Goal: Task Accomplishment & Management: Complete application form

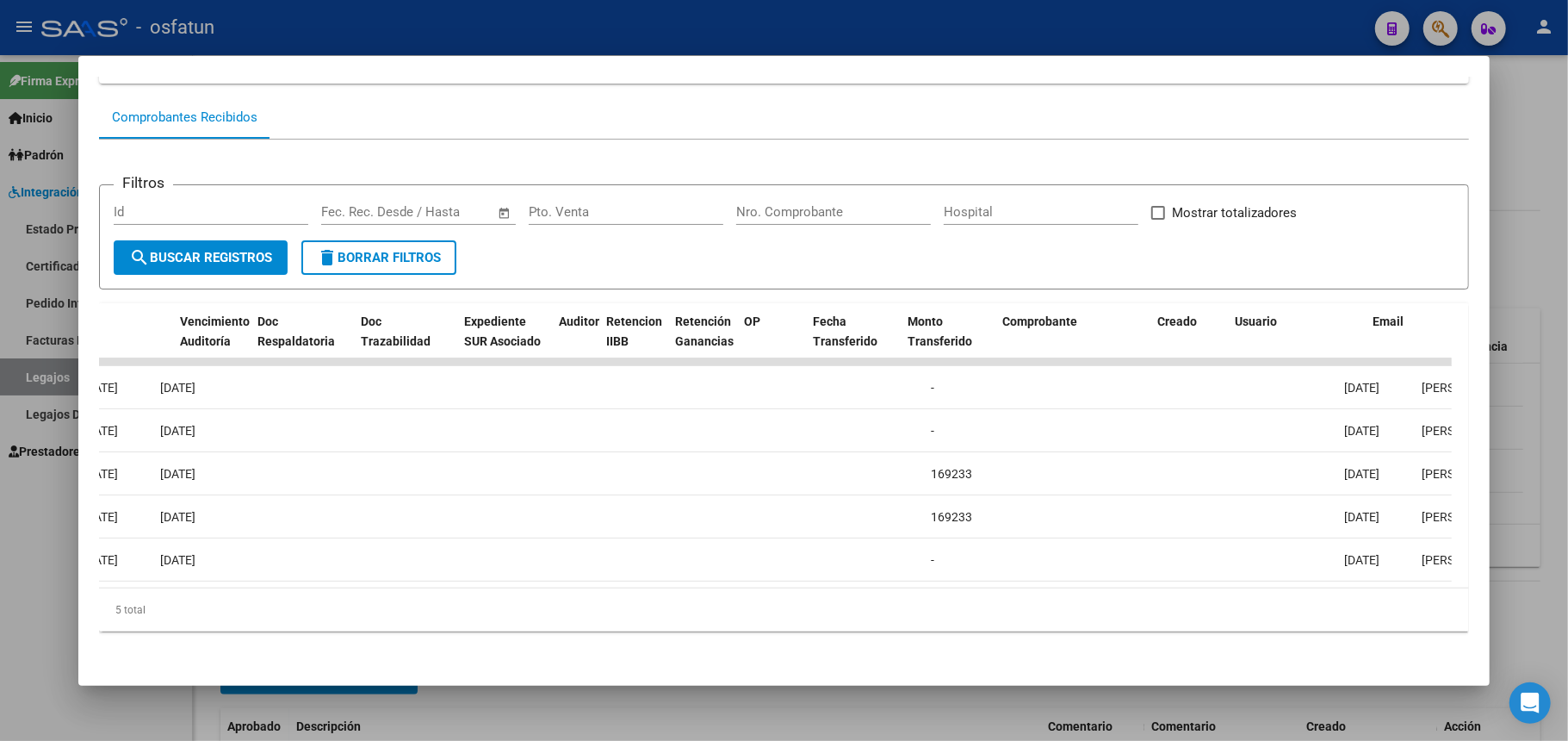
scroll to position [0, 956]
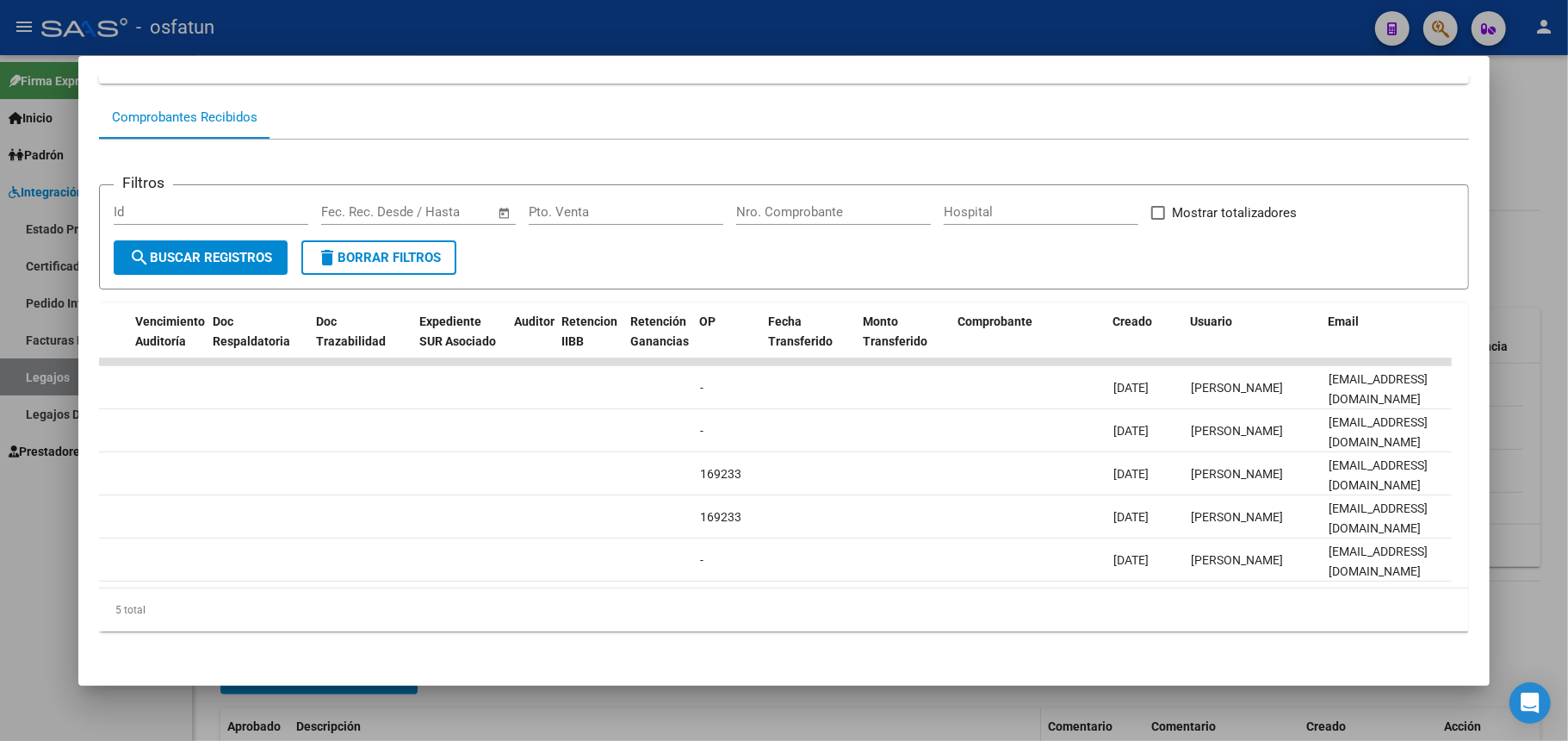
click at [1492, 152] on div at bounding box center [784, 370] width 1568 height 741
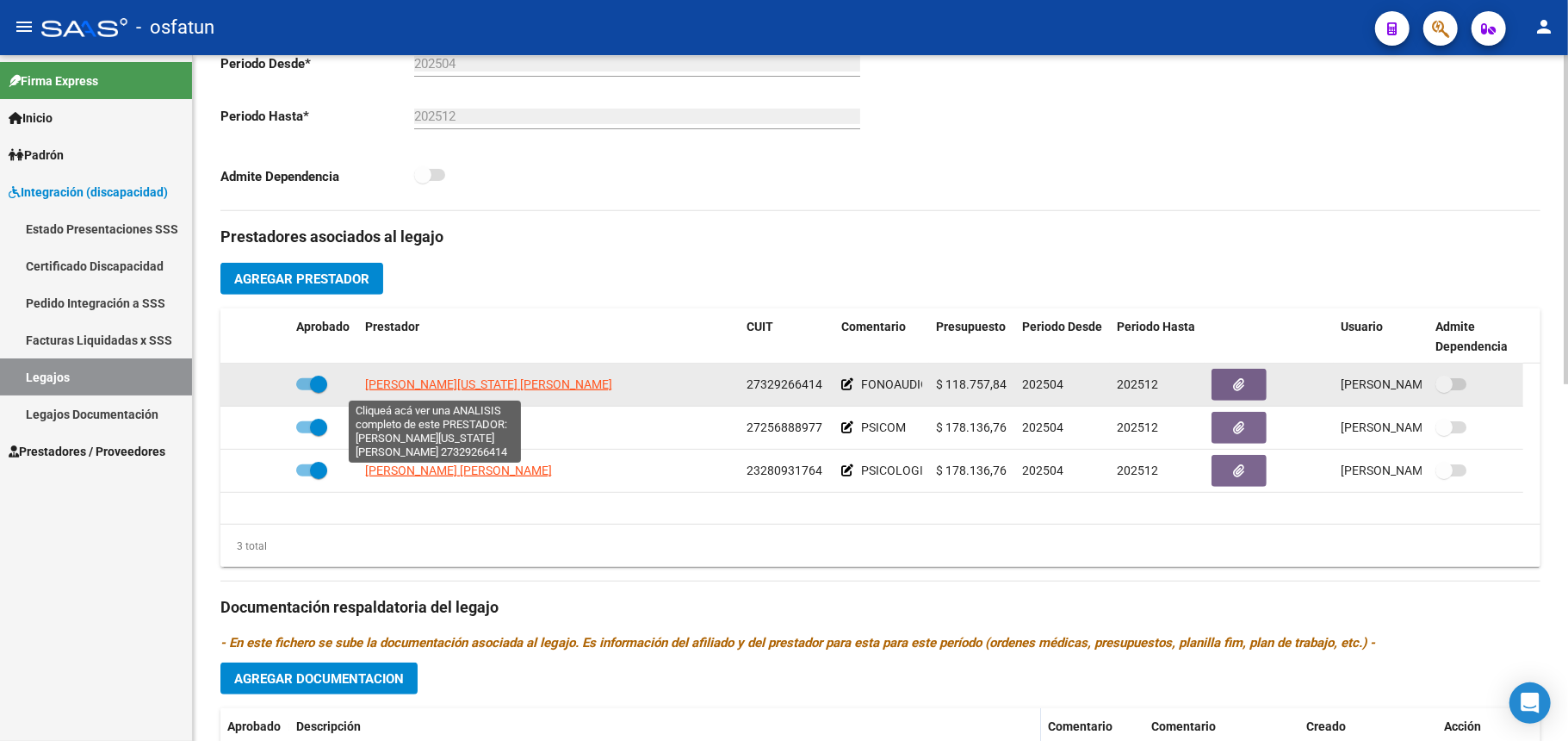
click at [418, 384] on span "[PERSON_NAME][US_STATE] [PERSON_NAME]" at bounding box center [488, 383] width 247 height 14
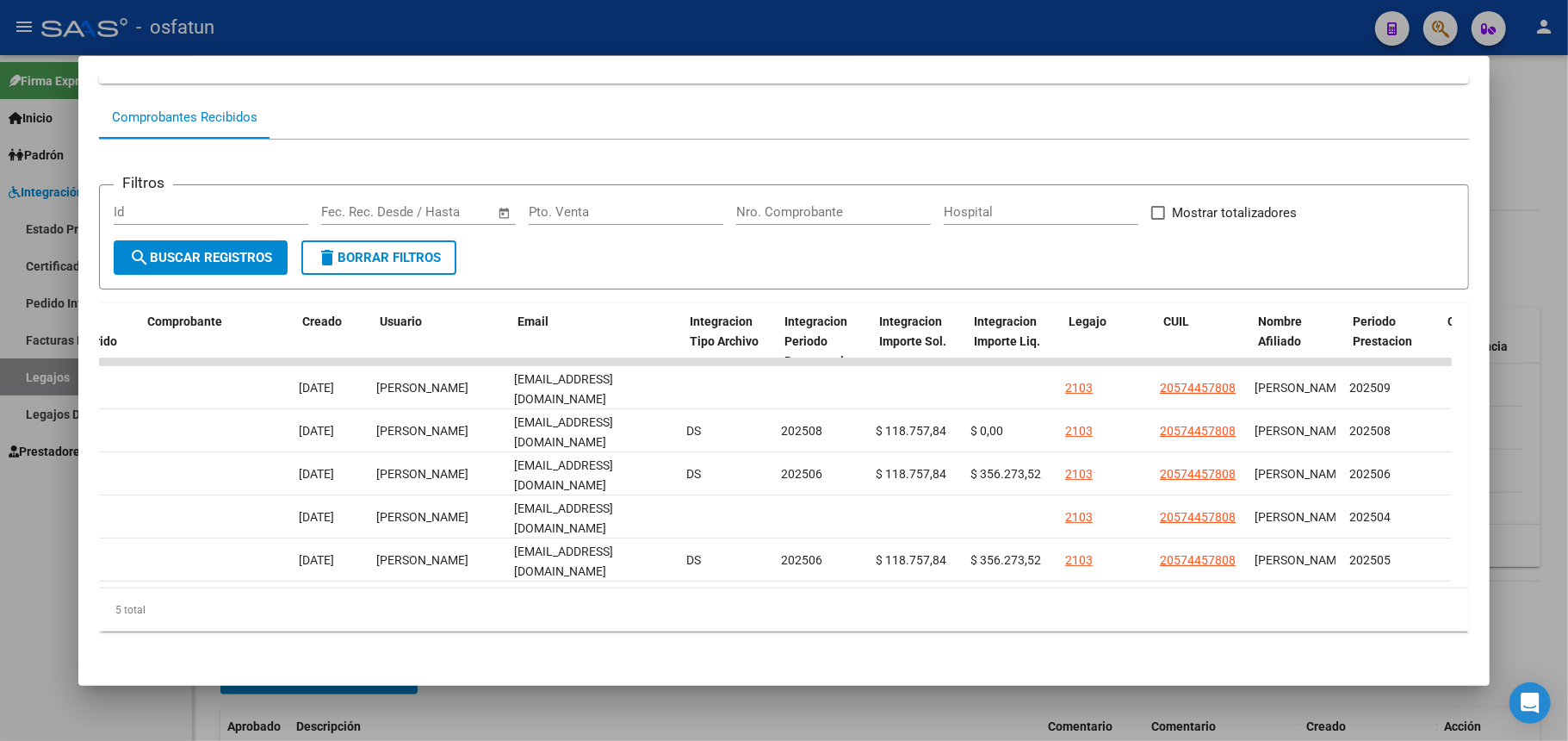
scroll to position [0, 1767]
drag, startPoint x: 1540, startPoint y: 214, endPoint x: 1438, endPoint y: 231, distance: 103.4
click at [1538, 215] on div at bounding box center [784, 370] width 1568 height 741
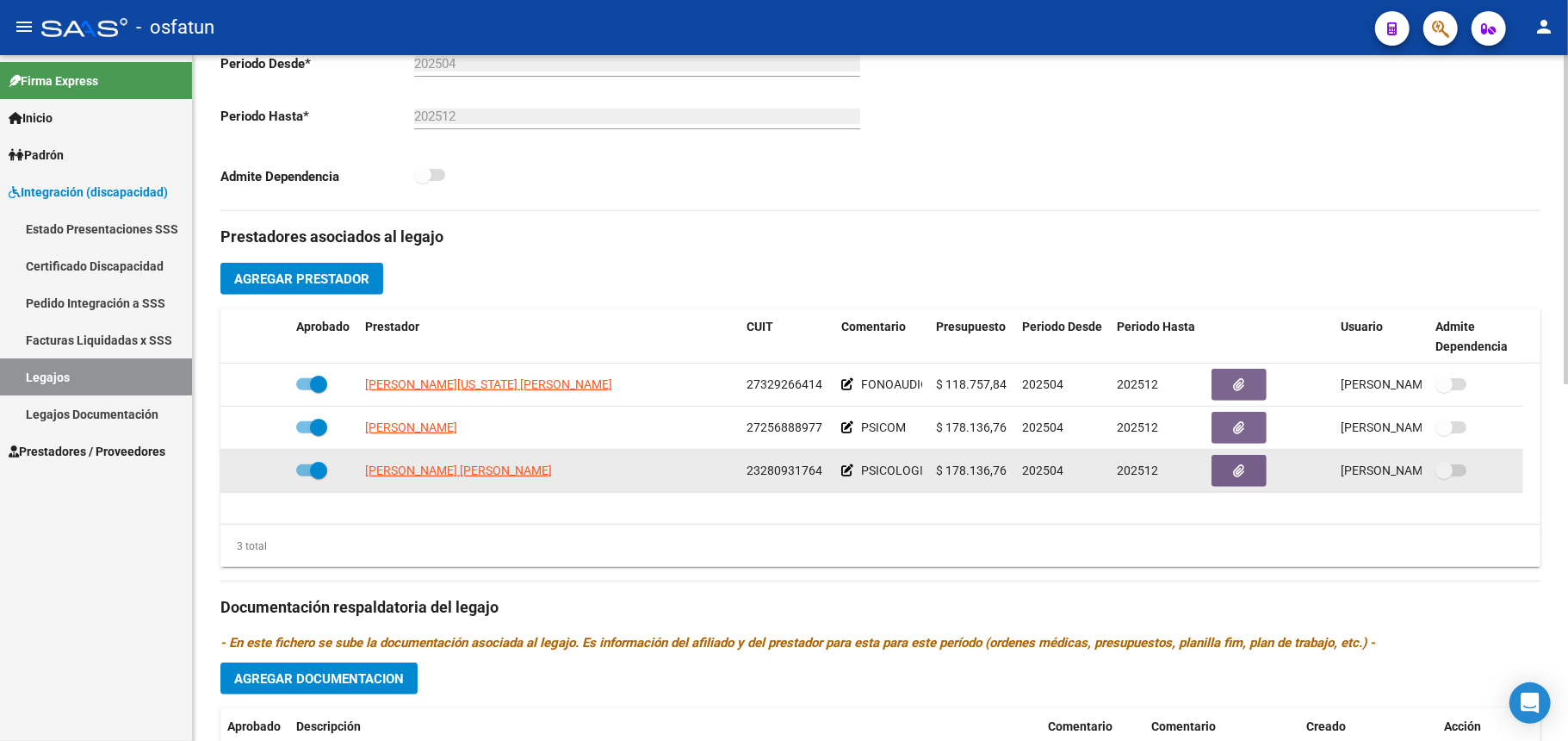
click at [416, 486] on datatable-body-cell "[PERSON_NAME] [PERSON_NAME]" at bounding box center [549, 471] width 381 height 43
click at [420, 477] on span "[PERSON_NAME] [PERSON_NAME]" at bounding box center [458, 470] width 187 height 14
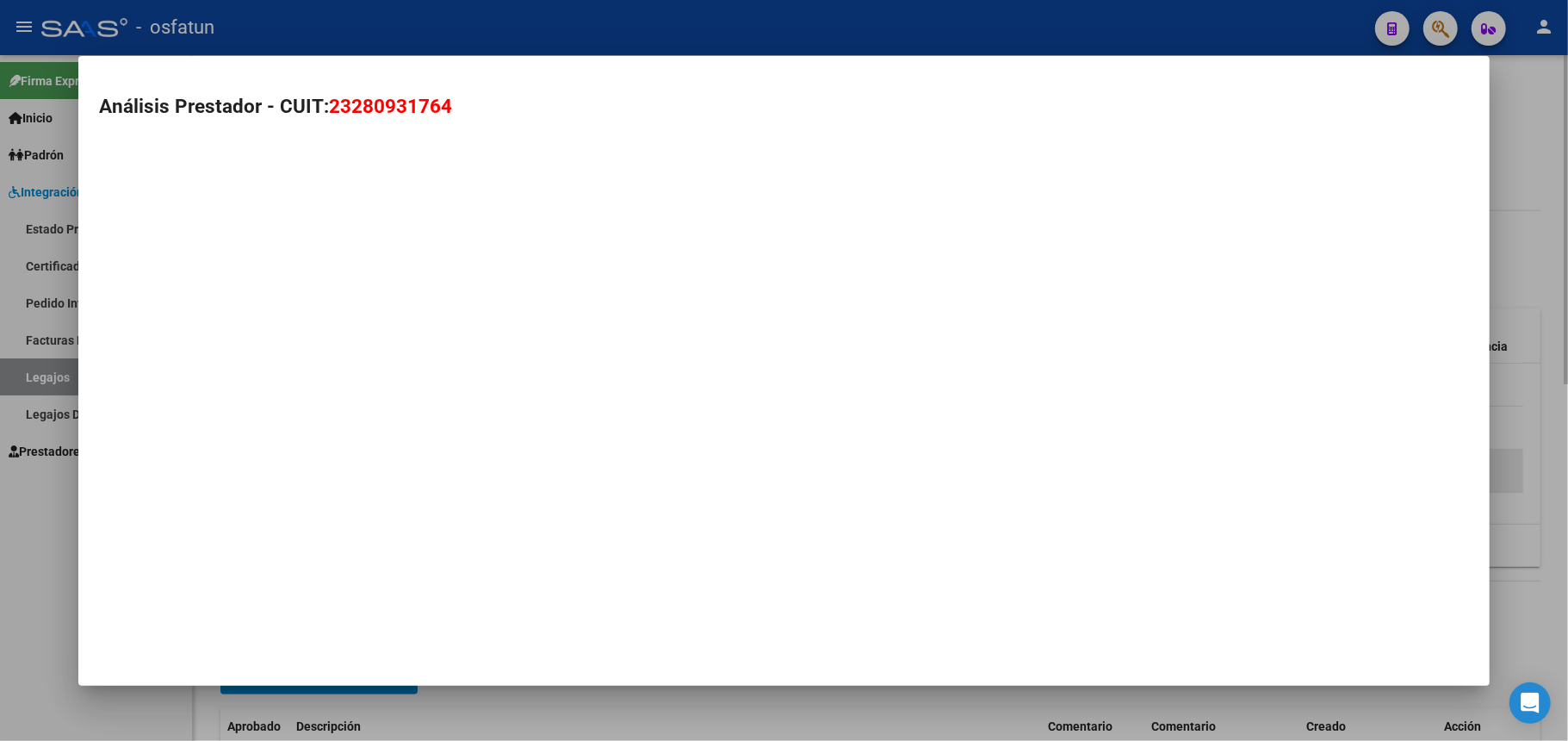
type textarea "23280931764"
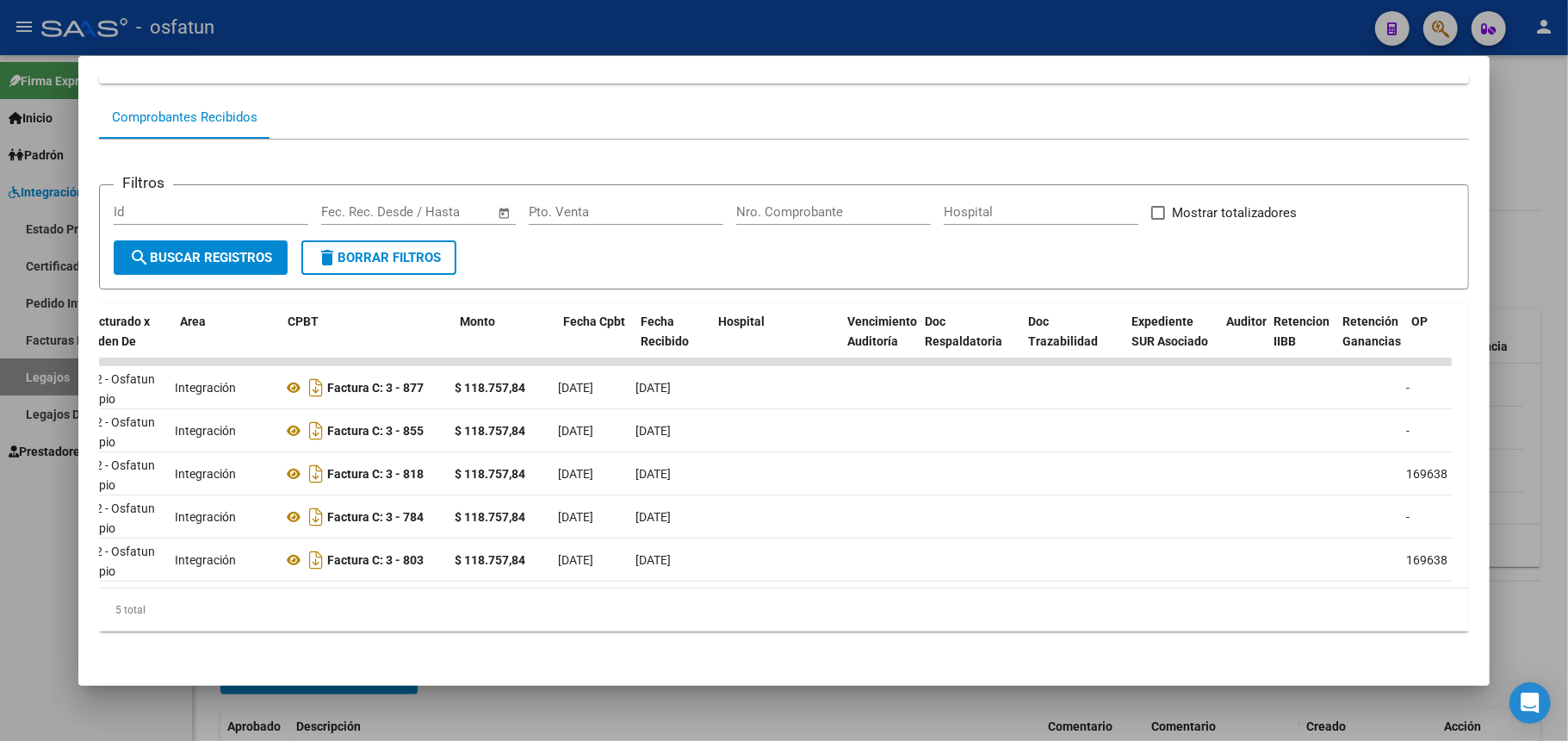
scroll to position [0, 245]
click at [683, 32] on div at bounding box center [784, 370] width 1568 height 741
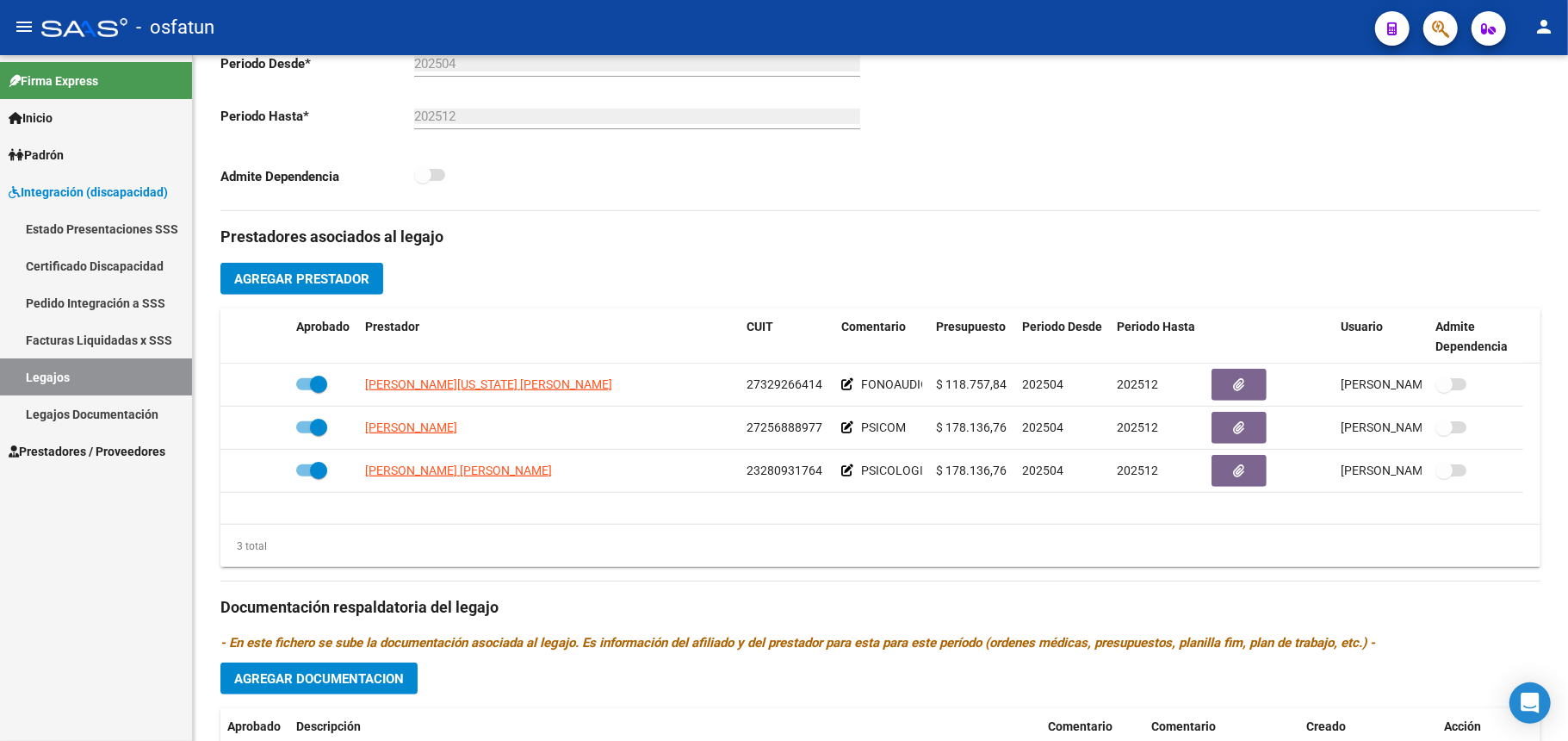
click at [54, 200] on span "Integración (discapacidad)" at bounding box center [88, 192] width 160 height 19
click at [77, 444] on span "Prestadores / Proveedores" at bounding box center [87, 451] width 157 height 19
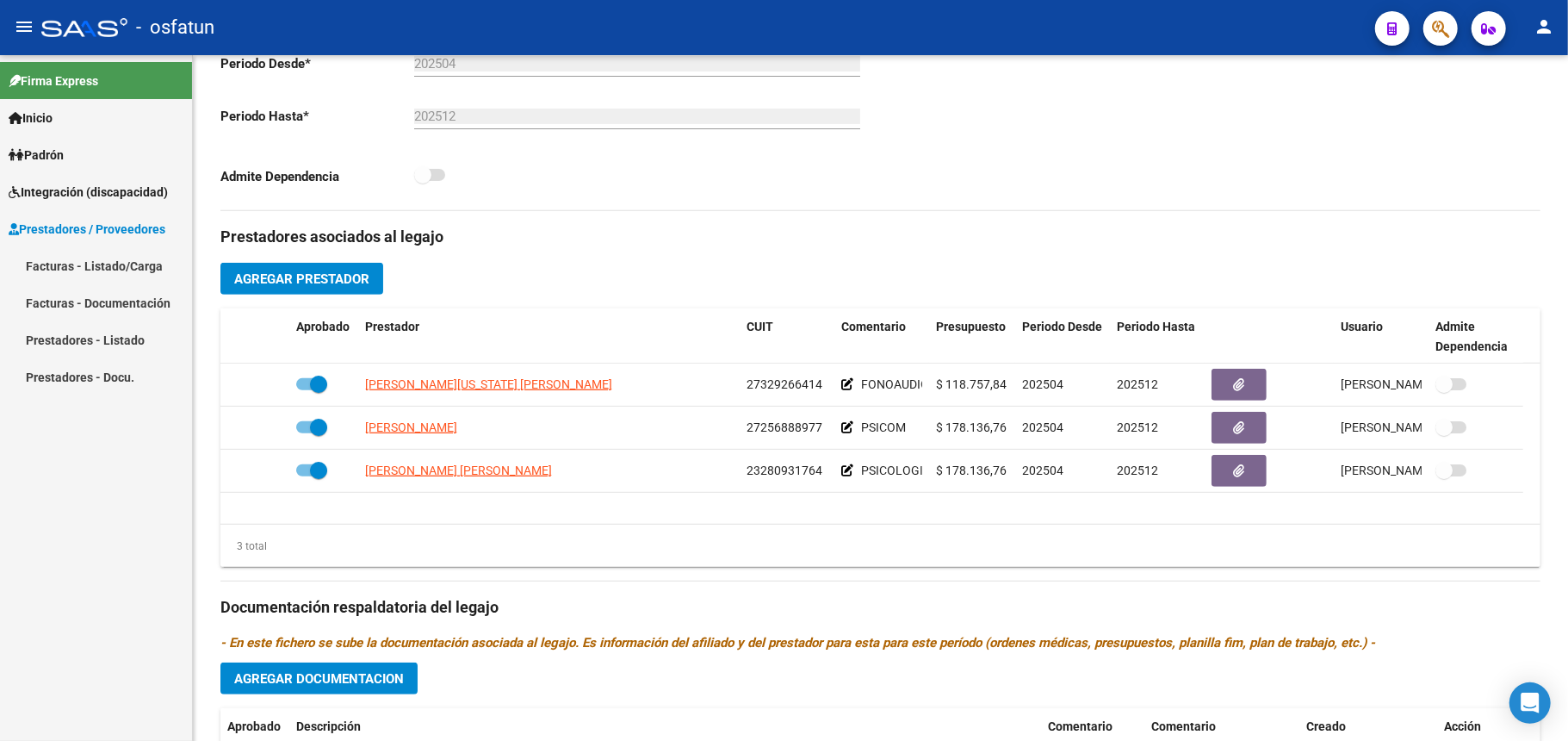
click at [95, 260] on link "Facturas - Listado/Carga" at bounding box center [96, 266] width 192 height 37
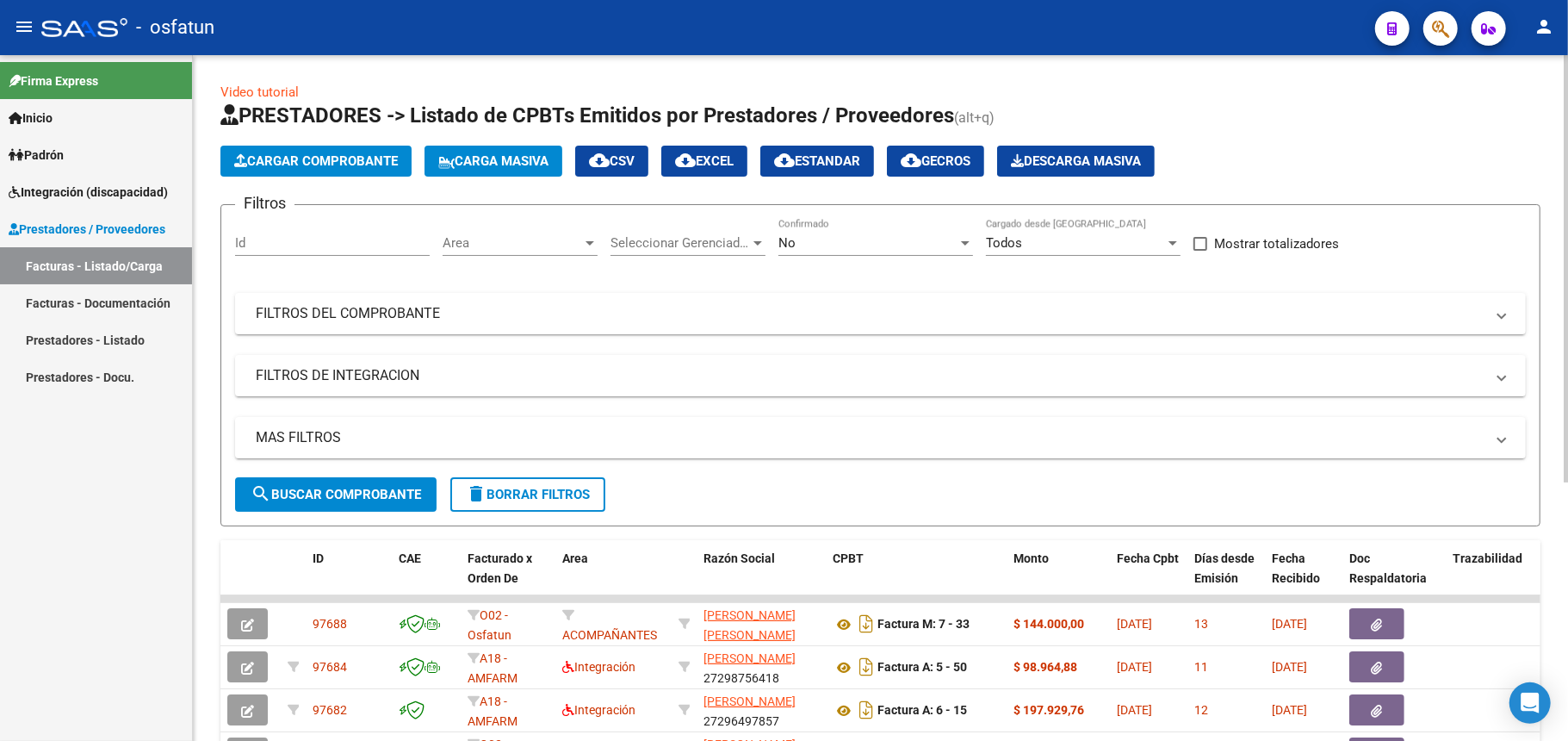
click at [313, 160] on span "Cargar Comprobante" at bounding box center [316, 161] width 163 height 16
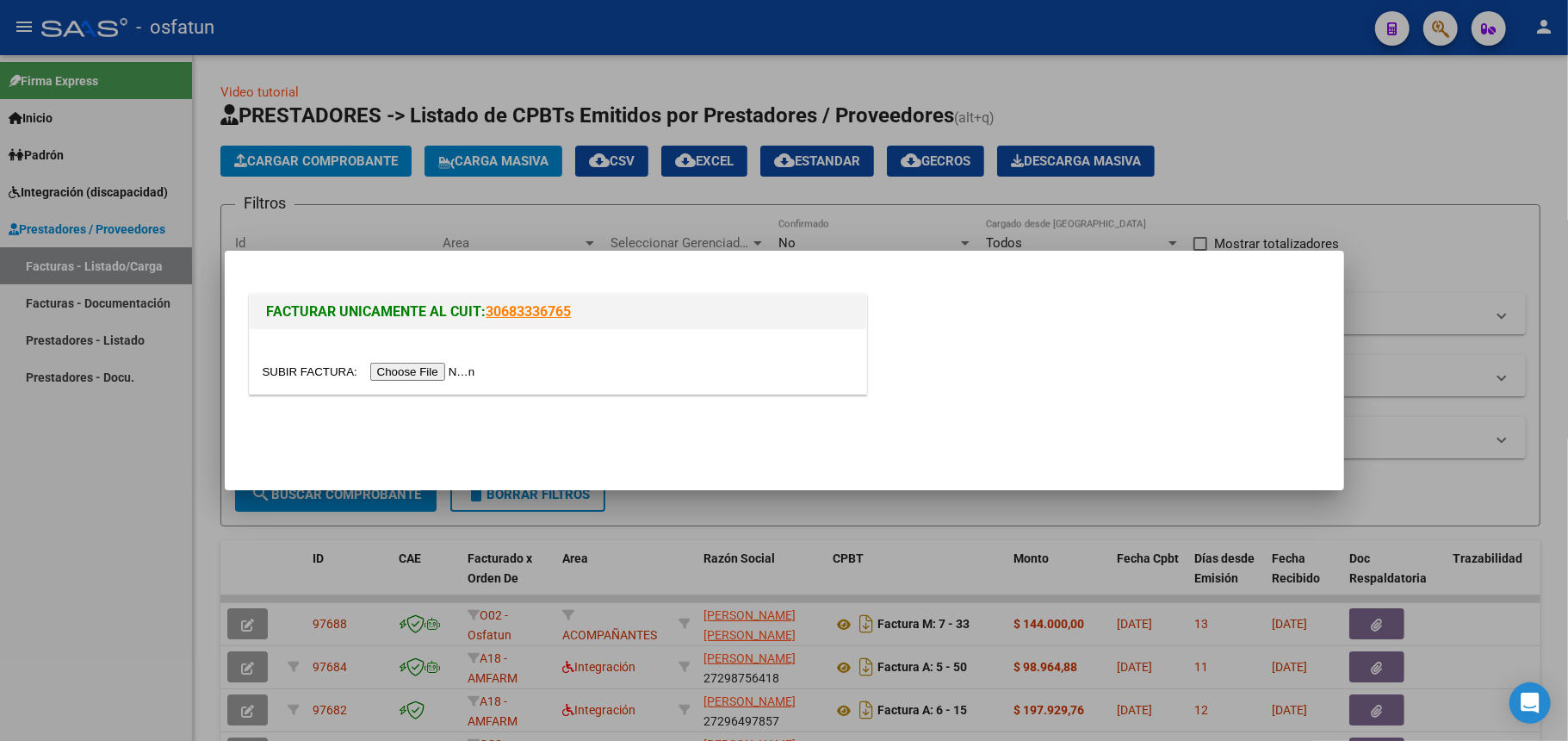
click at [410, 370] on input "file" at bounding box center [371, 372] width 218 height 18
click at [493, 122] on div at bounding box center [784, 370] width 1568 height 741
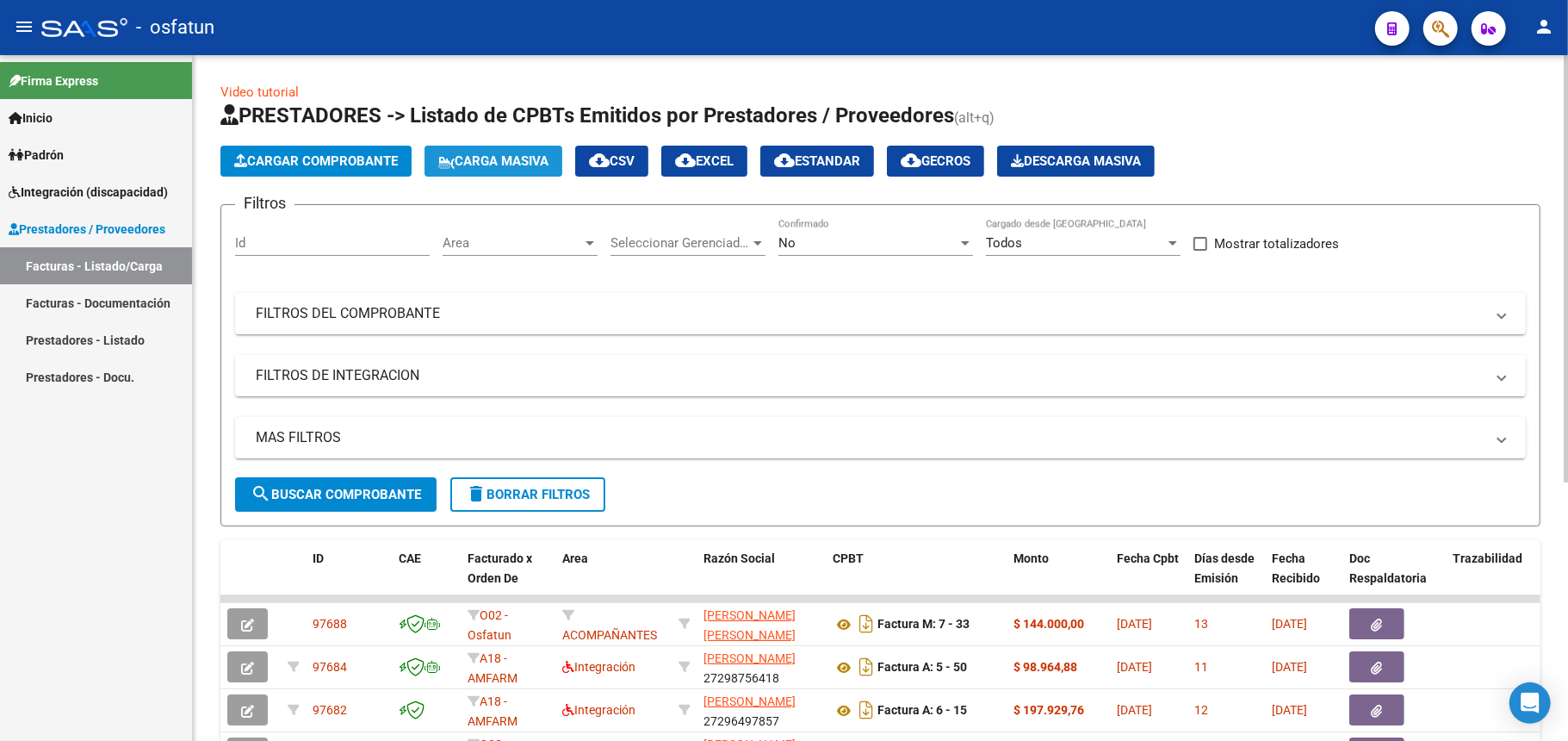
click at [501, 162] on span "Carga Masiva" at bounding box center [493, 161] width 110 height 16
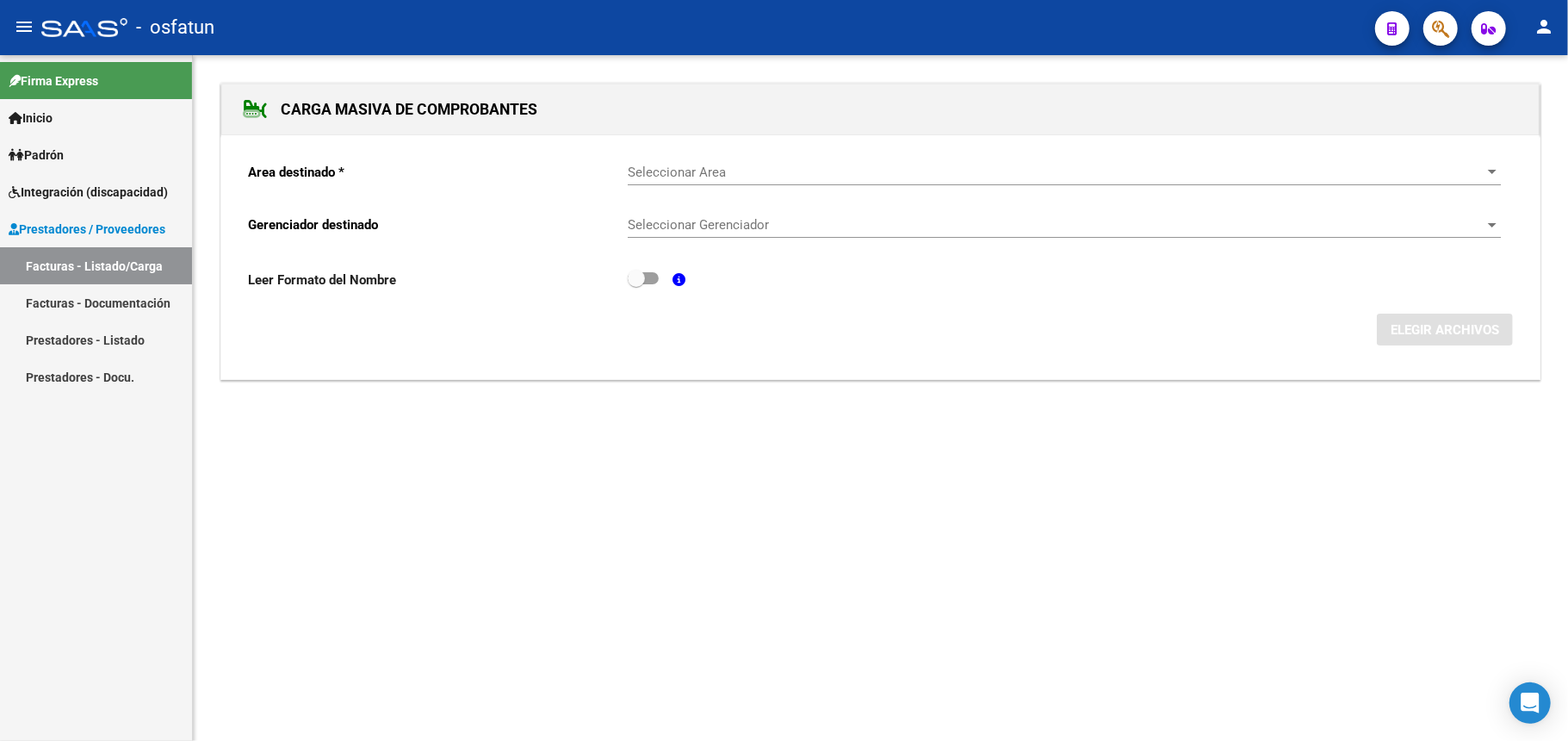
click at [730, 177] on span "Seleccionar Area" at bounding box center [1056, 172] width 858 height 16
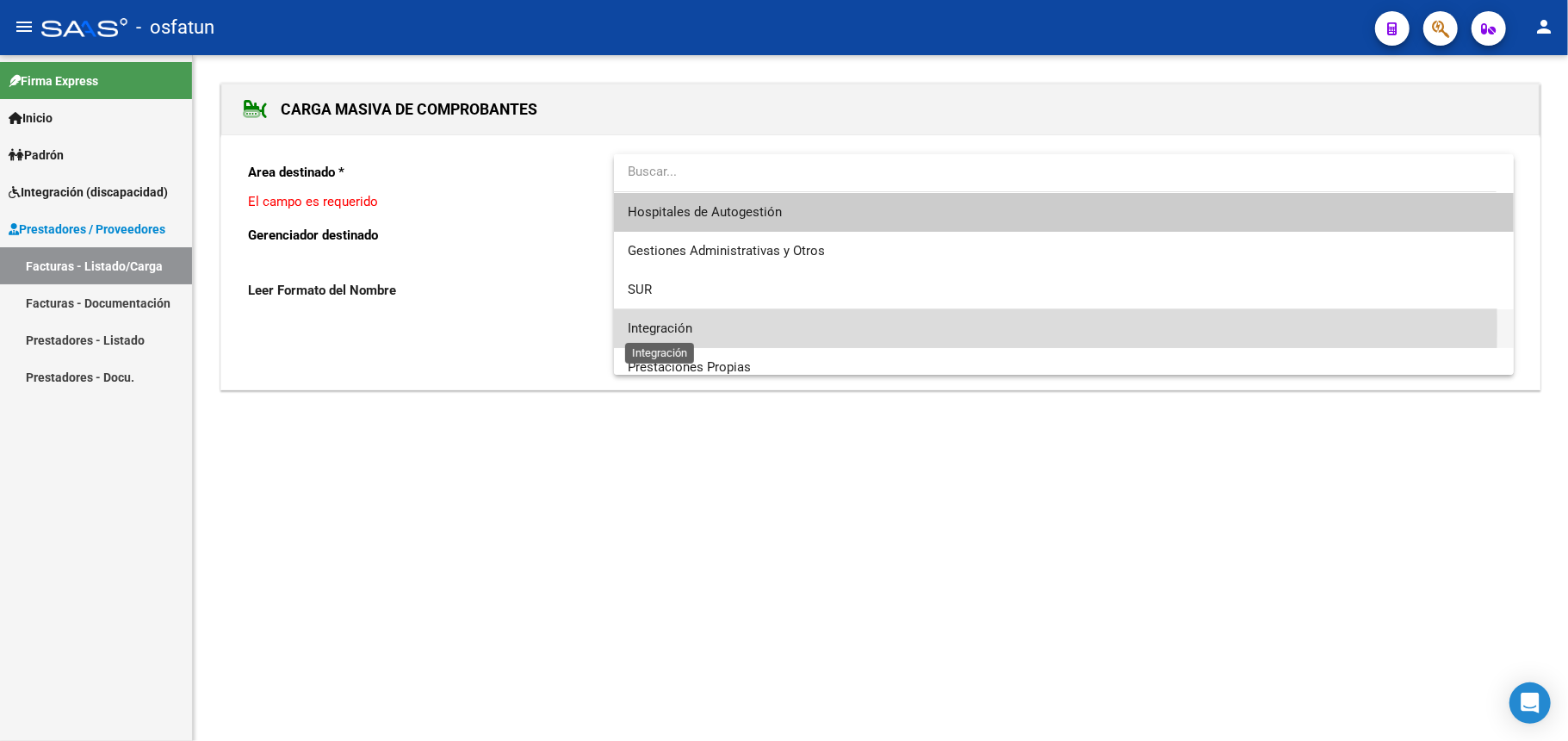
click at [673, 327] on span "Integración" at bounding box center [660, 328] width 65 height 16
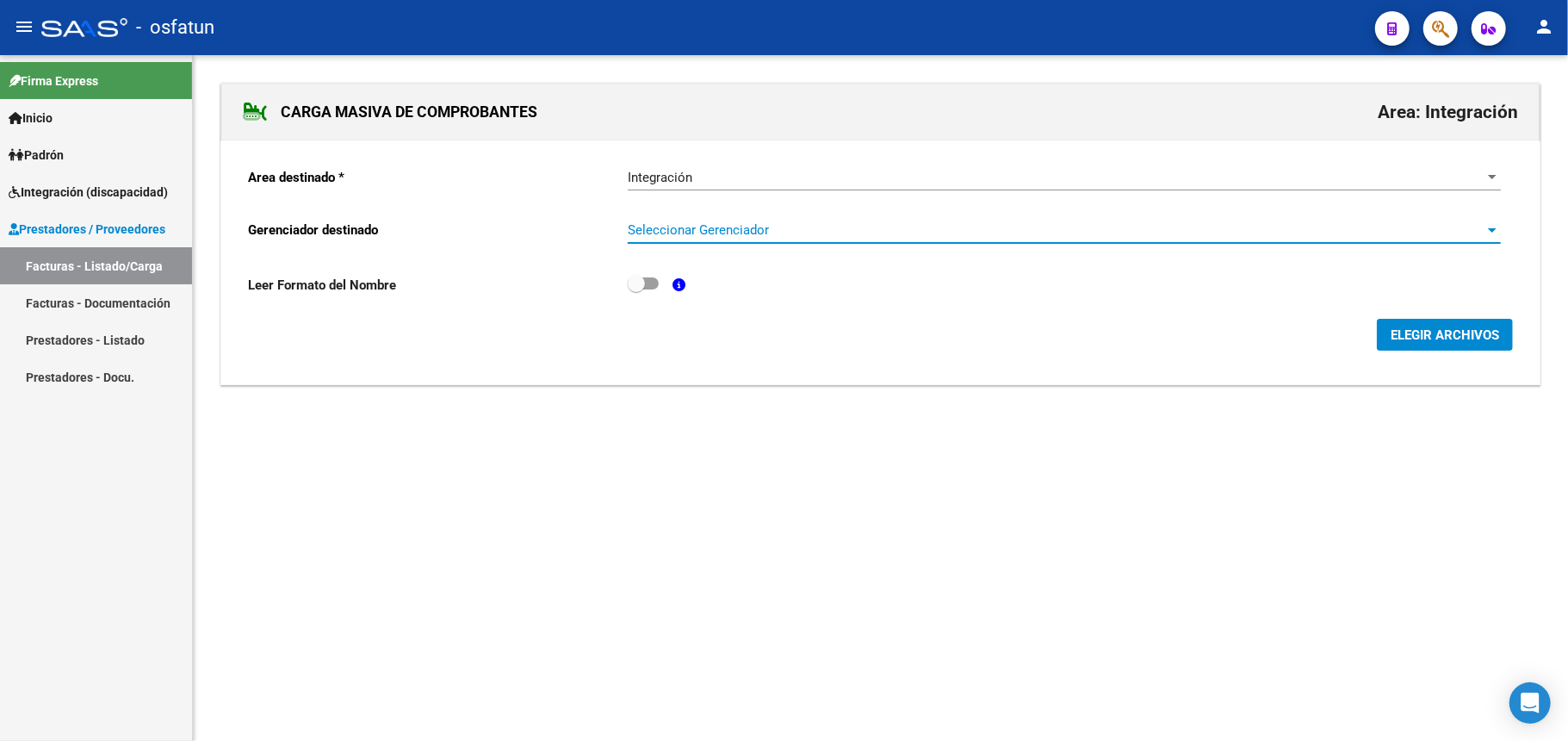
click at [727, 228] on span "Seleccionar Gerenciador" at bounding box center [1056, 230] width 858 height 16
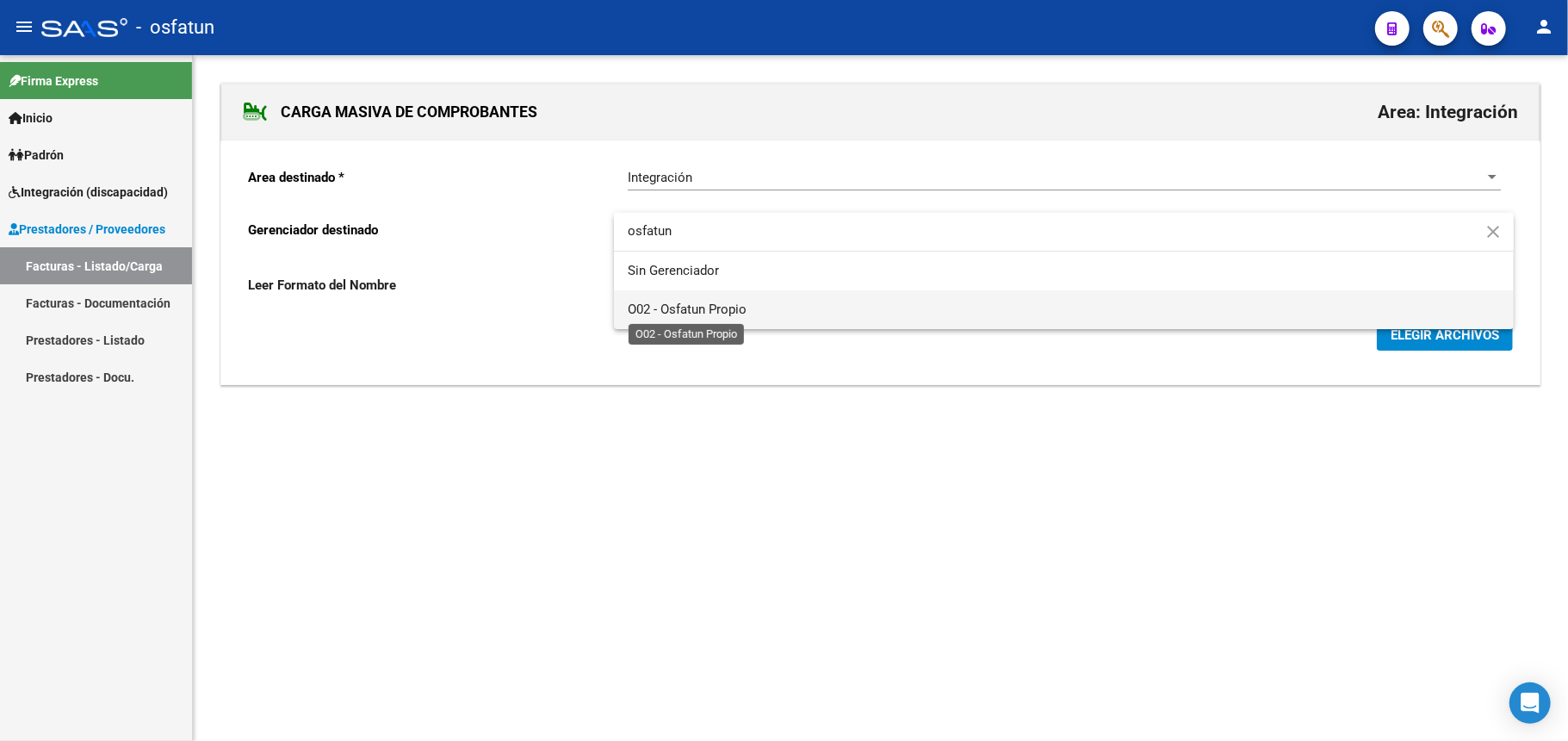
type input "osfatun"
click at [715, 309] on span "O02 - Osfatun Propio" at bounding box center [687, 309] width 119 height 16
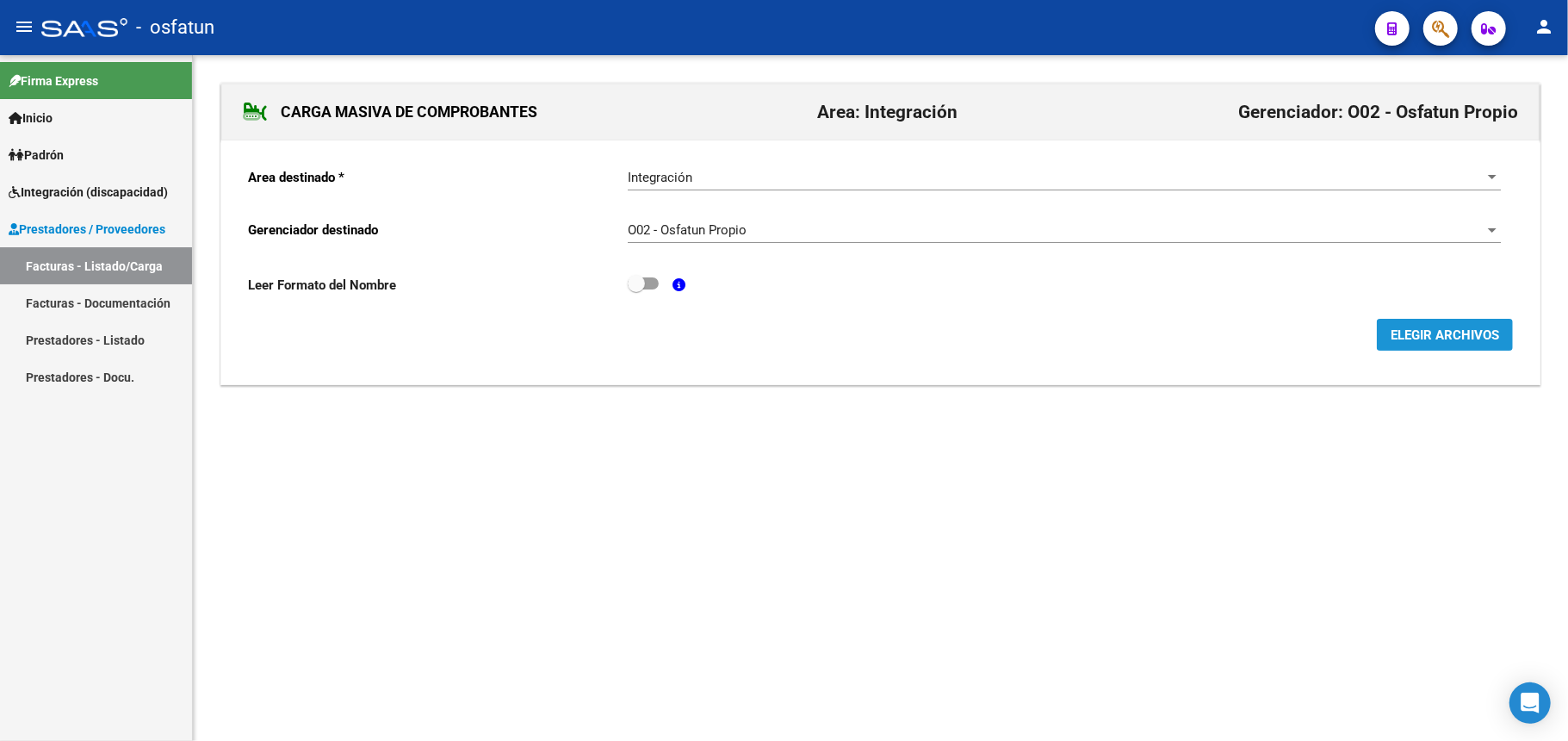
click at [1424, 334] on span "ELEGIR ARCHIVOS" at bounding box center [1445, 334] width 109 height 16
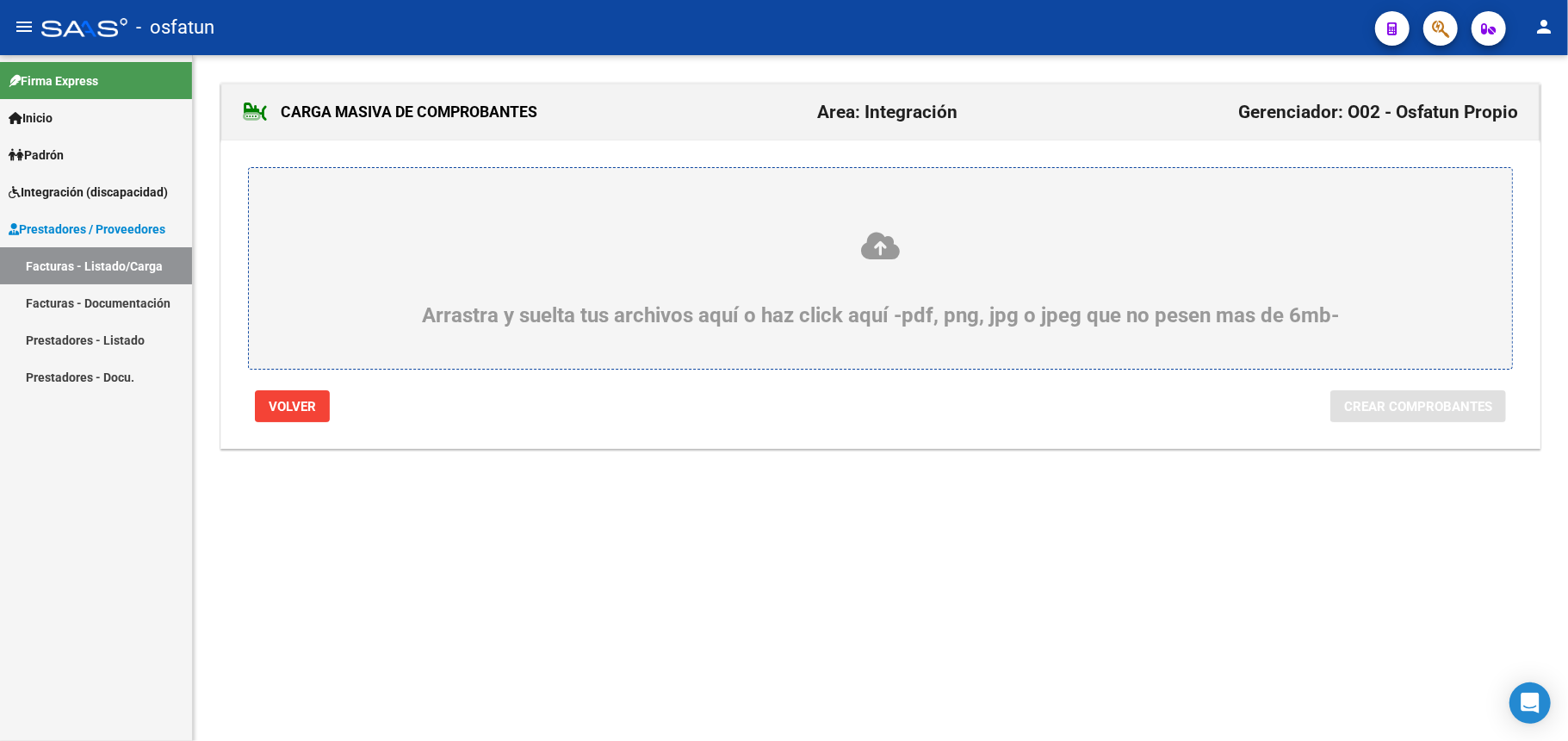
click at [949, 231] on icon at bounding box center [880, 246] width 1181 height 32
click at [0, 0] on input "Arrastra y suelta tus archivos aquí o haz click aquí -pdf, png, jpg o jpeg que …" at bounding box center [0, 0] width 0 height 0
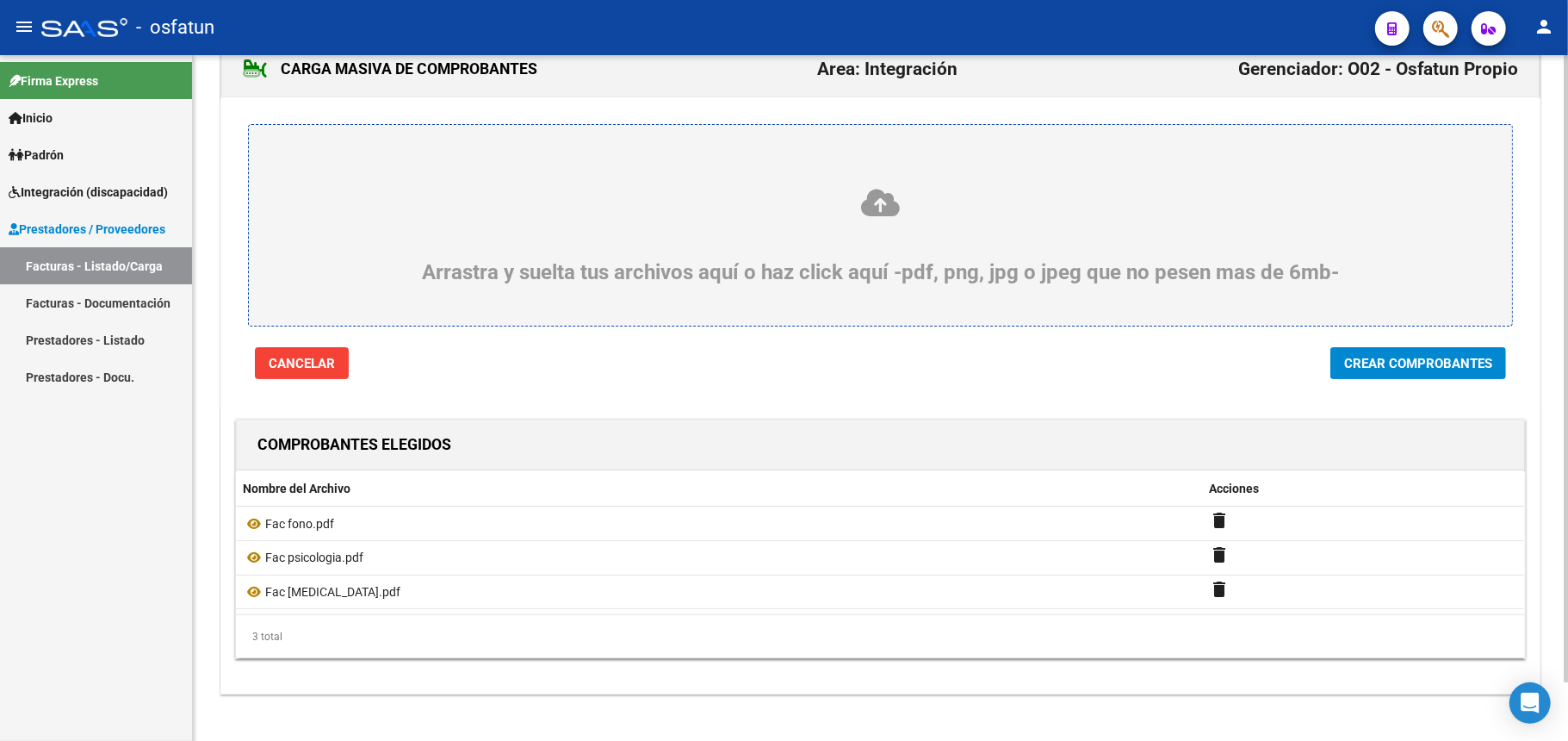
scroll to position [64, 0]
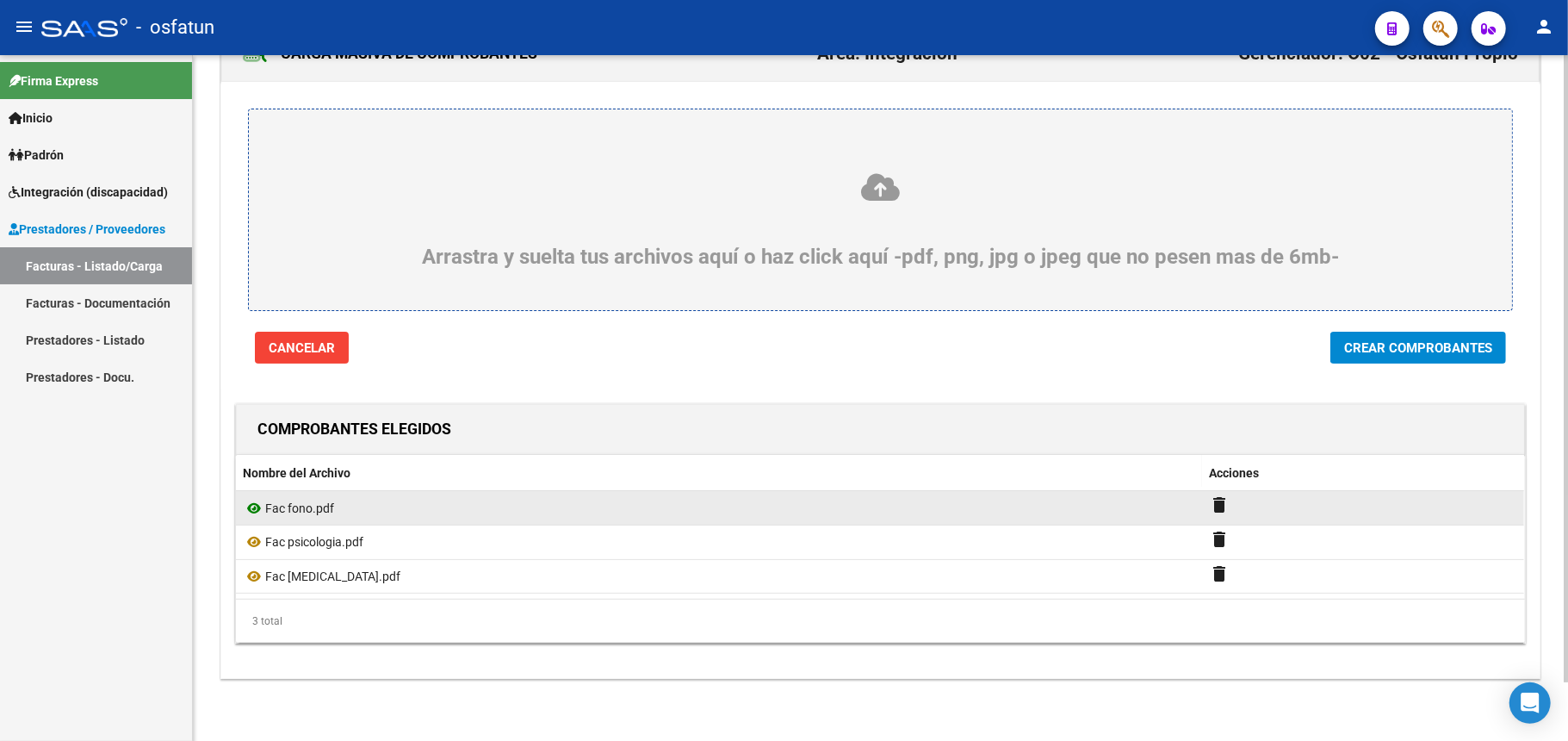
drag, startPoint x: 281, startPoint y: 504, endPoint x: 262, endPoint y: 506, distance: 19.1
click at [283, 504] on span "Fac fono.pdf" at bounding box center [299, 508] width 69 height 14
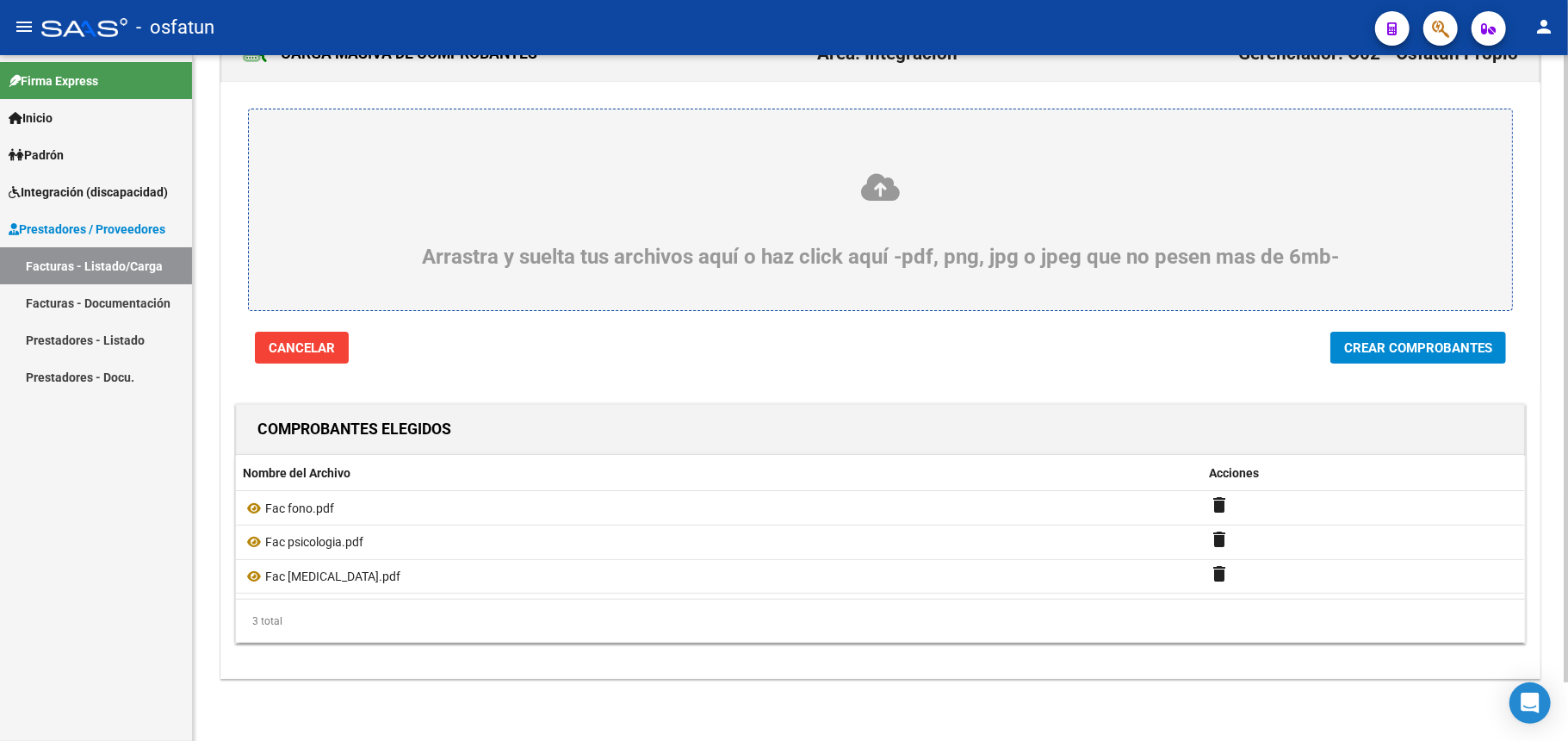
scroll to position [0, 0]
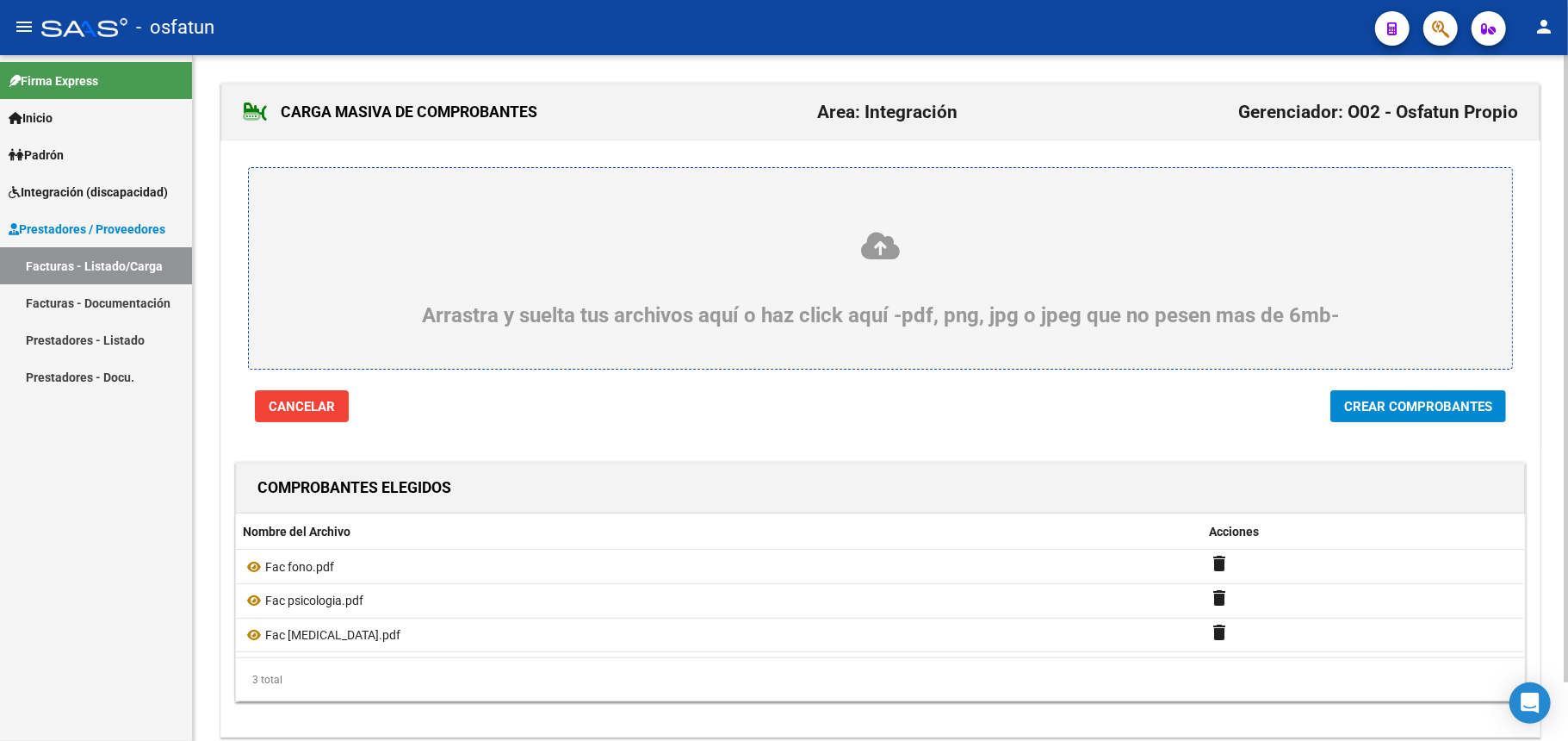
click at [310, 405] on span "Cancelar" at bounding box center [302, 407] width 66 height 16
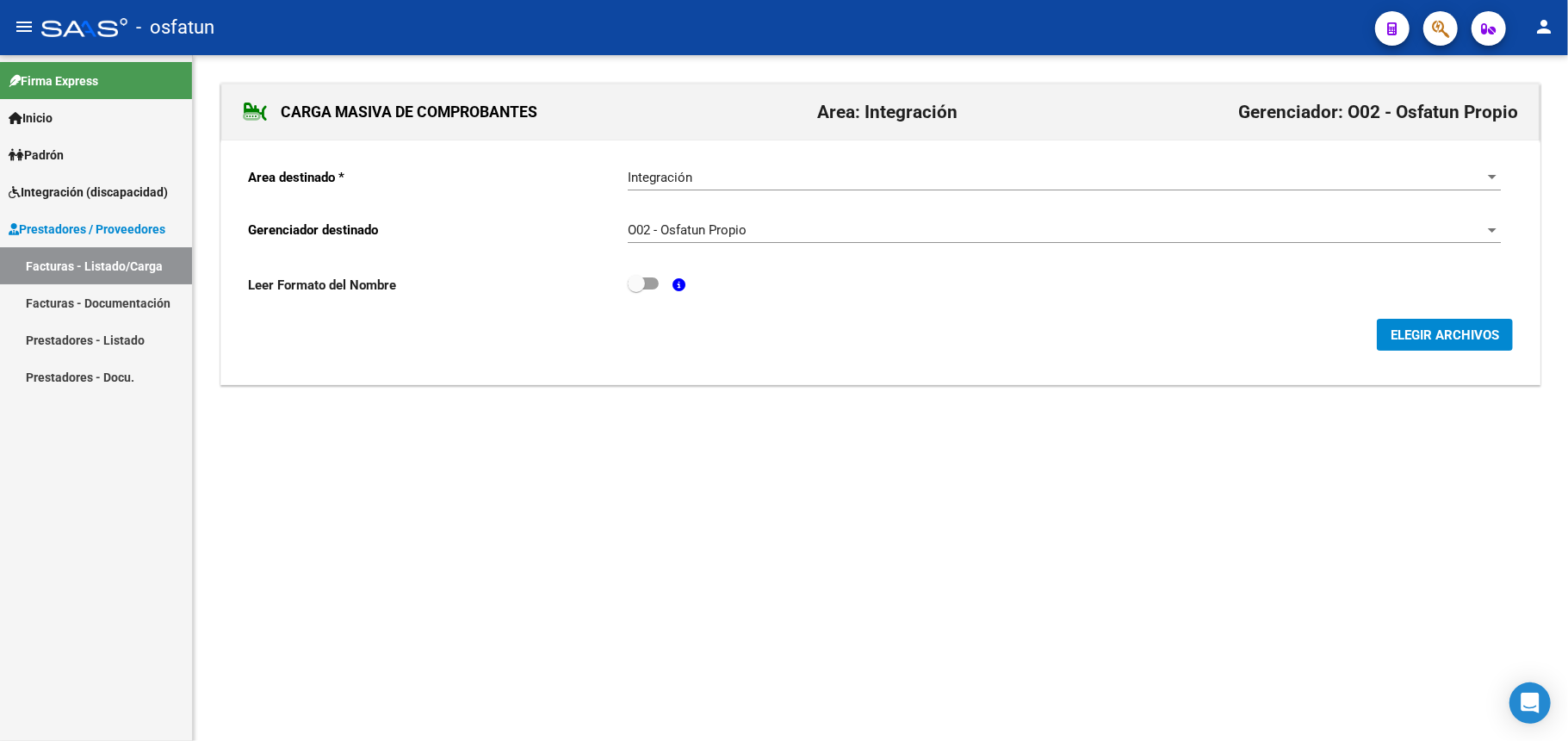
click at [103, 263] on link "Facturas - Listado/Carga" at bounding box center [96, 266] width 192 height 37
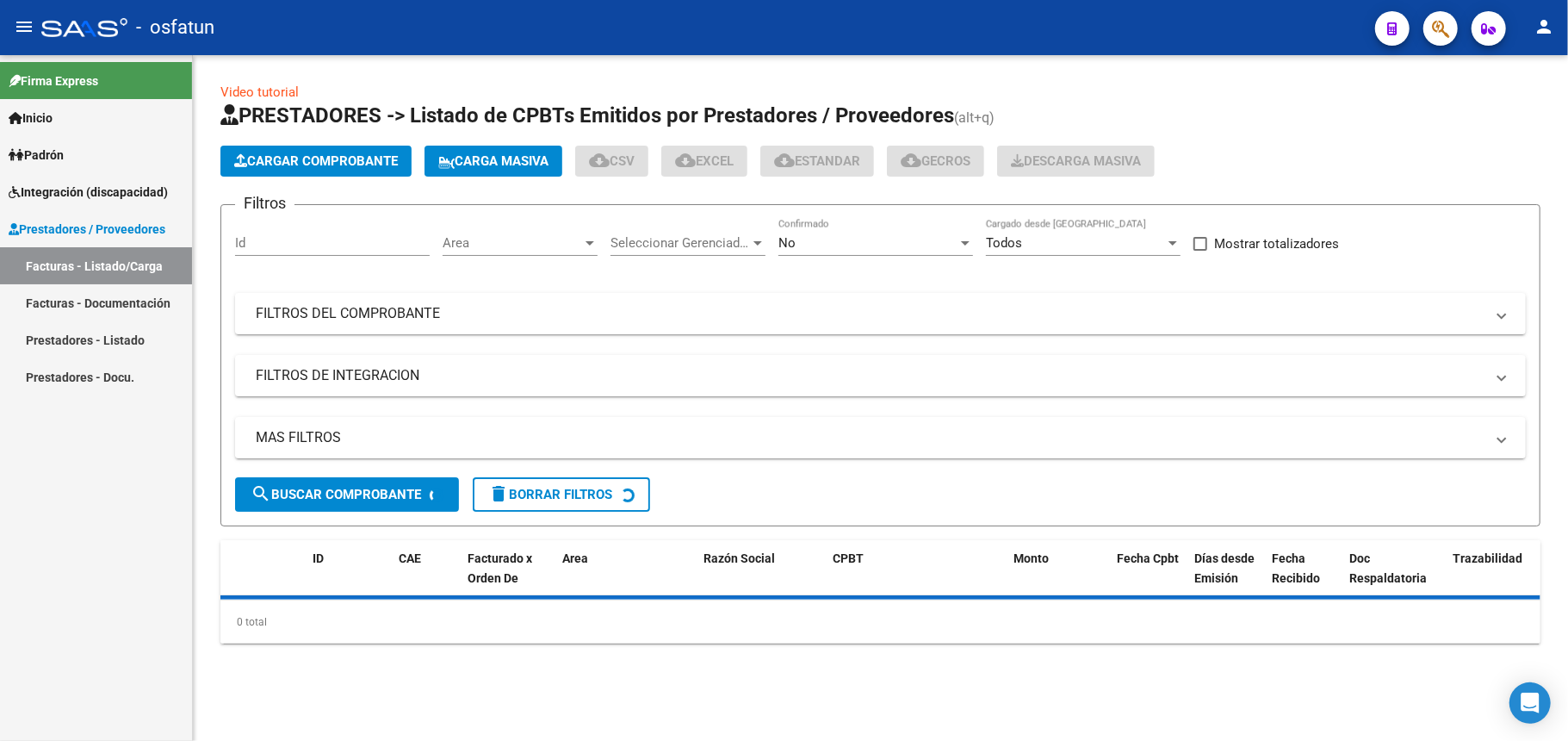
click at [341, 153] on span "Cargar Comprobante" at bounding box center [316, 161] width 163 height 16
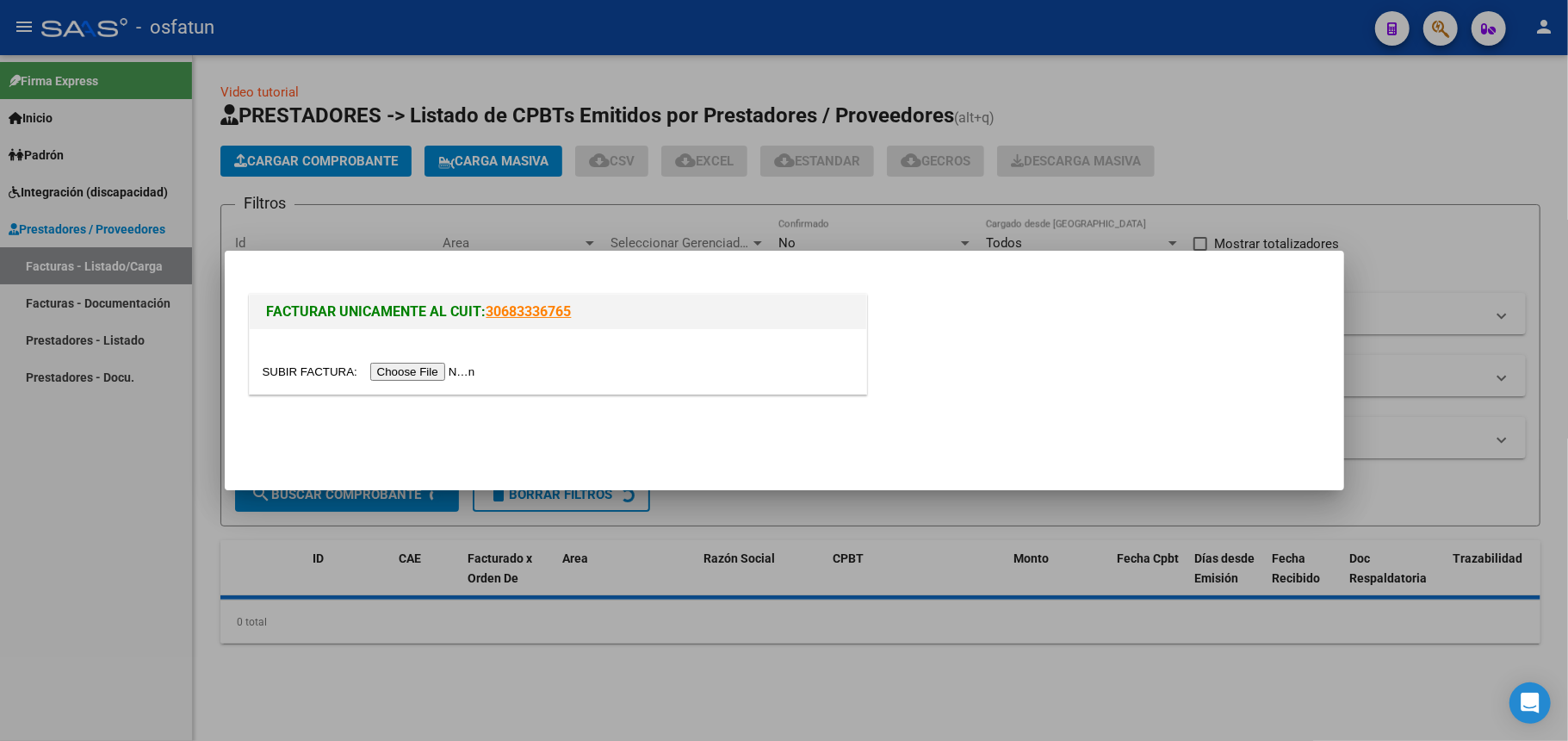
click at [401, 373] on input "file" at bounding box center [371, 372] width 218 height 18
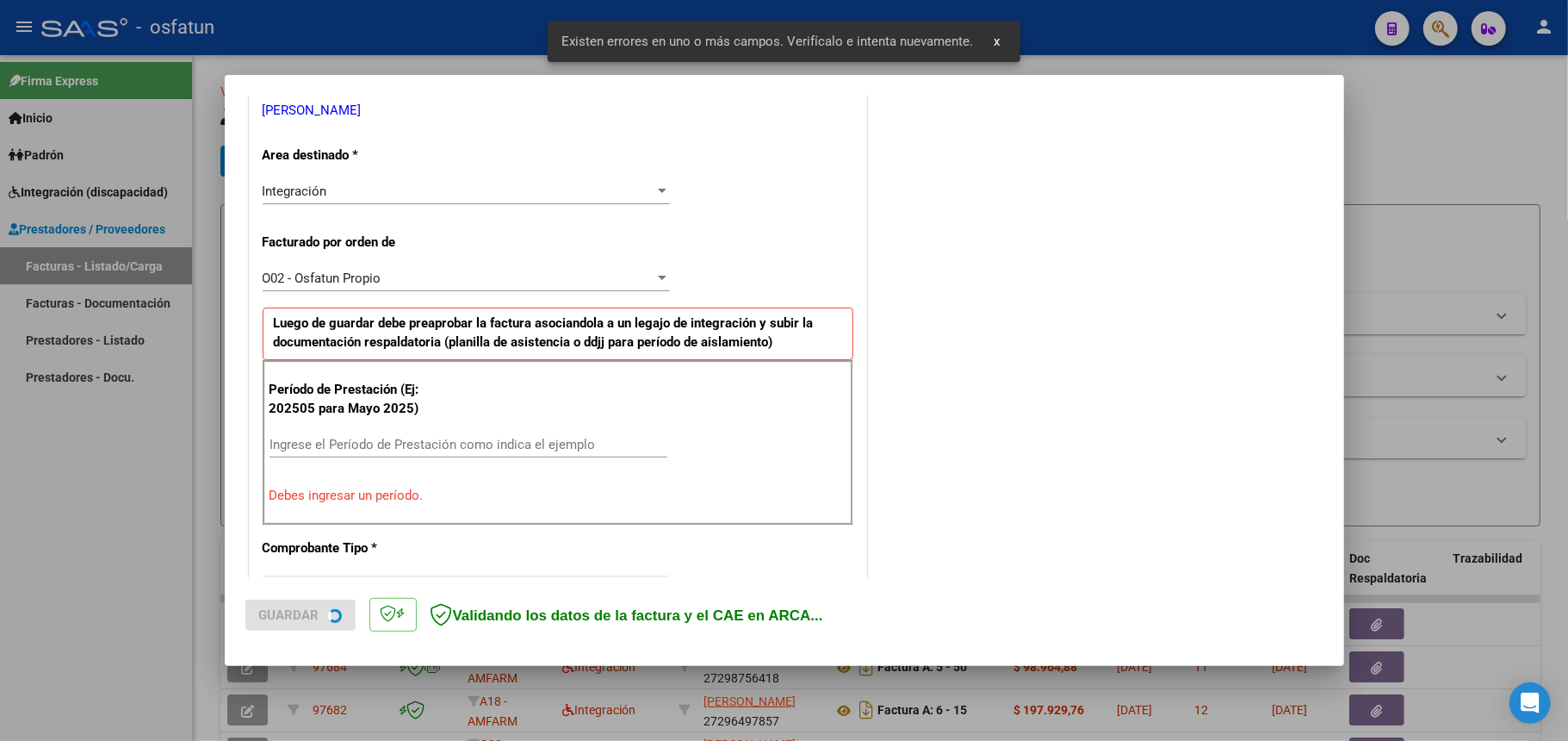
scroll to position [416, 0]
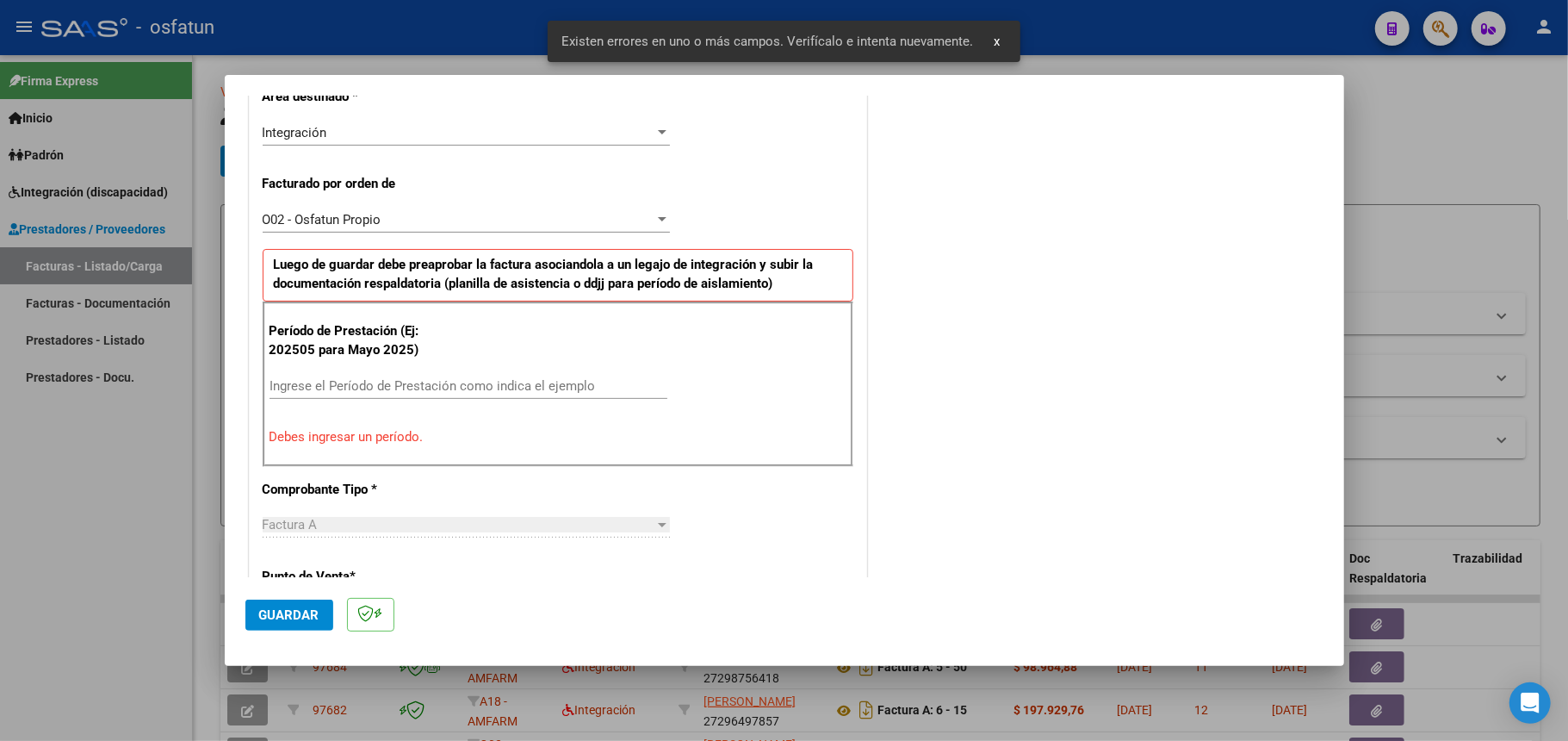
click at [487, 383] on input "Ingrese el Período de Prestación como indica el ejemplo" at bounding box center [468, 385] width 398 height 16
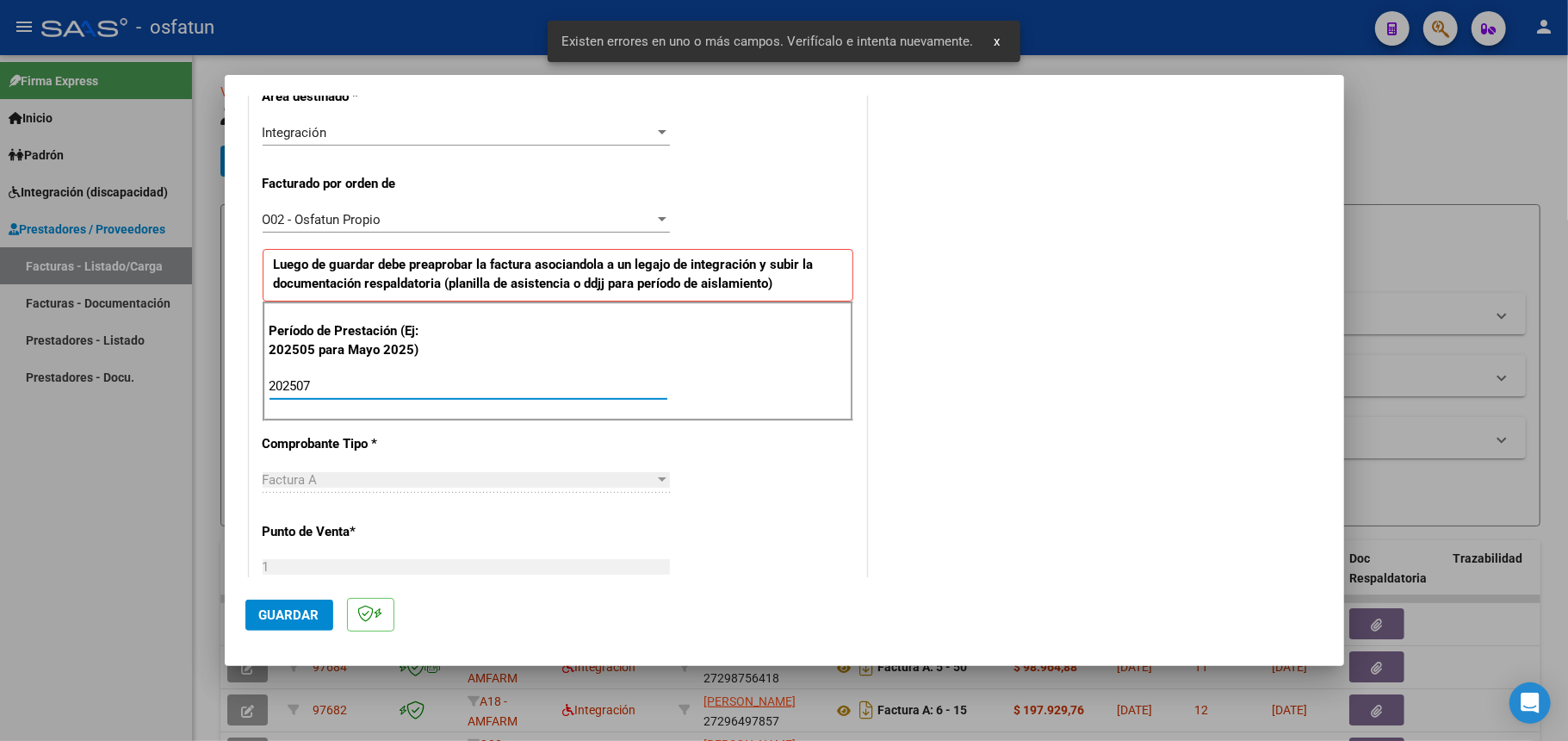
type input "202506"
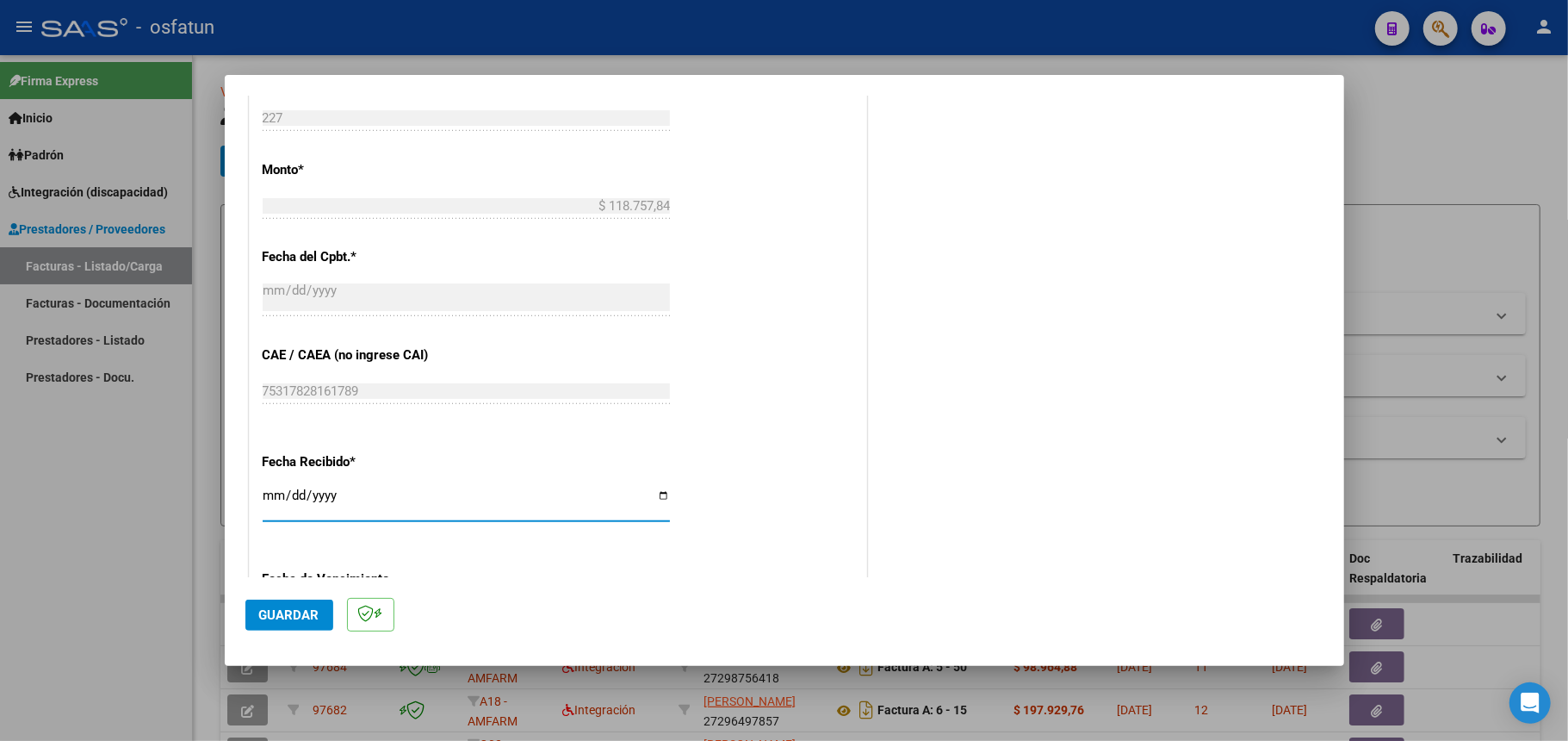
scroll to position [763, 0]
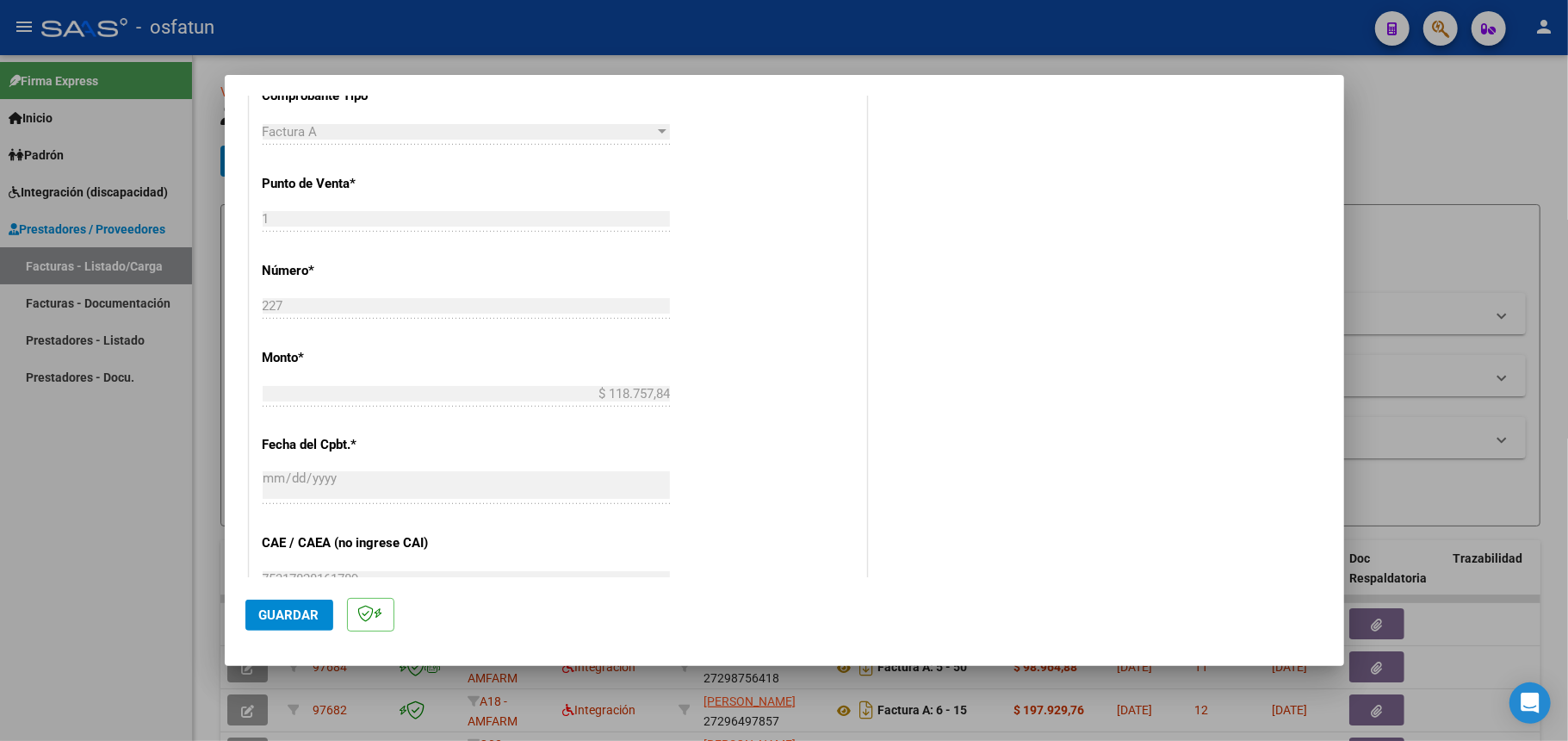
click at [295, 612] on span "Guardar" at bounding box center [289, 614] width 60 height 16
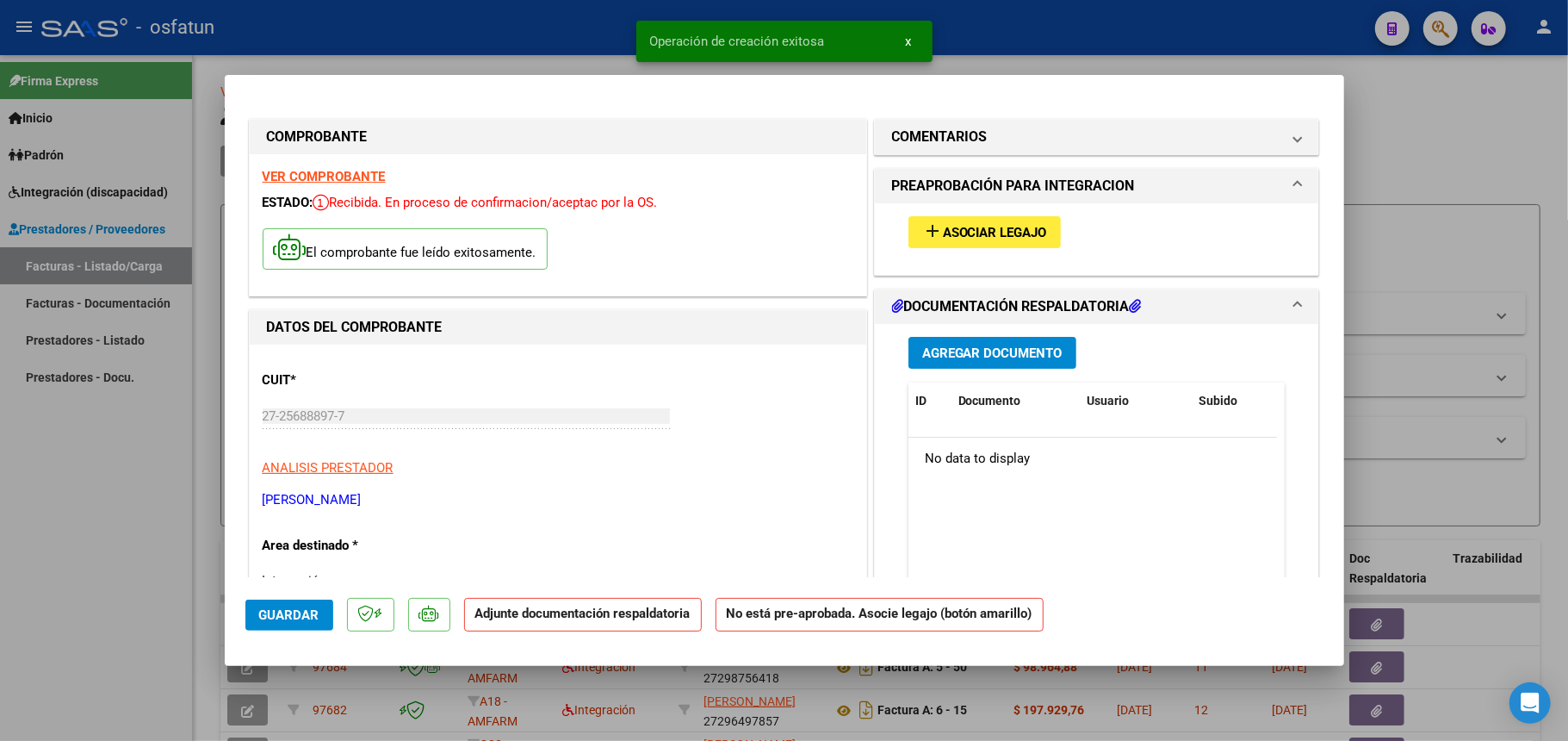
click at [965, 236] on span "Asociar Legajo" at bounding box center [995, 232] width 104 height 16
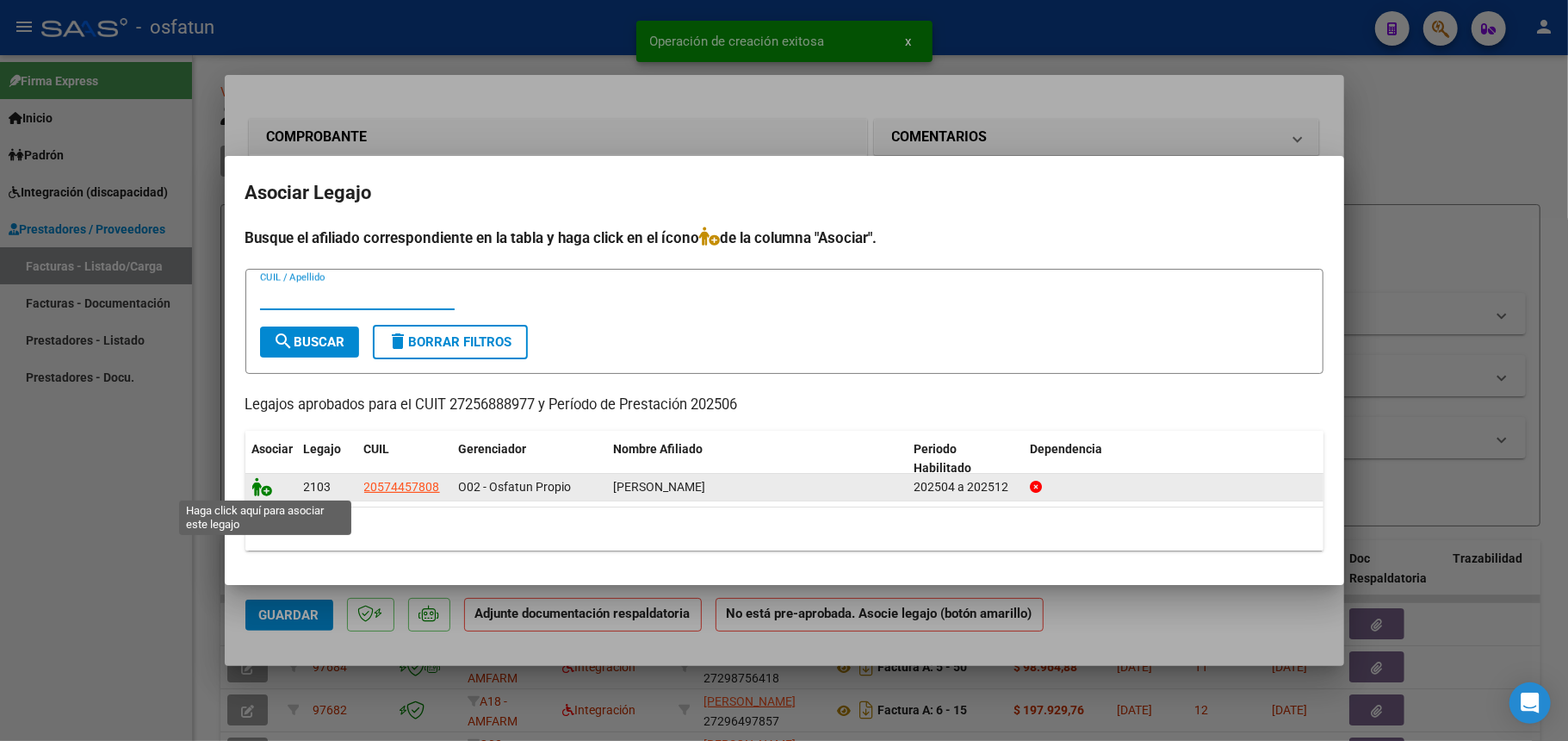
click at [270, 491] on icon at bounding box center [262, 487] width 20 height 19
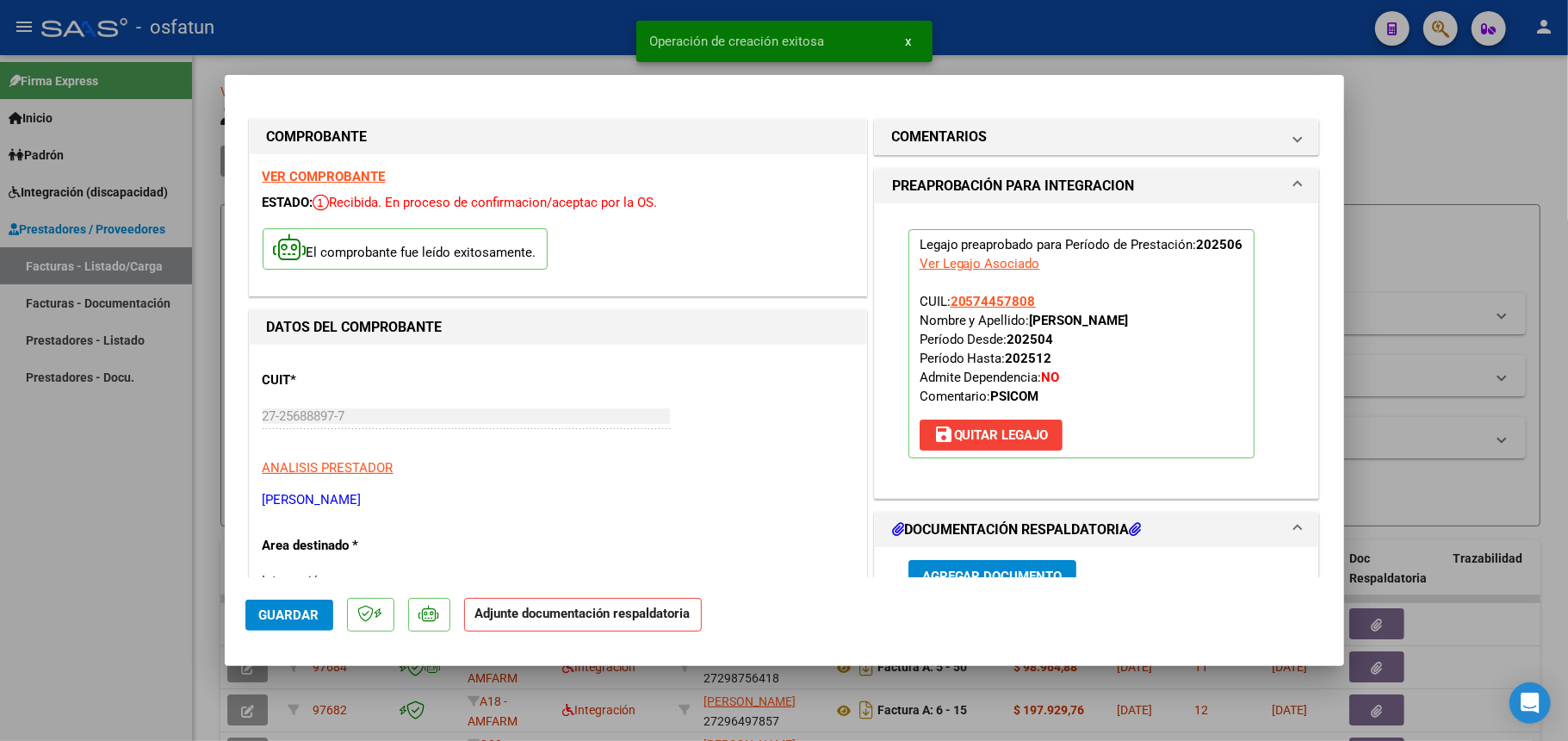
scroll to position [345, 0]
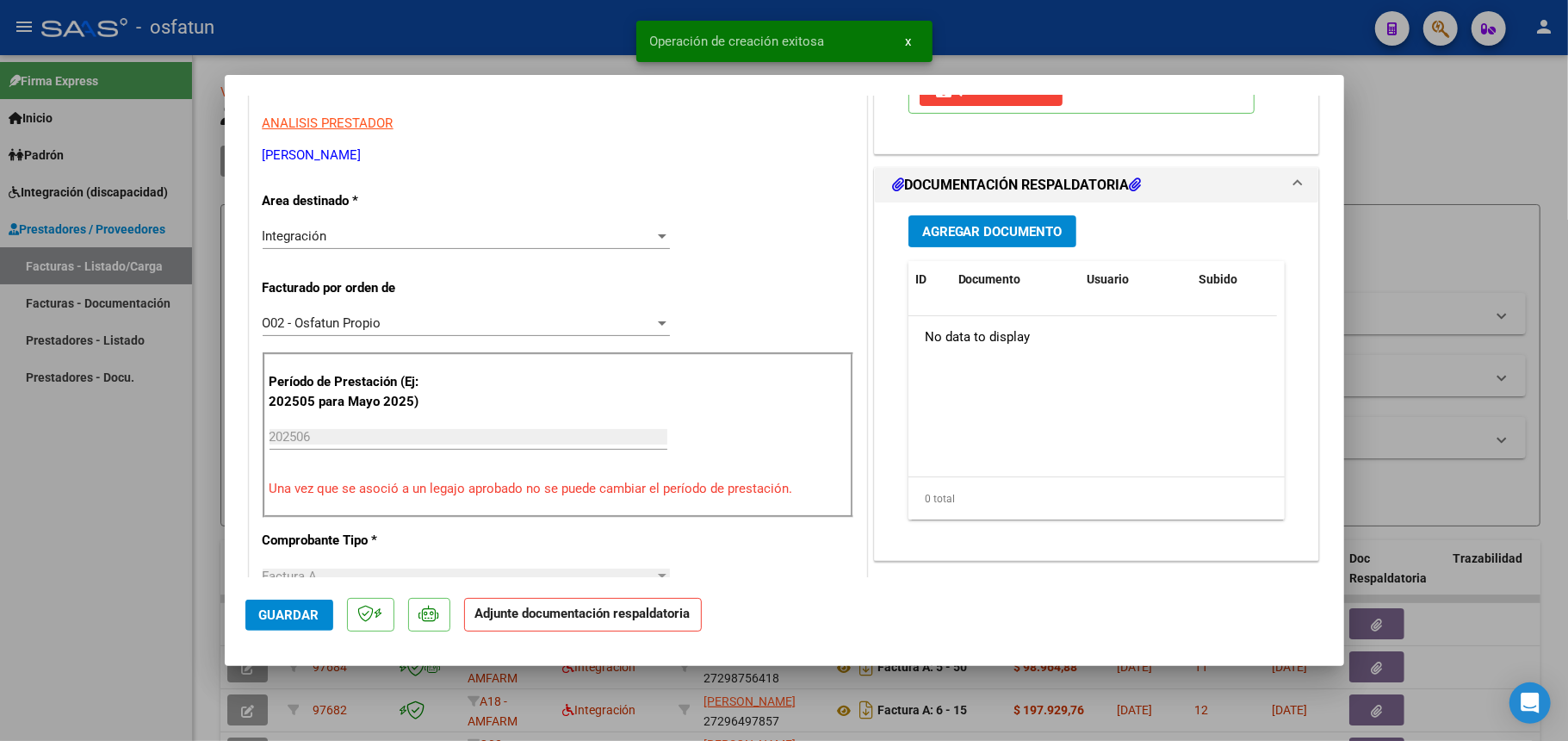
click at [959, 235] on span "Agregar Documento" at bounding box center [993, 231] width 140 height 16
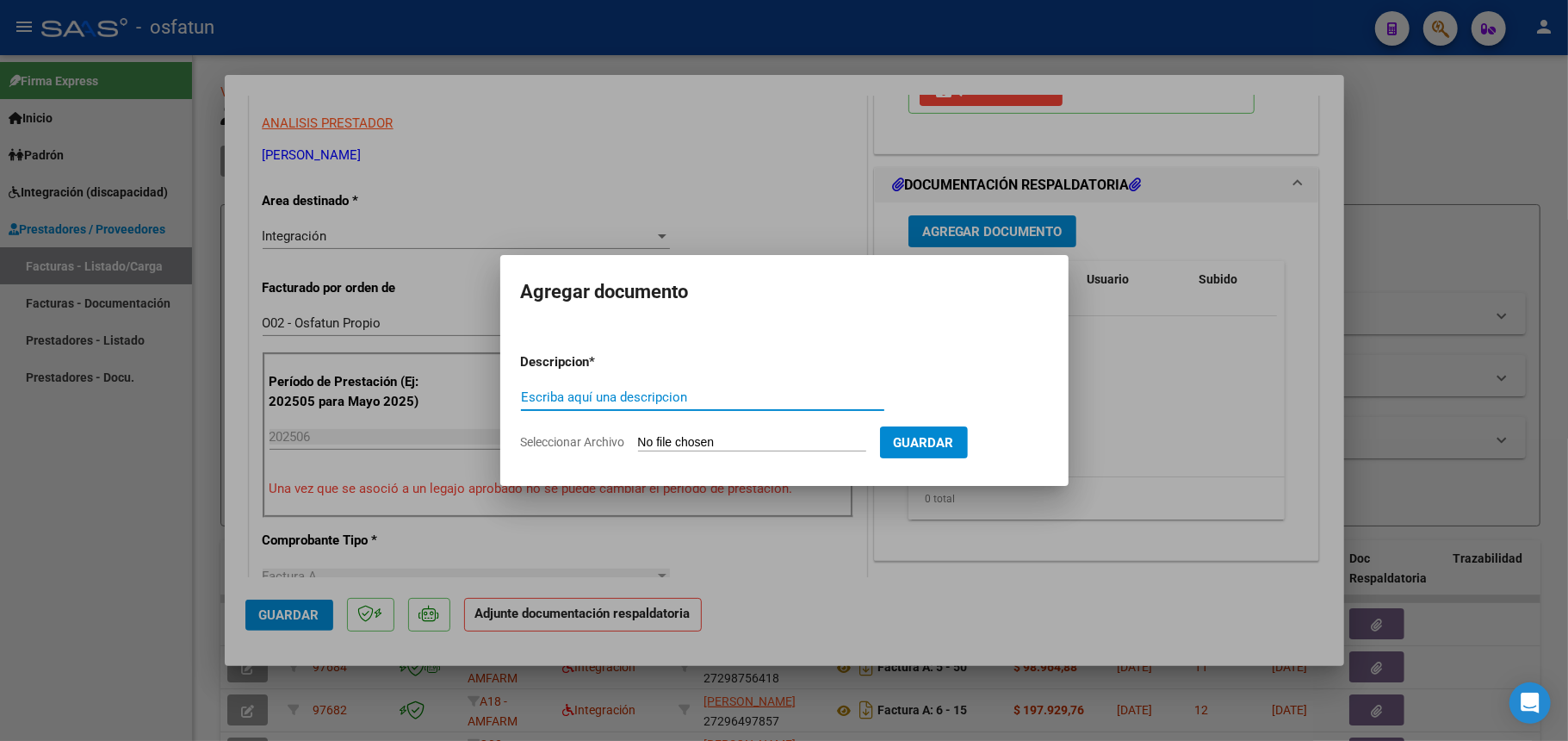
click at [759, 439] on input "Seleccionar Archivo" at bounding box center [752, 443] width 228 height 17
type input "C:\fakepath\Asistencia [MEDICAL_DATA].pdf"
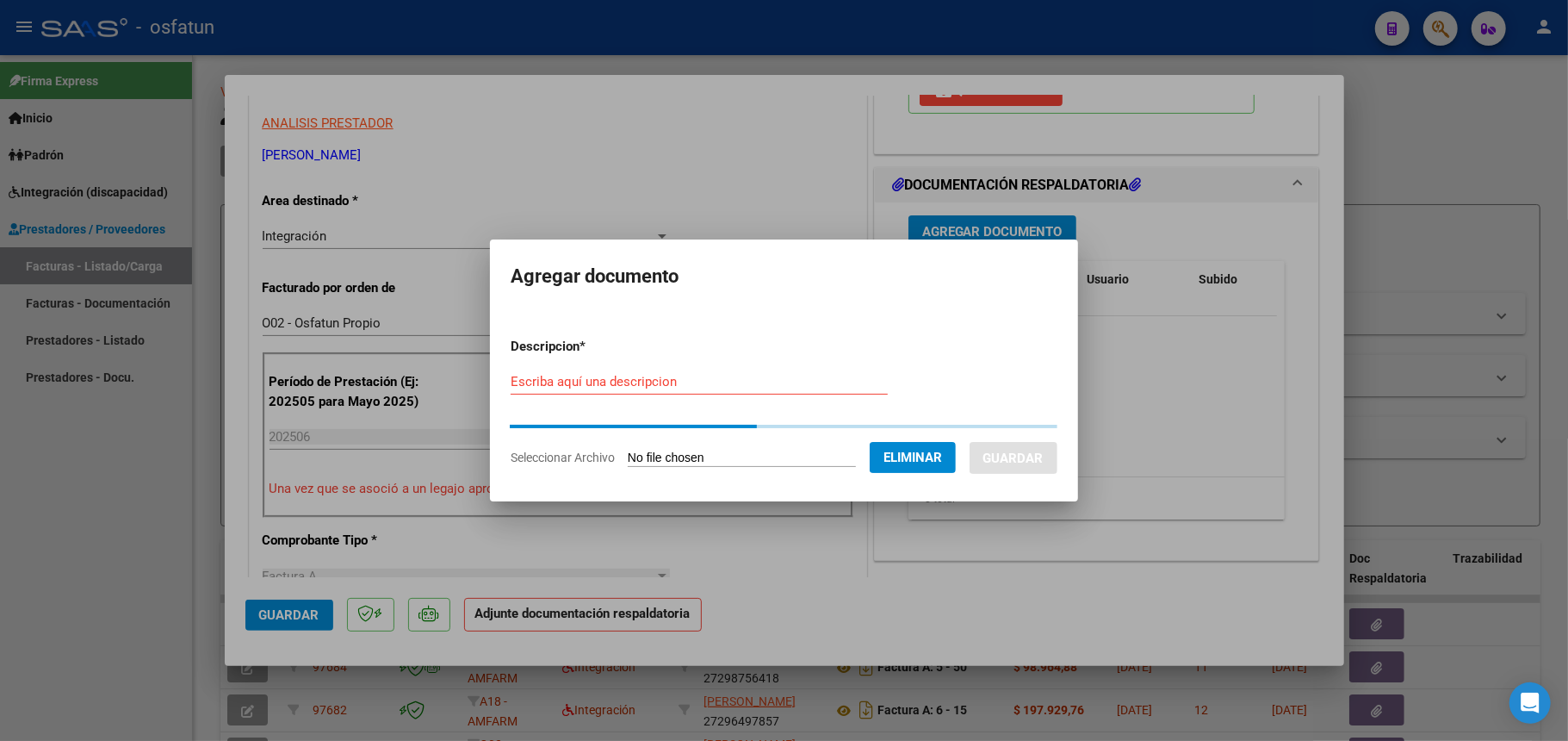
click at [597, 377] on input "Escriba aquí una descripcion" at bounding box center [699, 382] width 377 height 16
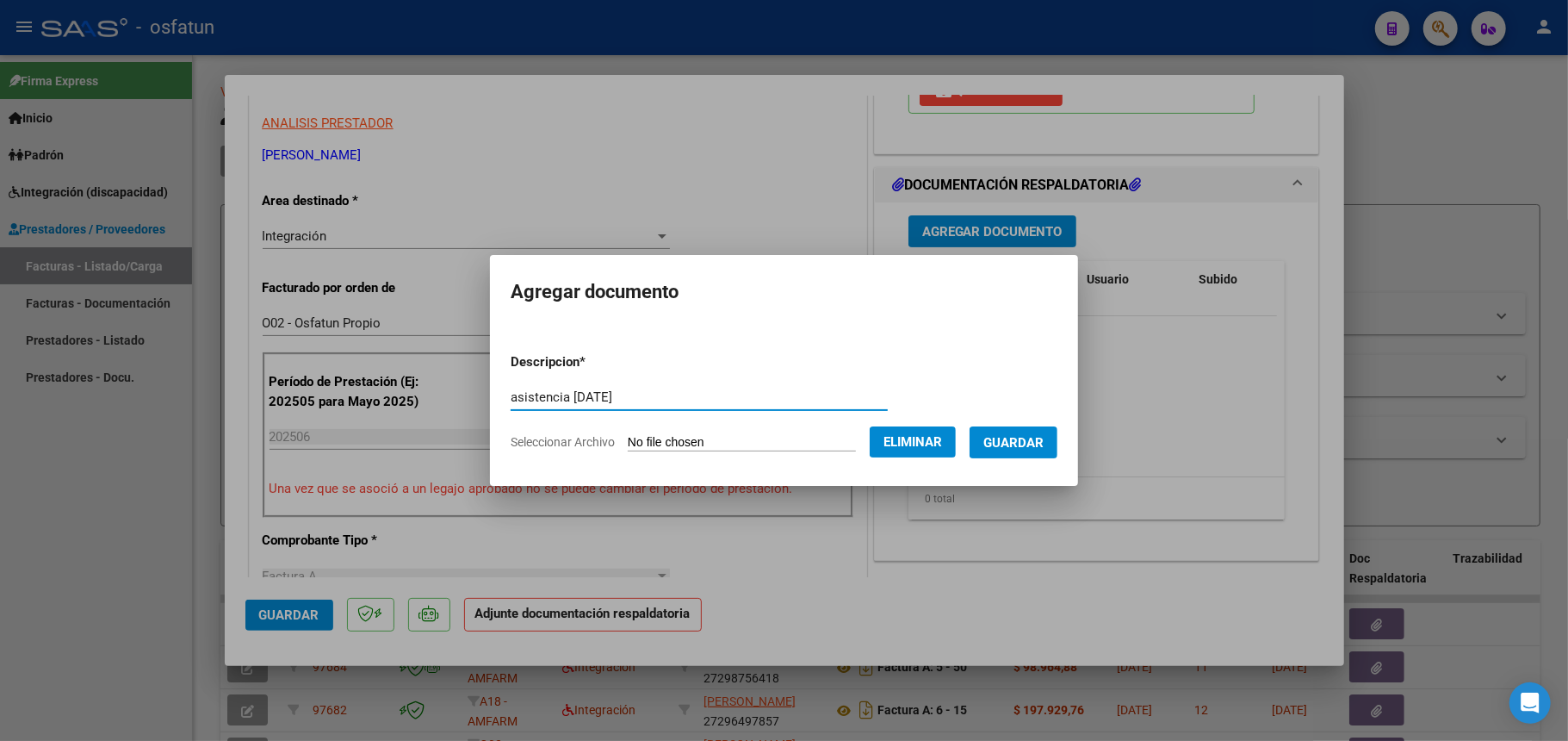
drag, startPoint x: 624, startPoint y: 390, endPoint x: 394, endPoint y: 397, distance: 230.1
click at [396, 397] on div "COMPROBANTE VER COMPROBANTE ESTADO: Recibida. En proceso de confirmacion/acepta…" at bounding box center [784, 370] width 1568 height 741
type input "asistencia [DATE]"
drag, startPoint x: 1025, startPoint y: 438, endPoint x: 1004, endPoint y: 442, distance: 21.4
click at [1025, 439] on span "Guardar" at bounding box center [1013, 443] width 60 height 16
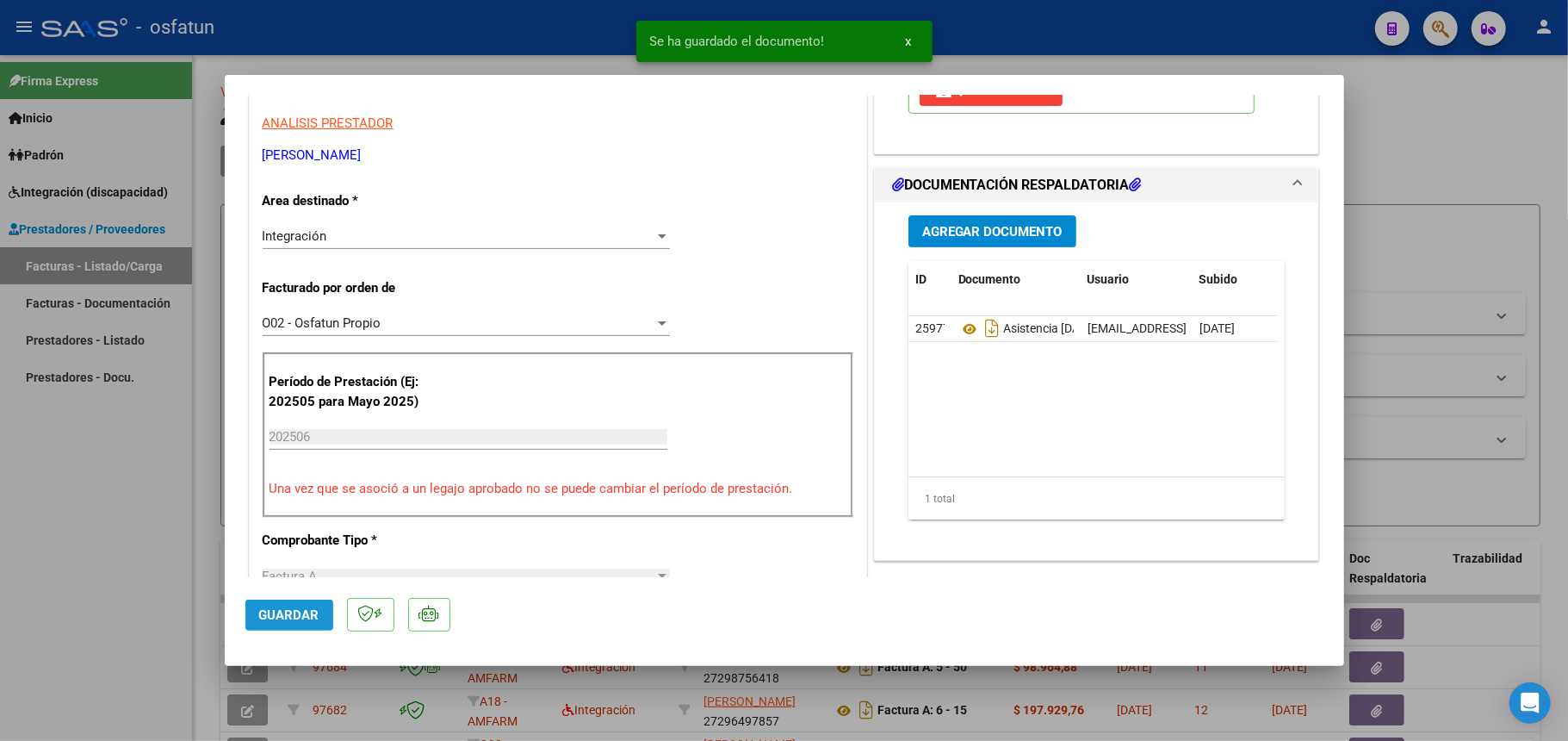
click at [308, 620] on span "Guardar" at bounding box center [289, 614] width 60 height 16
click at [1399, 187] on div at bounding box center [784, 370] width 1568 height 741
type input "$ 0,00"
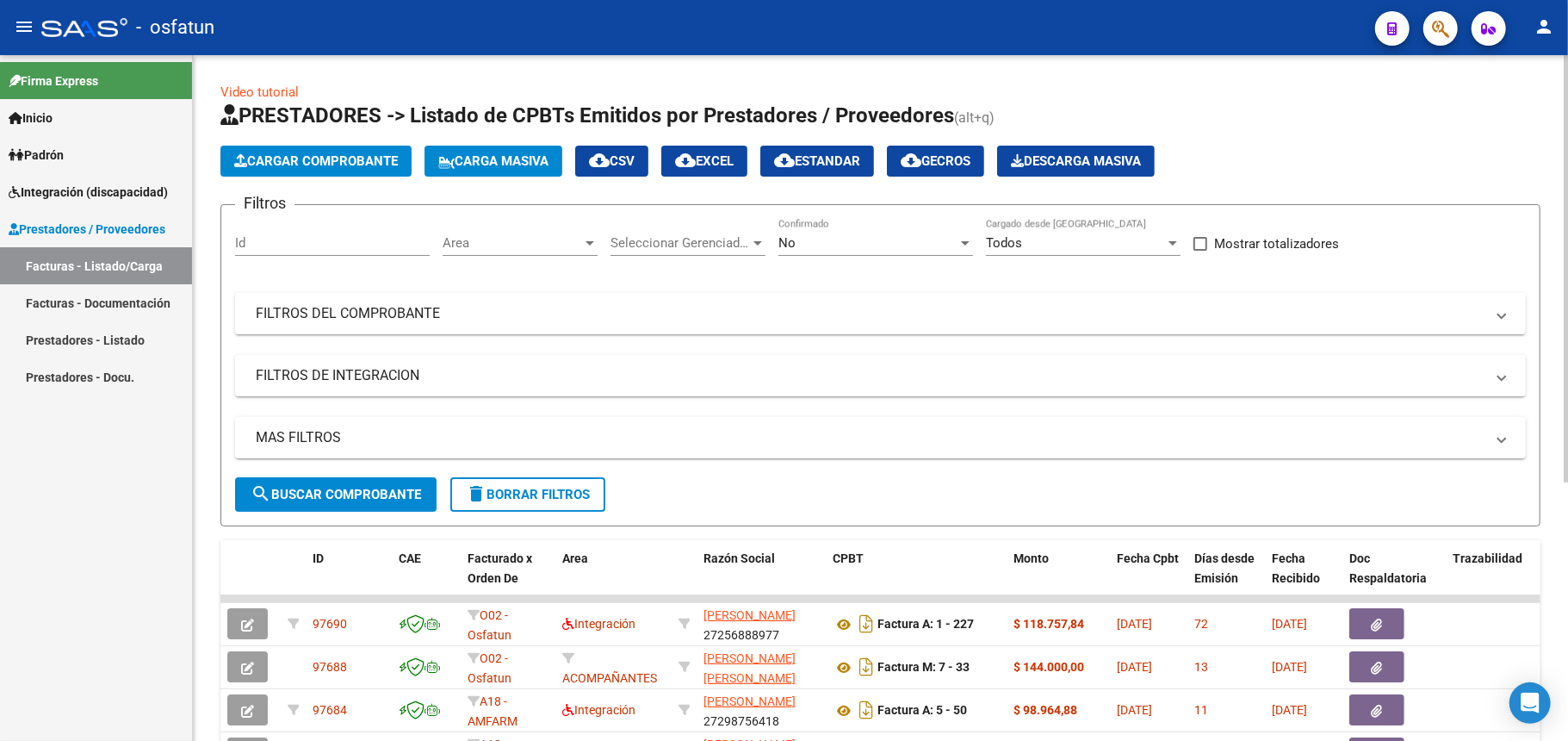
click at [318, 159] on span "Cargar Comprobante" at bounding box center [316, 161] width 163 height 16
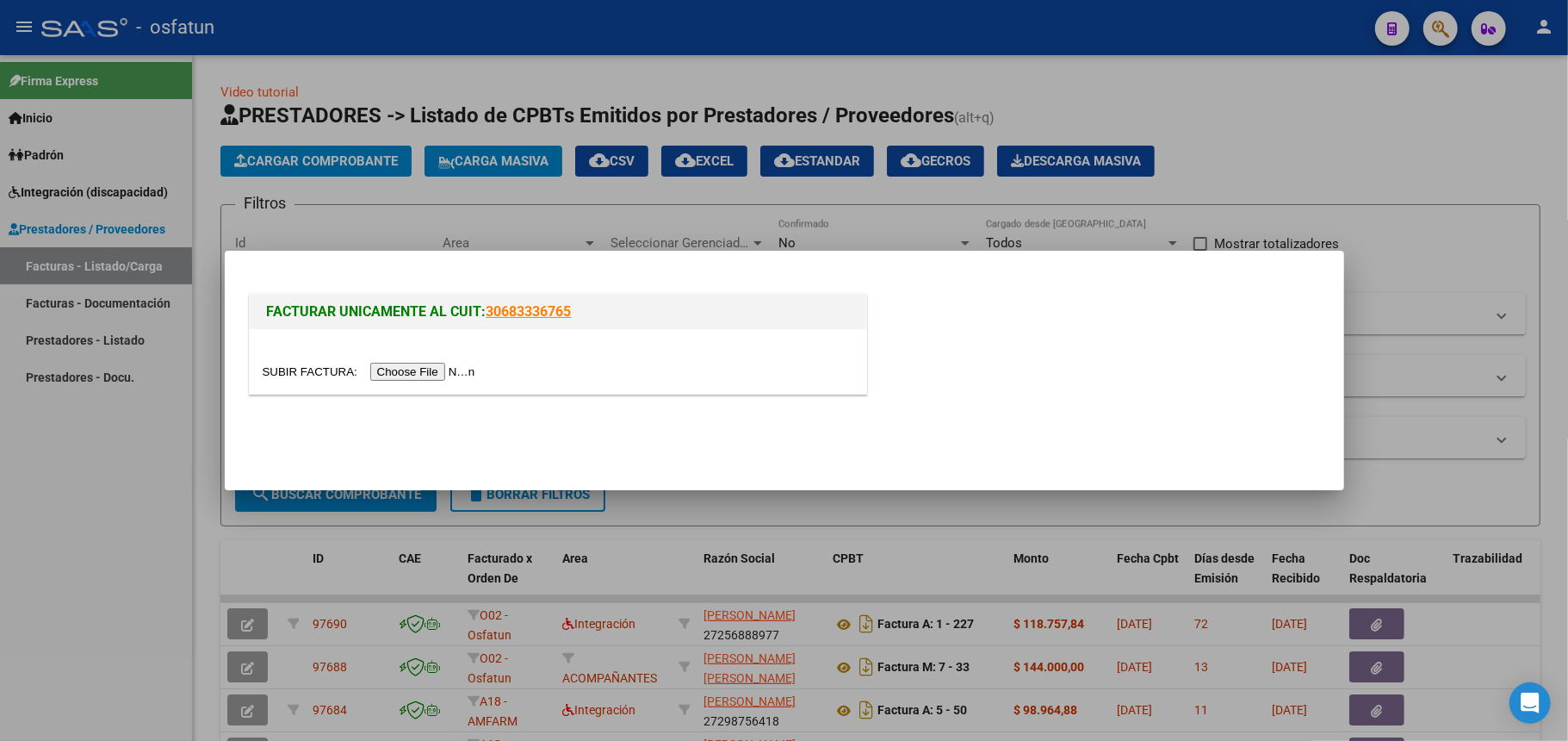
click at [404, 367] on input "file" at bounding box center [371, 372] width 218 height 18
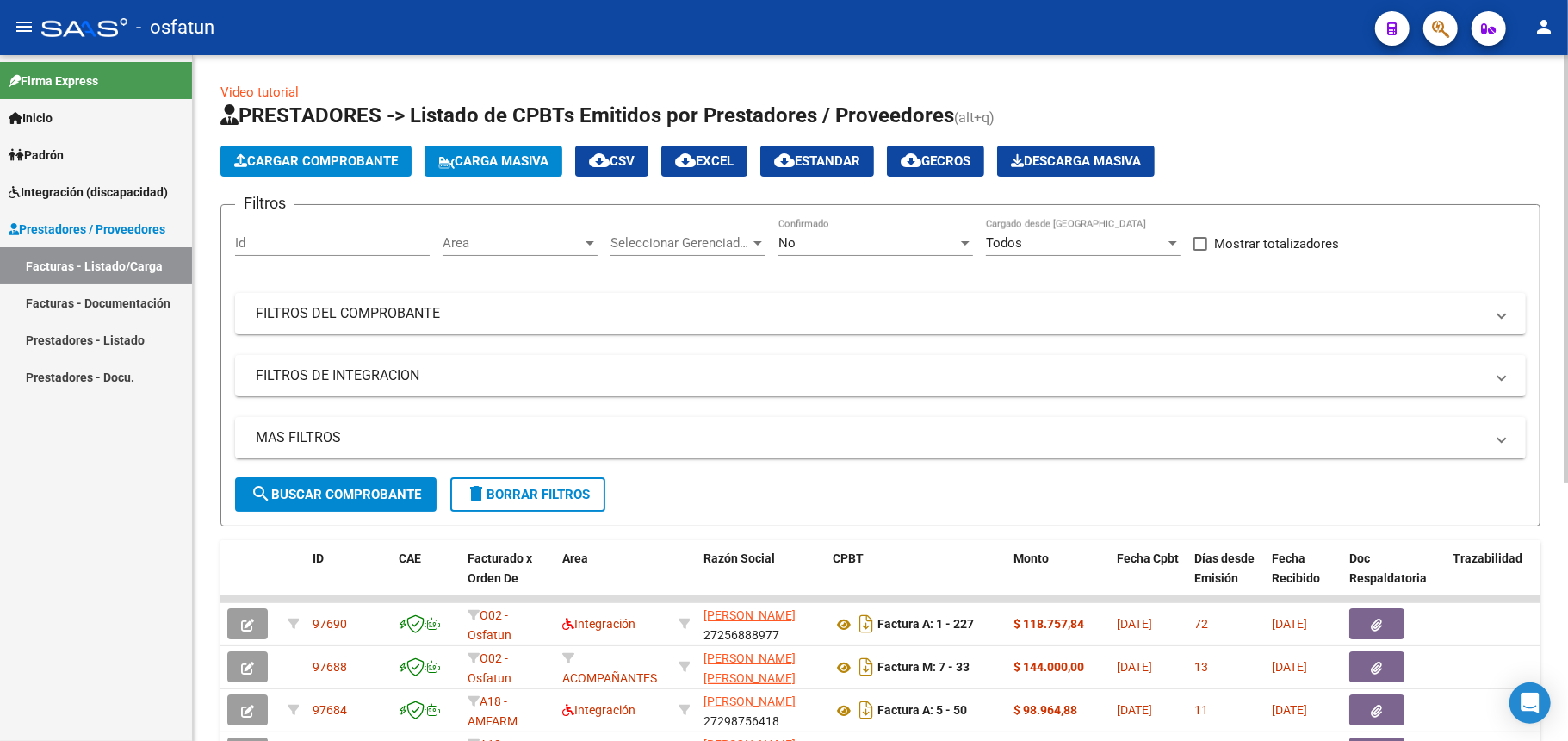
click at [338, 162] on span "Cargar Comprobante" at bounding box center [316, 161] width 163 height 16
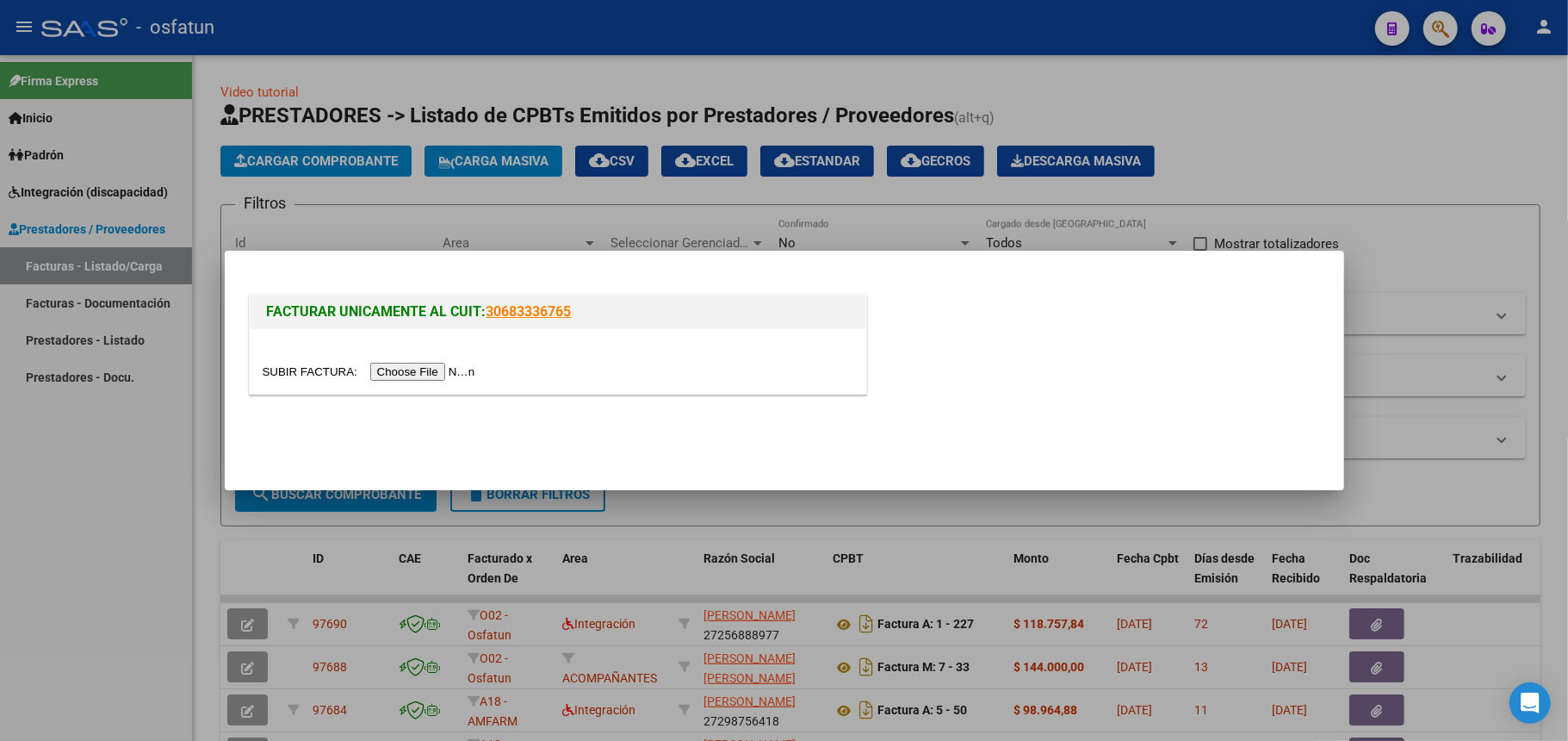
click at [416, 370] on input "file" at bounding box center [371, 372] width 218 height 18
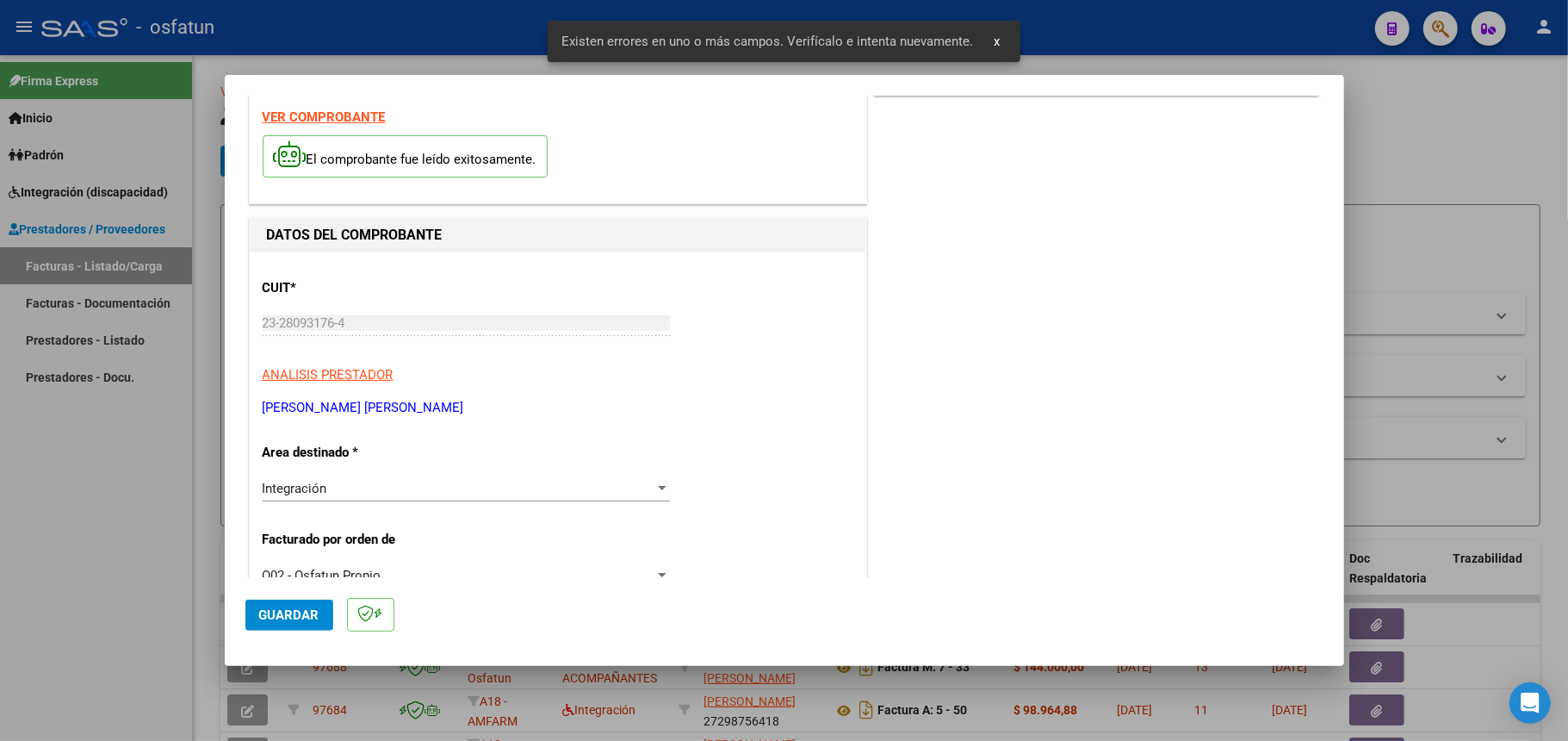
scroll to position [449, 0]
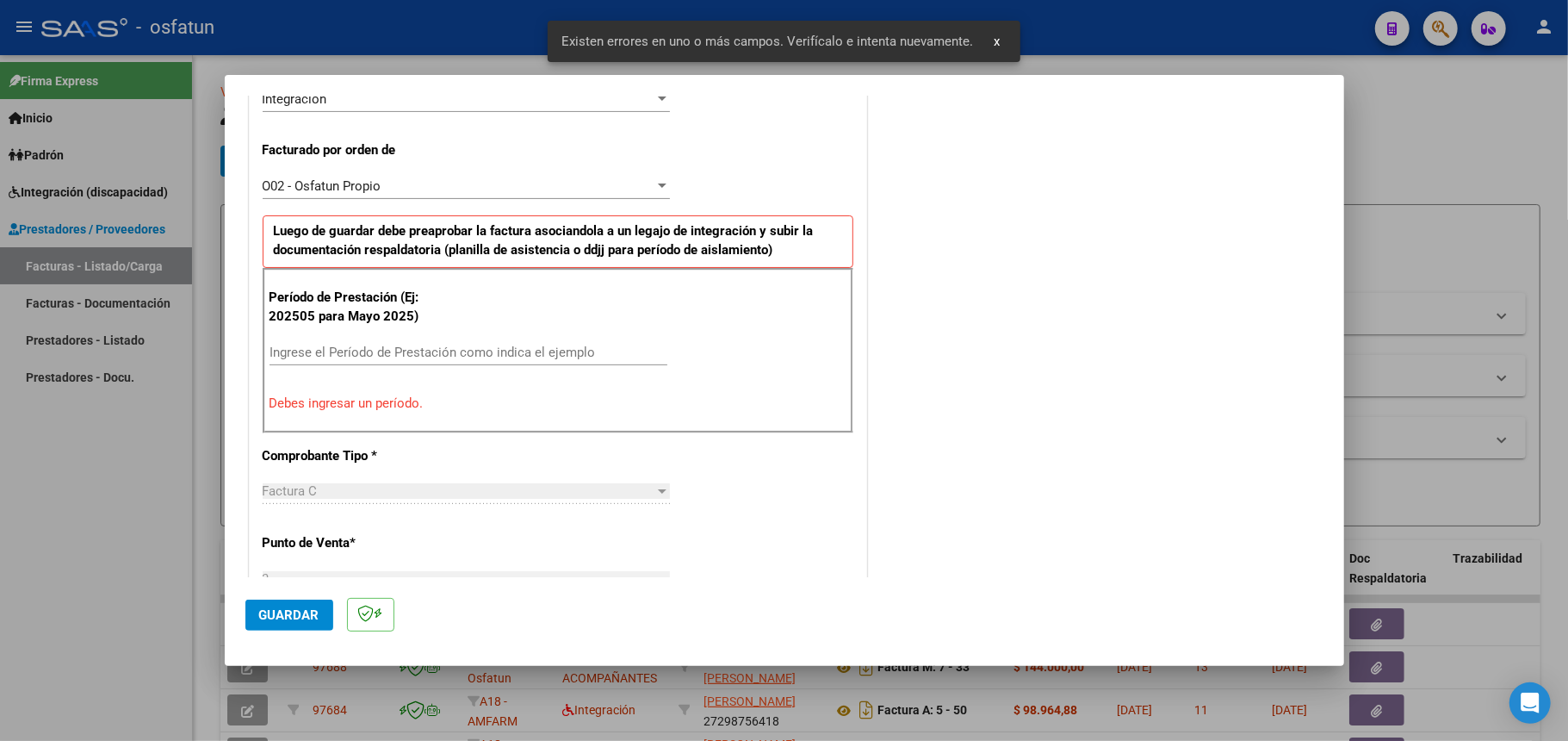
click at [359, 356] on input "Ingrese el Período de Prestación como indica el ejemplo" at bounding box center [468, 352] width 398 height 16
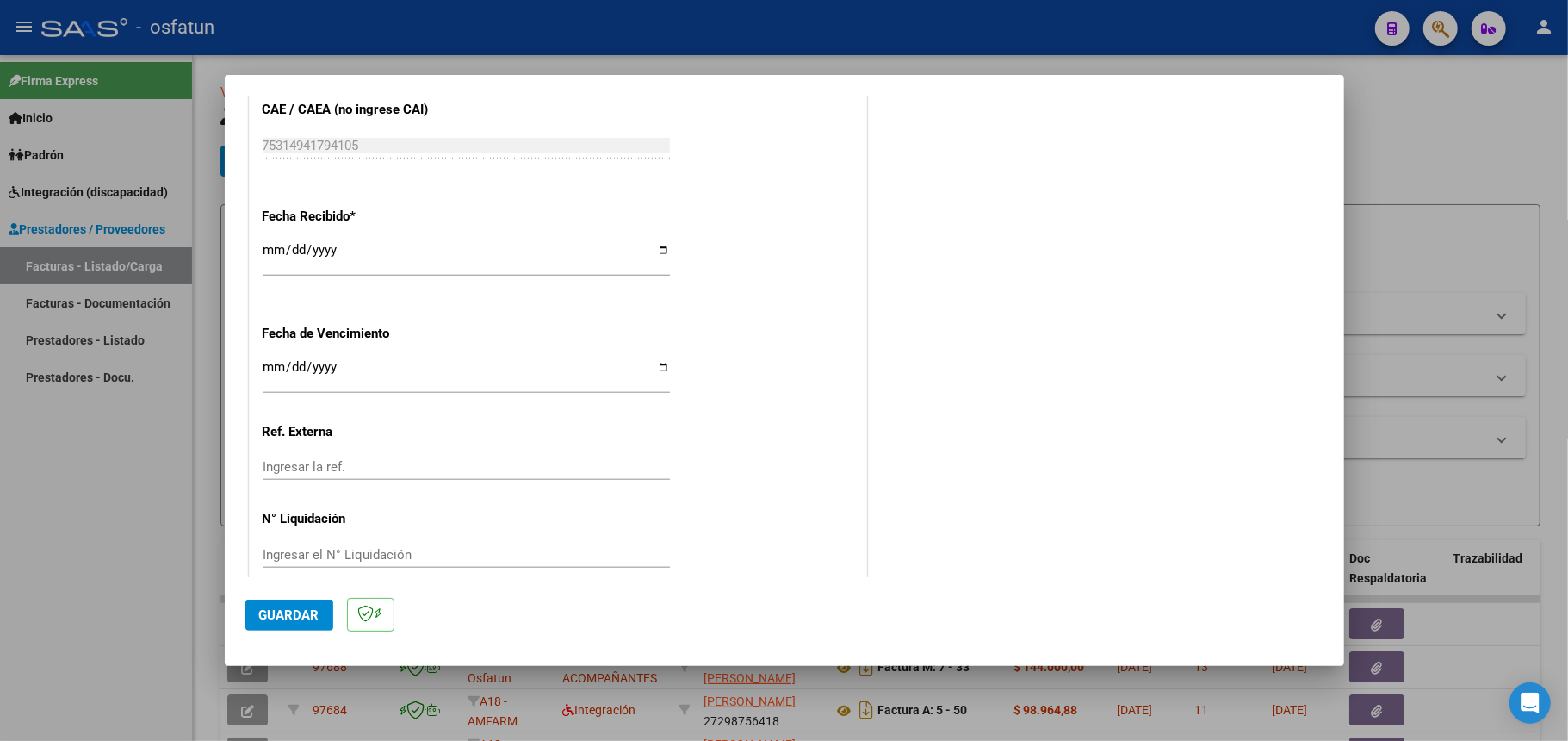
scroll to position [1223, 0]
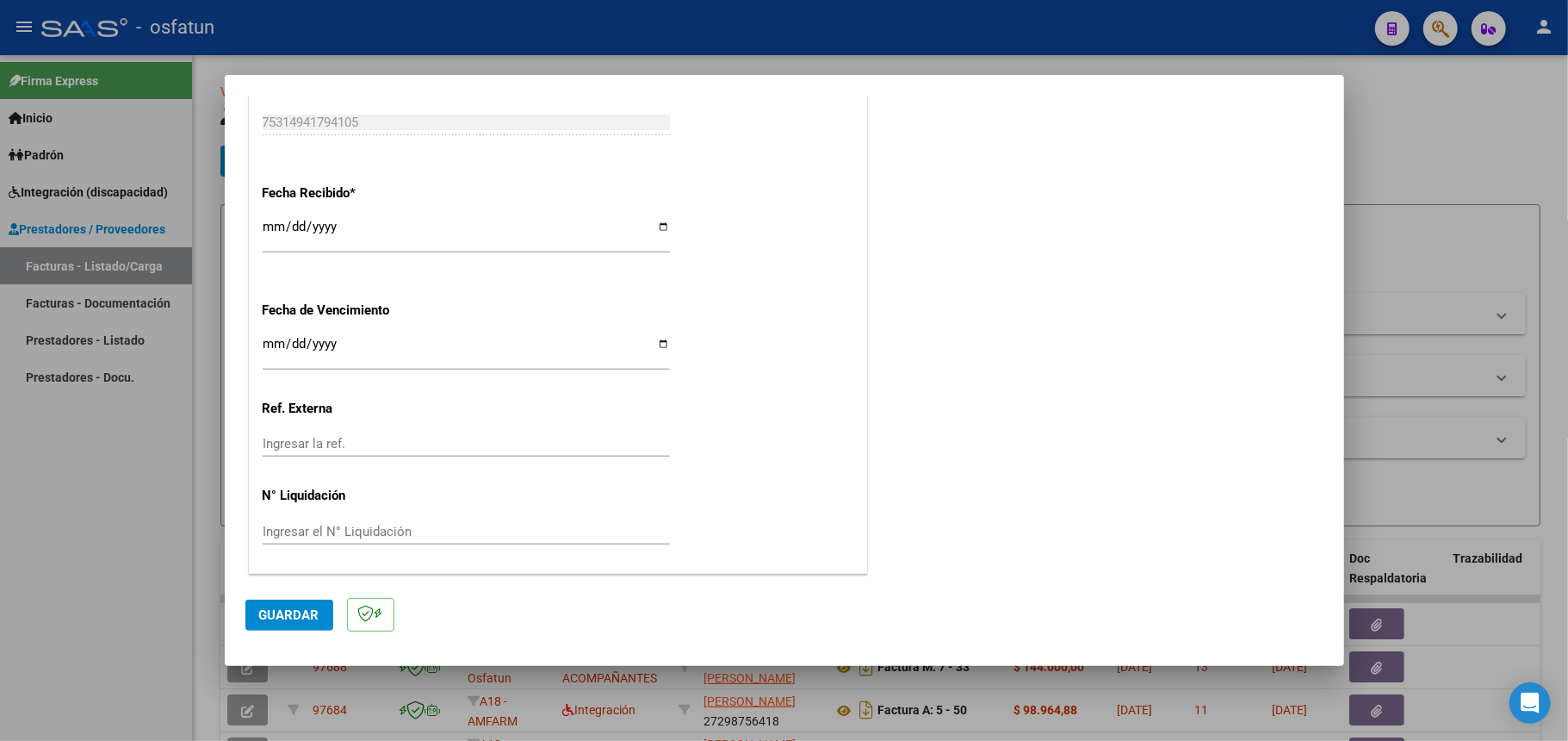
type input "202507"
click at [301, 608] on span "Guardar" at bounding box center [289, 614] width 60 height 16
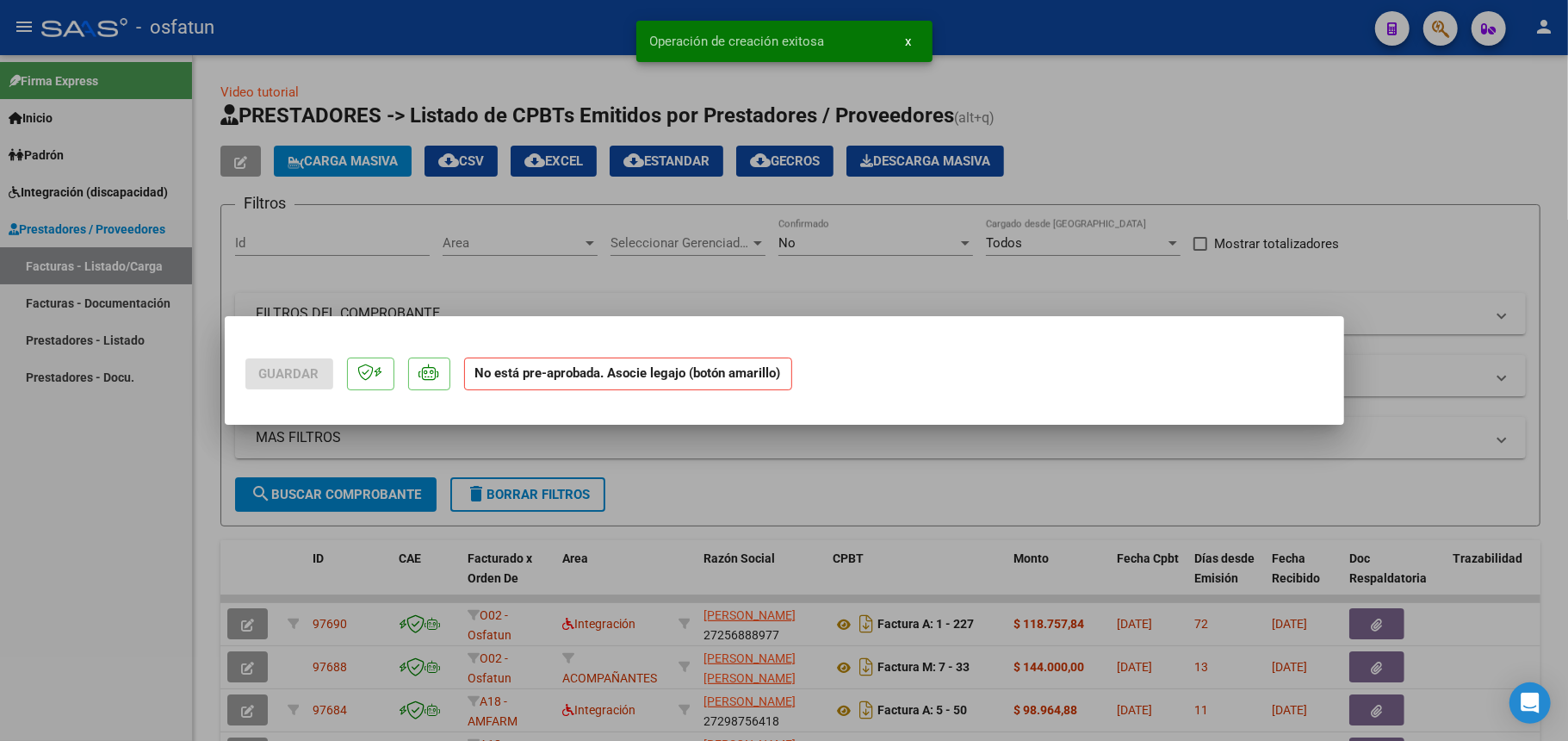
scroll to position [0, 0]
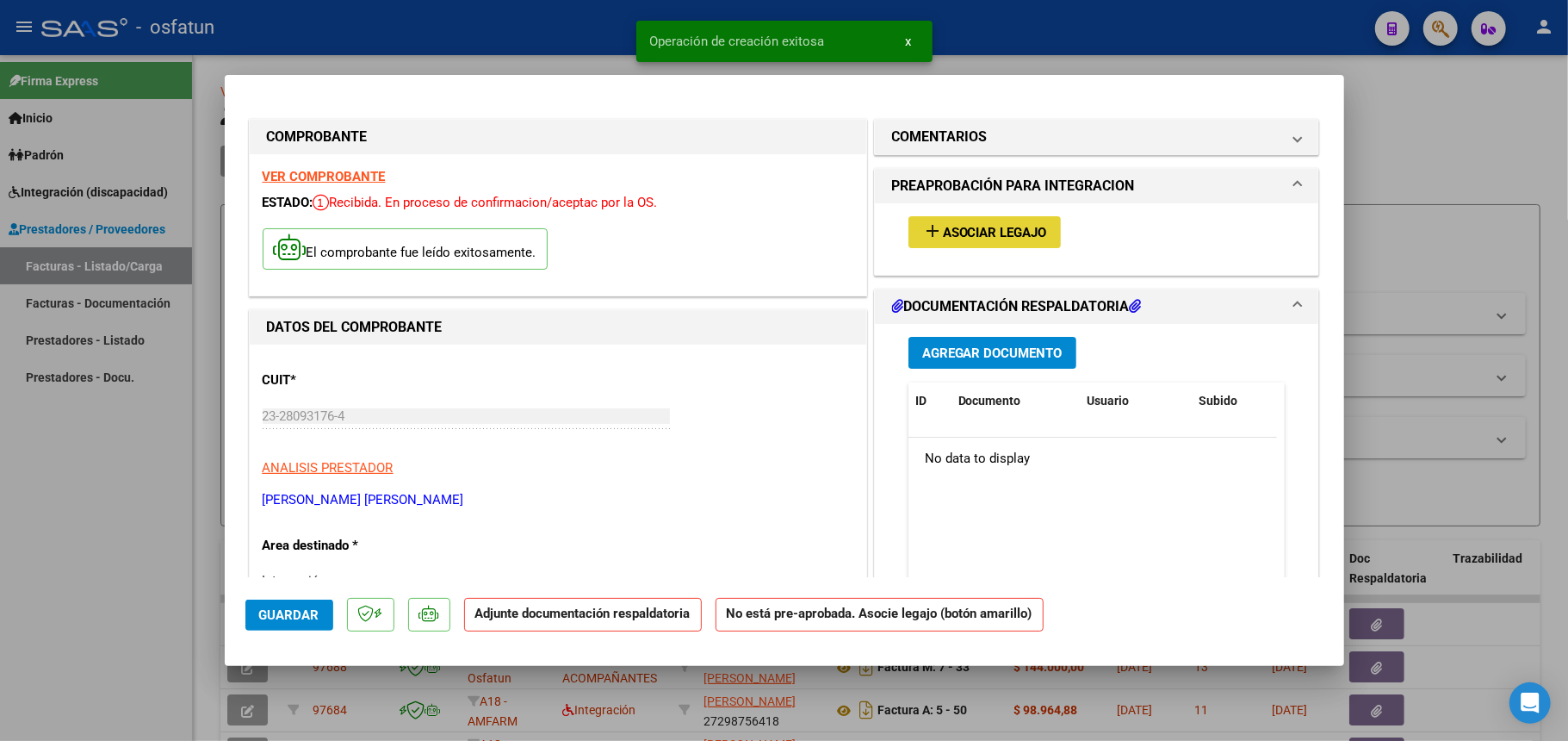
click at [992, 225] on span "Asociar Legajo" at bounding box center [995, 232] width 104 height 16
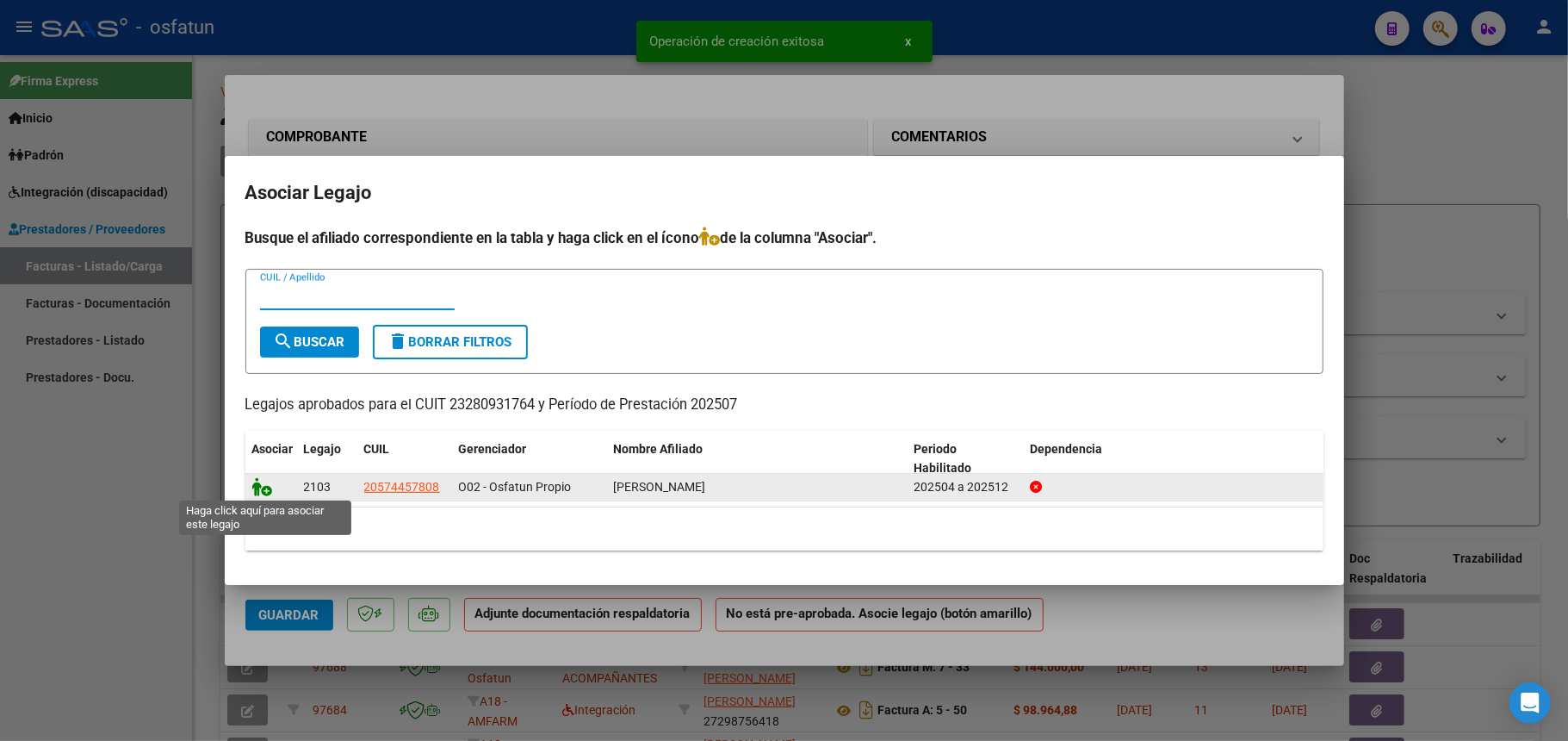
click at [267, 491] on icon at bounding box center [262, 487] width 20 height 19
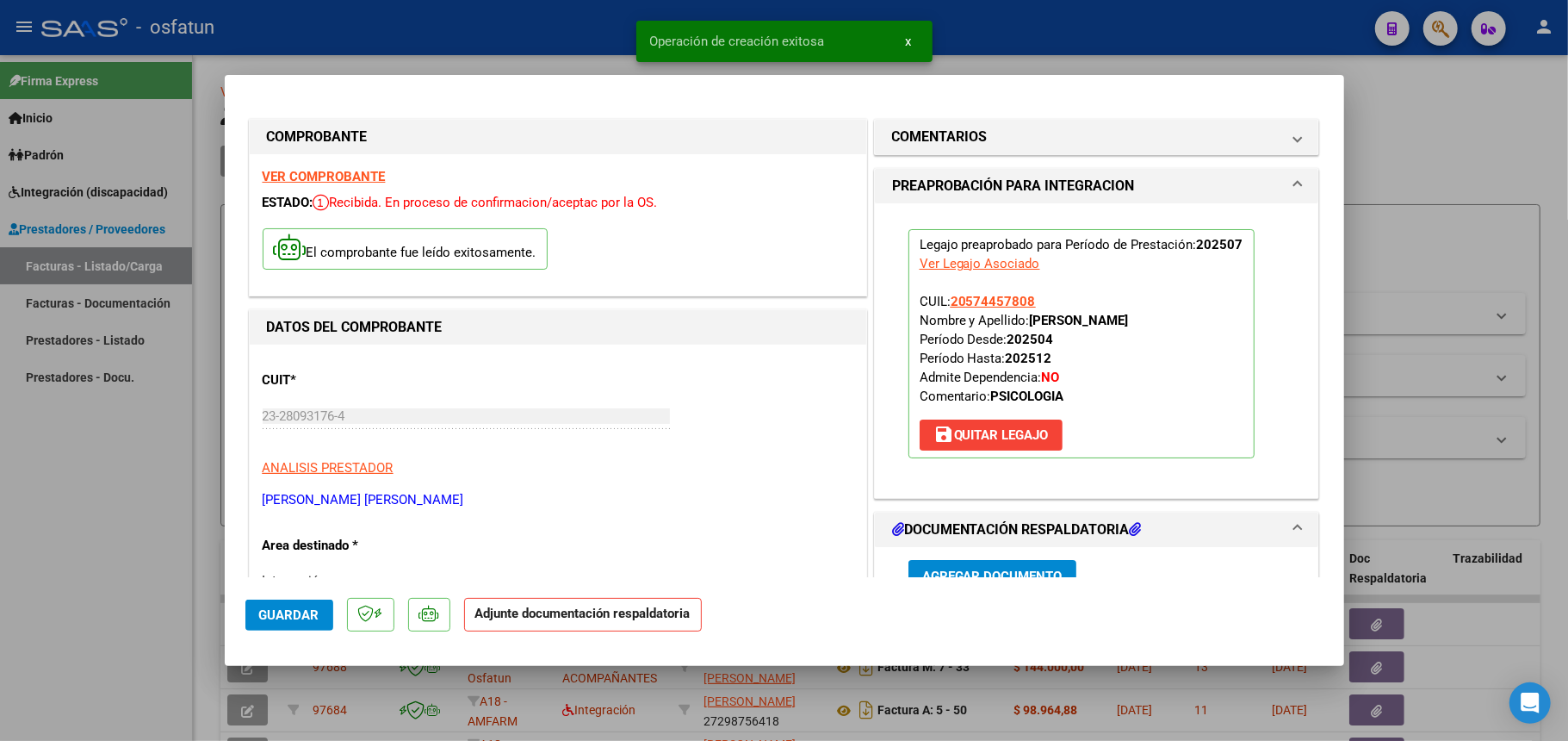
scroll to position [459, 0]
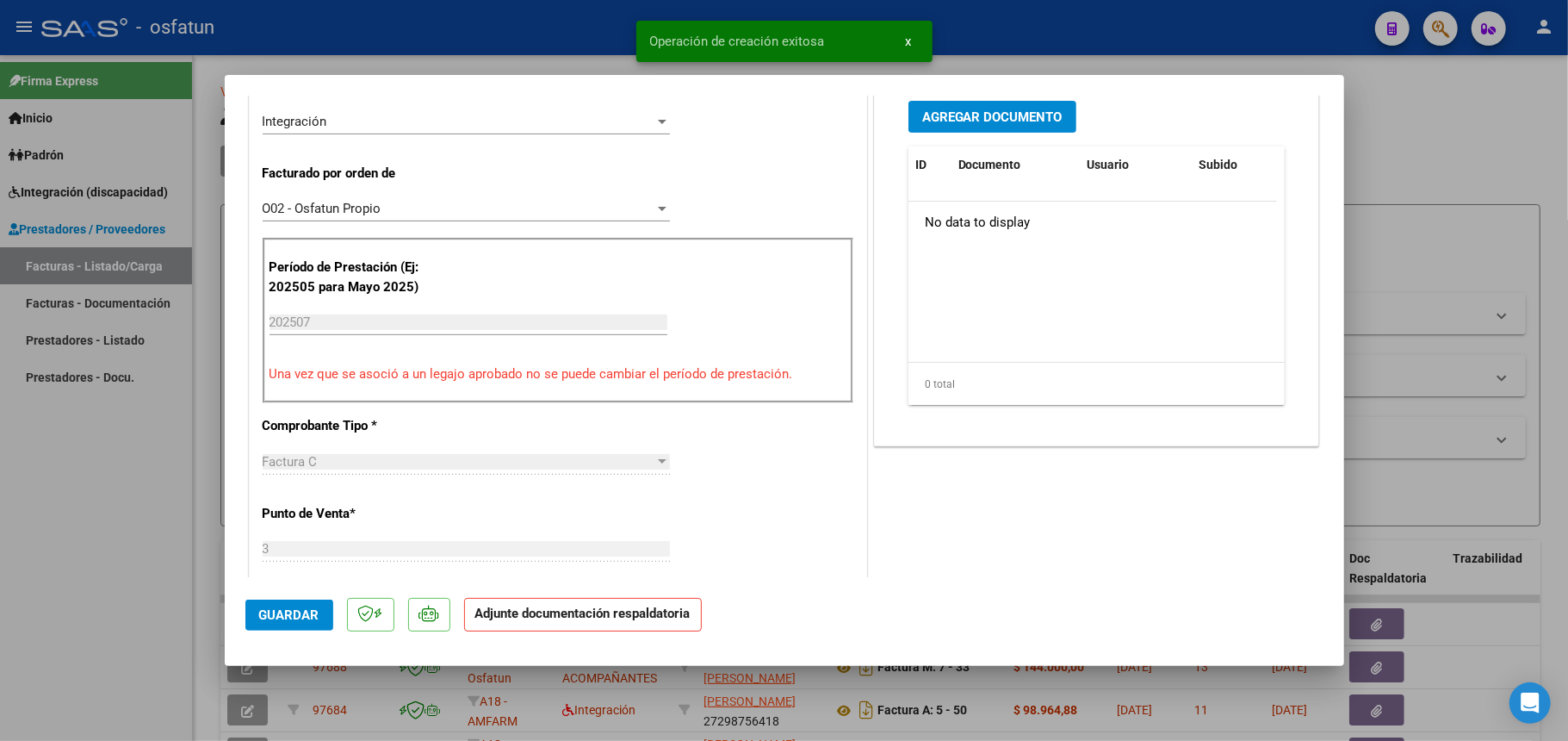
click at [980, 117] on span "Agregar Documento" at bounding box center [993, 116] width 140 height 16
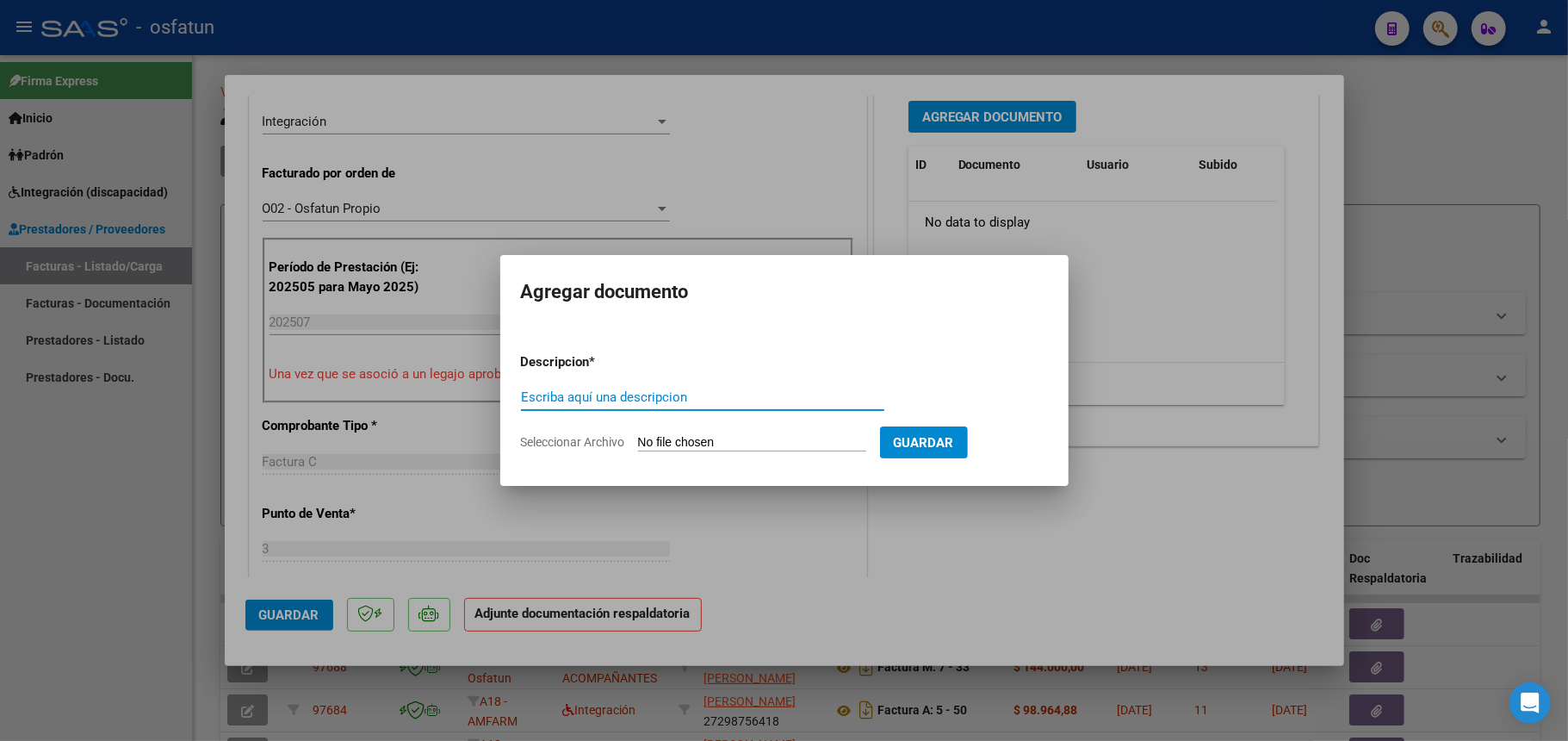
click at [718, 443] on input "Seleccionar Archivo" at bounding box center [752, 443] width 228 height 17
type input "C:\fakepath\Asistencia Psicolgia [DATE].pdf"
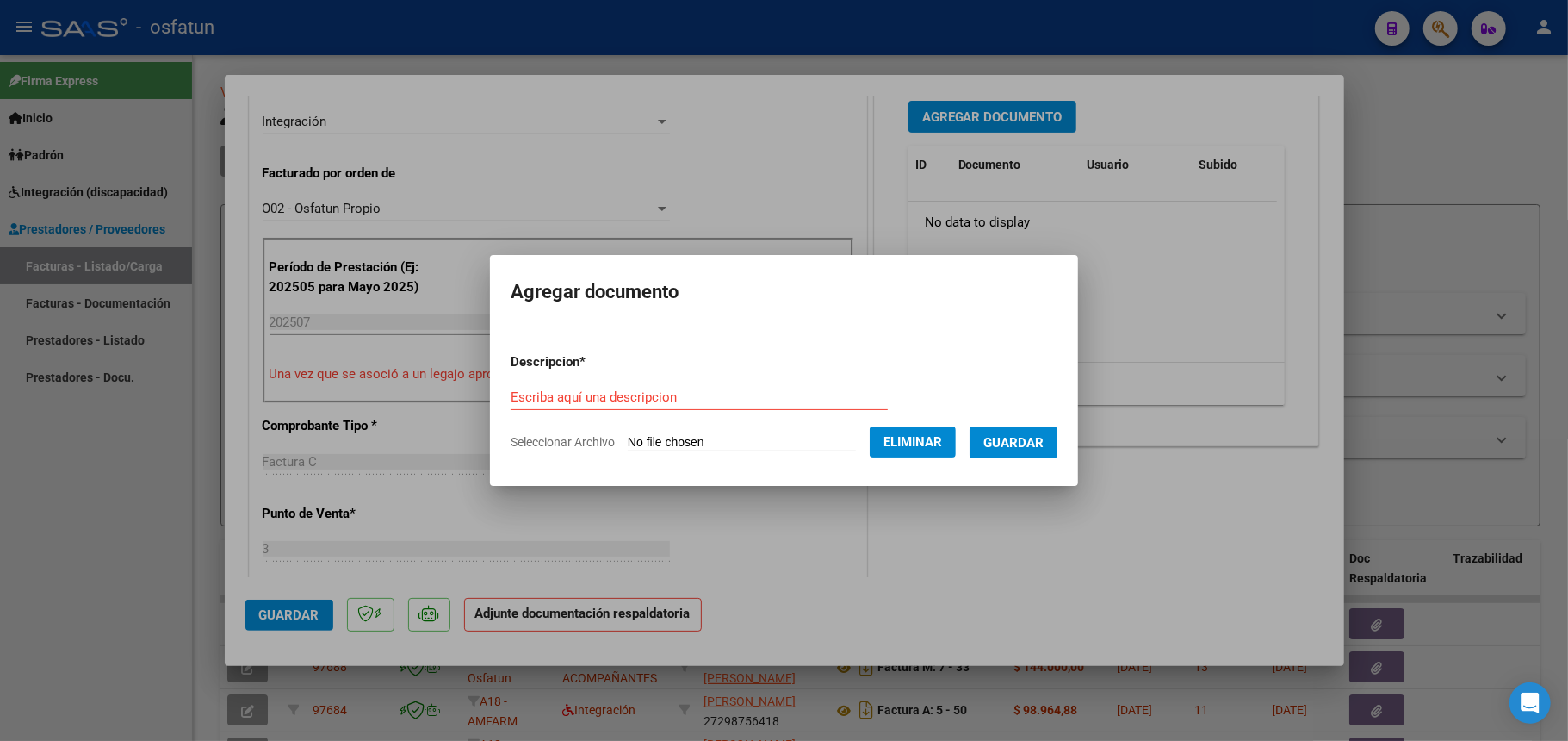
click at [652, 380] on form "Descripcion * Escriba aquí una descripcion Seleccionar Archivo Eliminar Guardar" at bounding box center [784, 402] width 547 height 126
click at [633, 394] on input "Escriba aquí una descripcion" at bounding box center [699, 397] width 377 height 16
paste input "asistencia [DATE]"
type input "asistencia [DATE]"
click at [1030, 439] on span "Guardar" at bounding box center [1013, 443] width 60 height 16
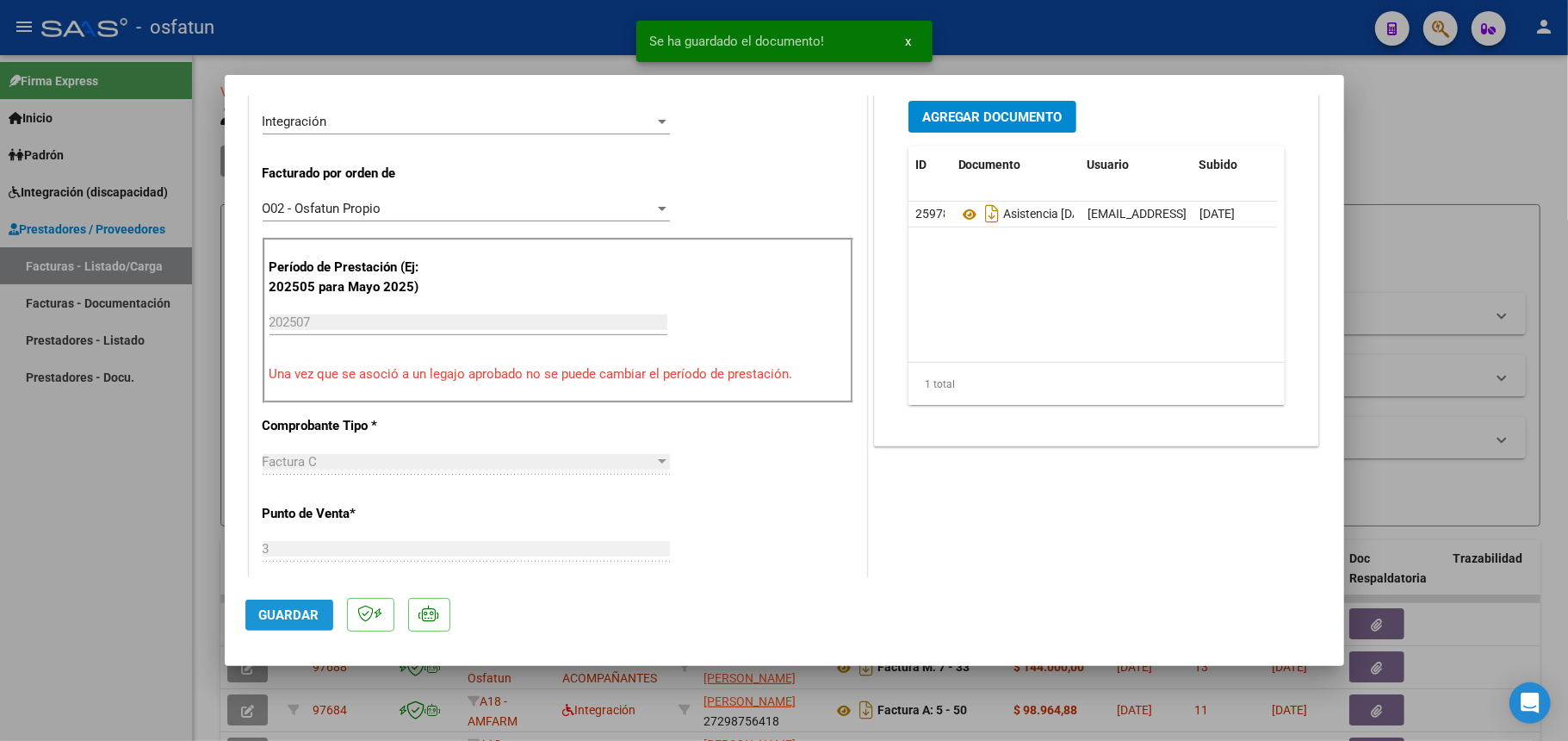
click at [300, 622] on button "Guardar" at bounding box center [289, 615] width 88 height 31
click at [1410, 121] on div at bounding box center [784, 370] width 1568 height 741
type input "$ 0,00"
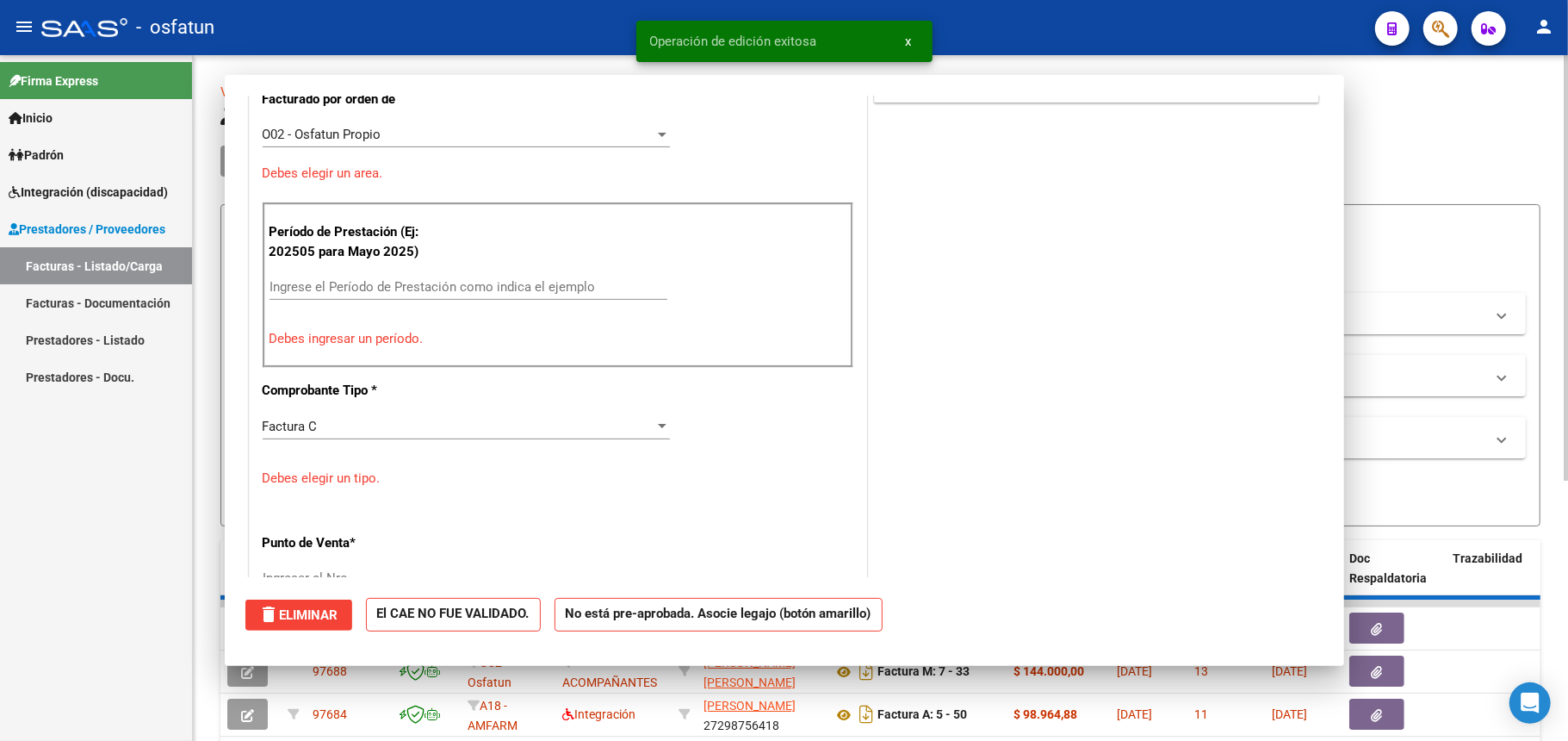
scroll to position [0, 0]
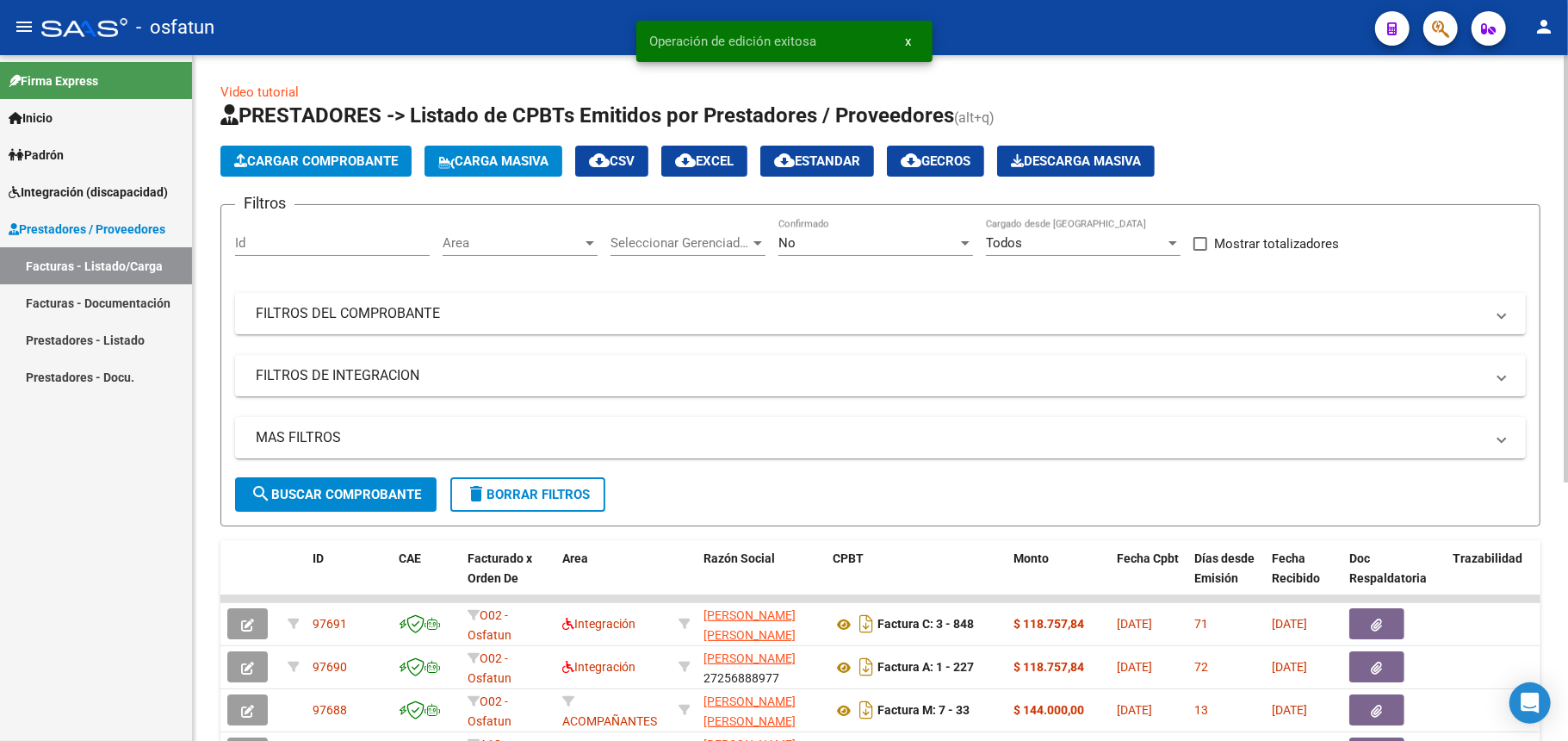
click at [319, 160] on span "Cargar Comprobante" at bounding box center [316, 161] width 163 height 16
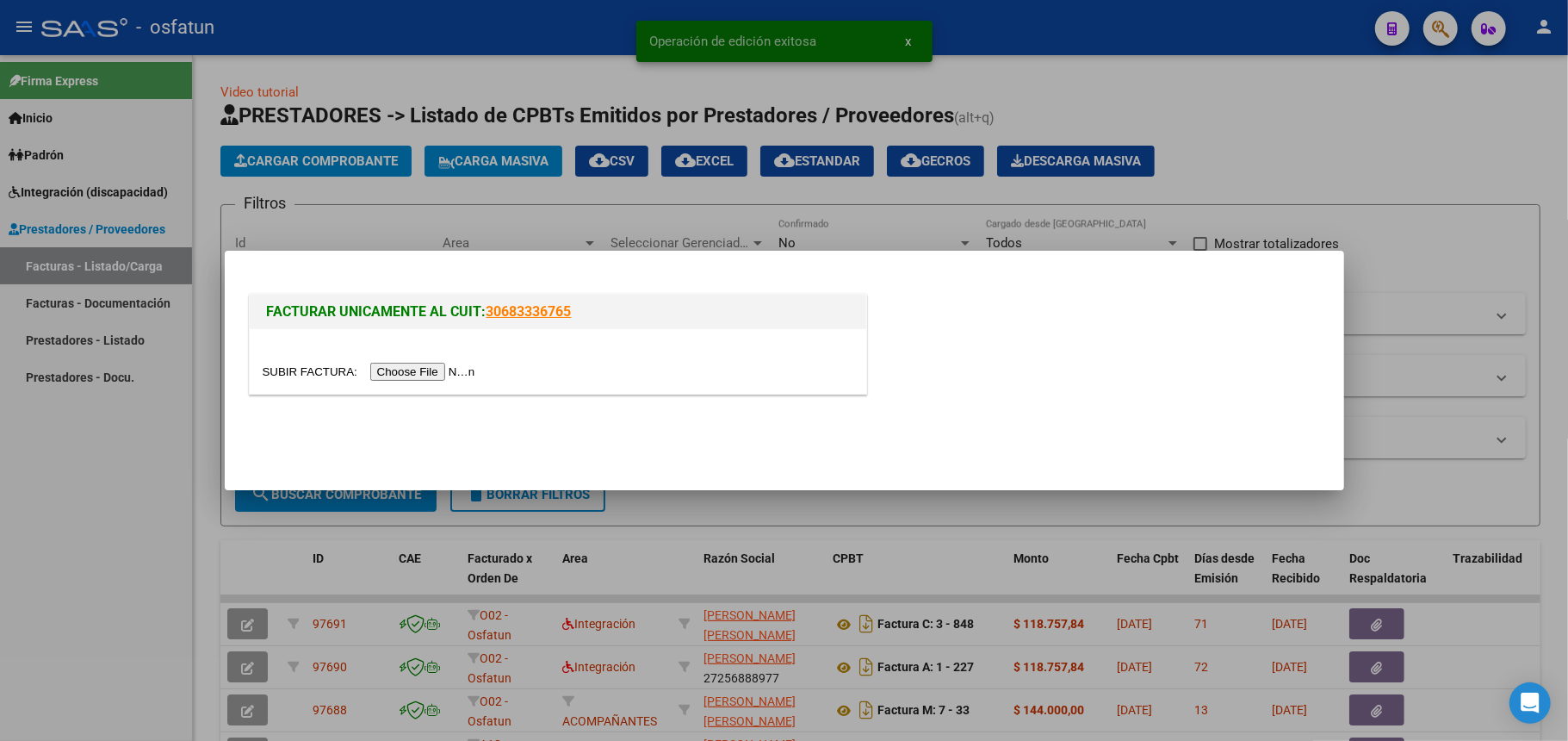
click at [430, 380] on div at bounding box center [558, 371] width 591 height 19
click at [428, 370] on input "file" at bounding box center [371, 372] width 218 height 18
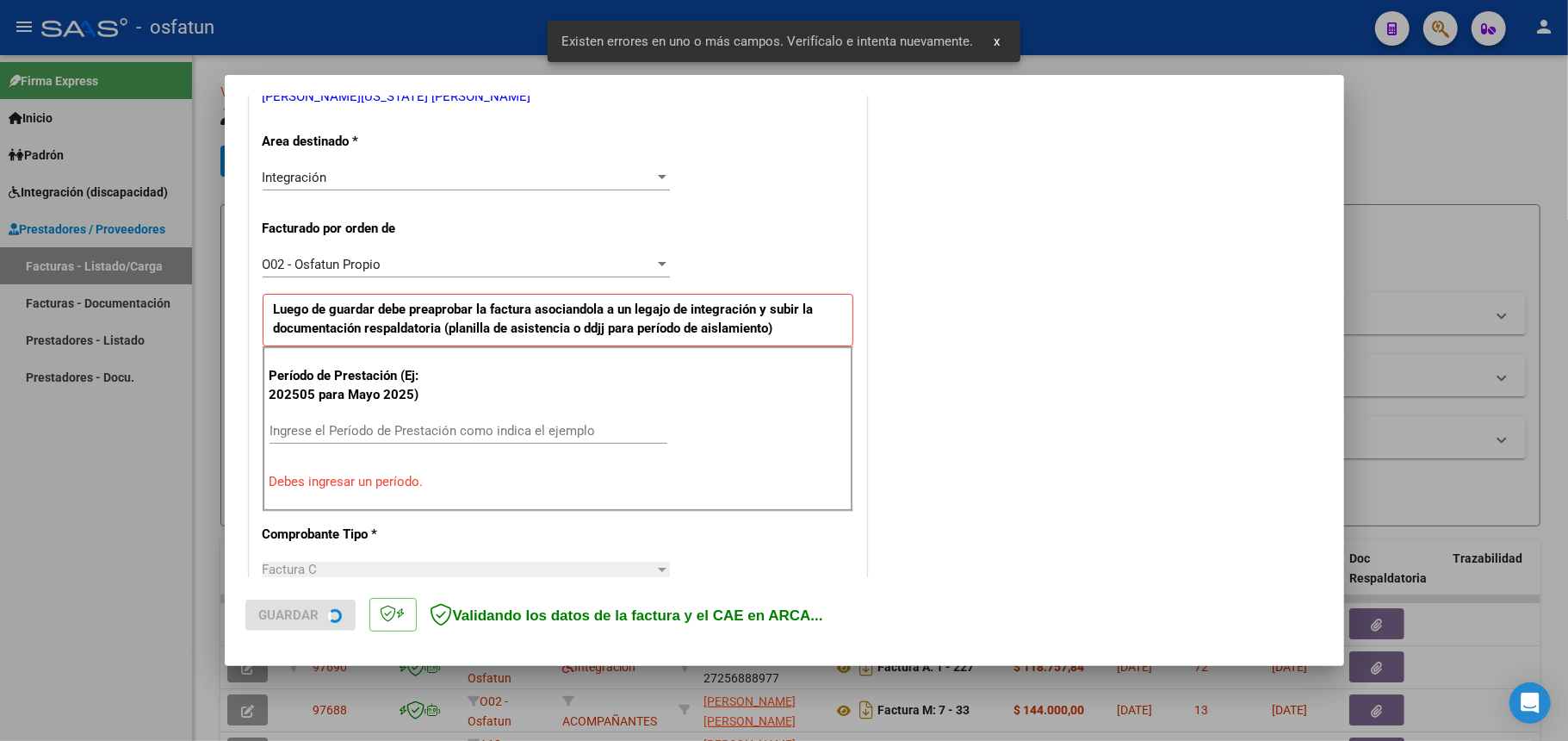
scroll to position [449, 0]
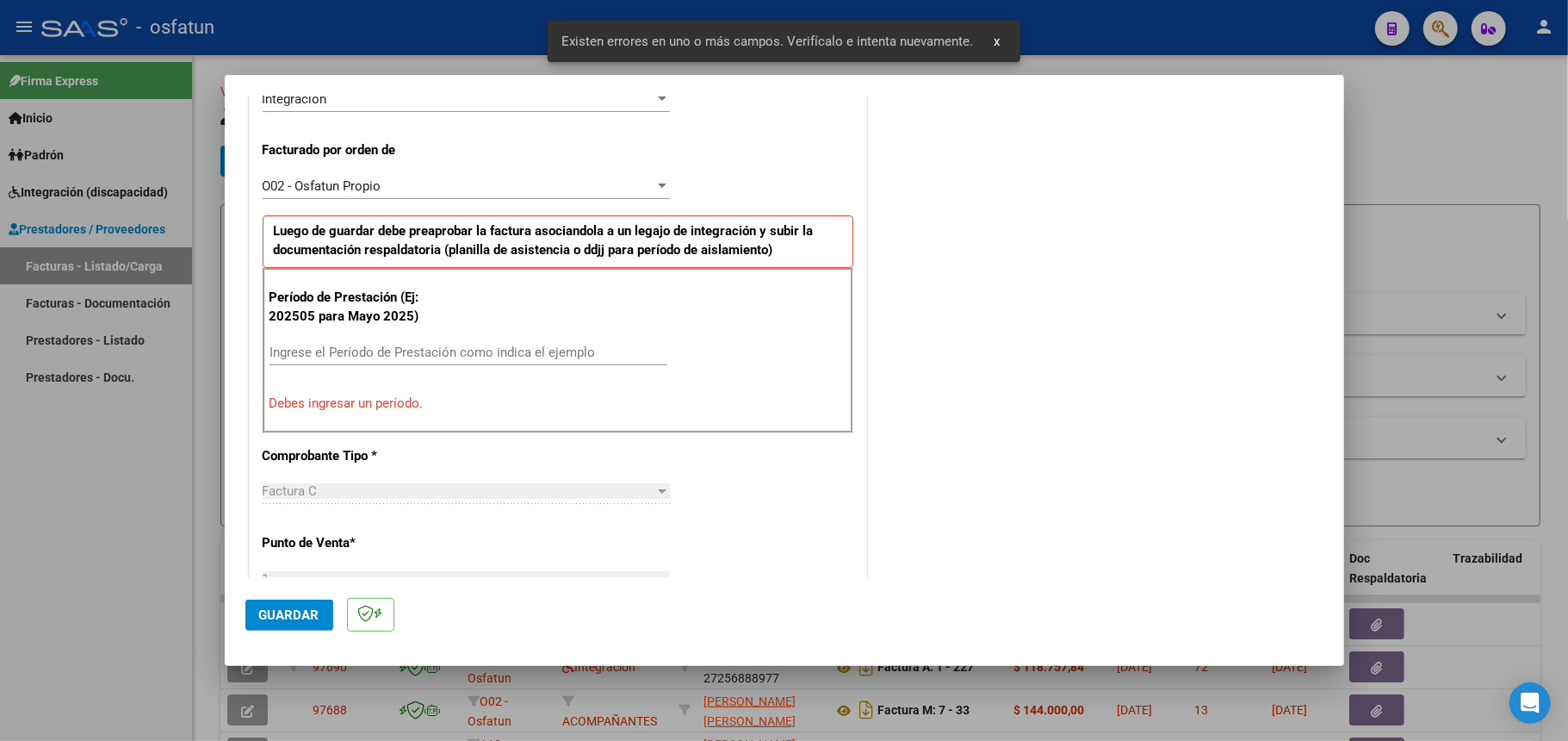
click at [434, 367] on div "Ingrese el Período de Prestación como indica el ejemplo" at bounding box center [468, 360] width 398 height 43
click at [434, 359] on input "Ingrese el Período de Prestación como indica el ejemplo" at bounding box center [468, 352] width 398 height 16
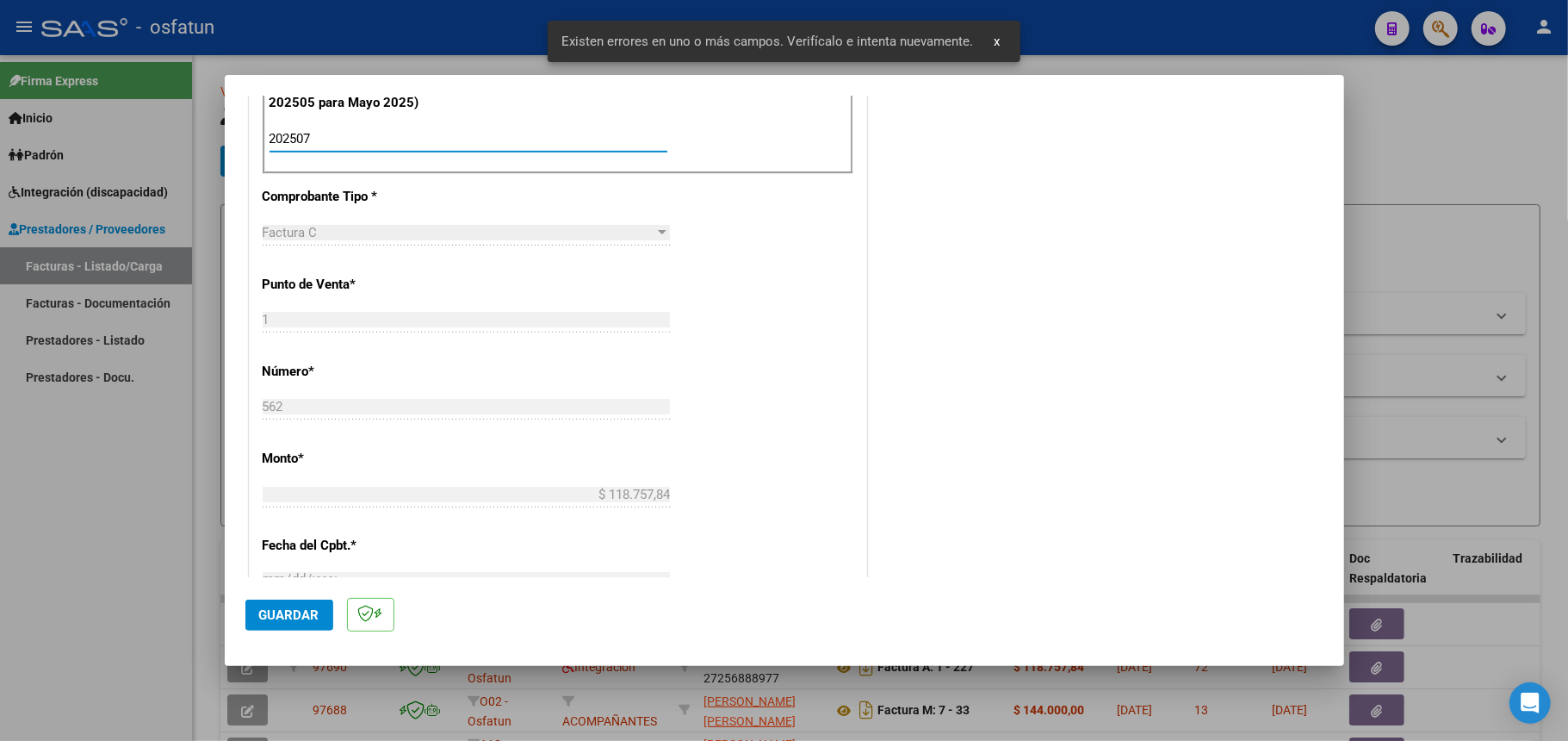
scroll to position [908, 0]
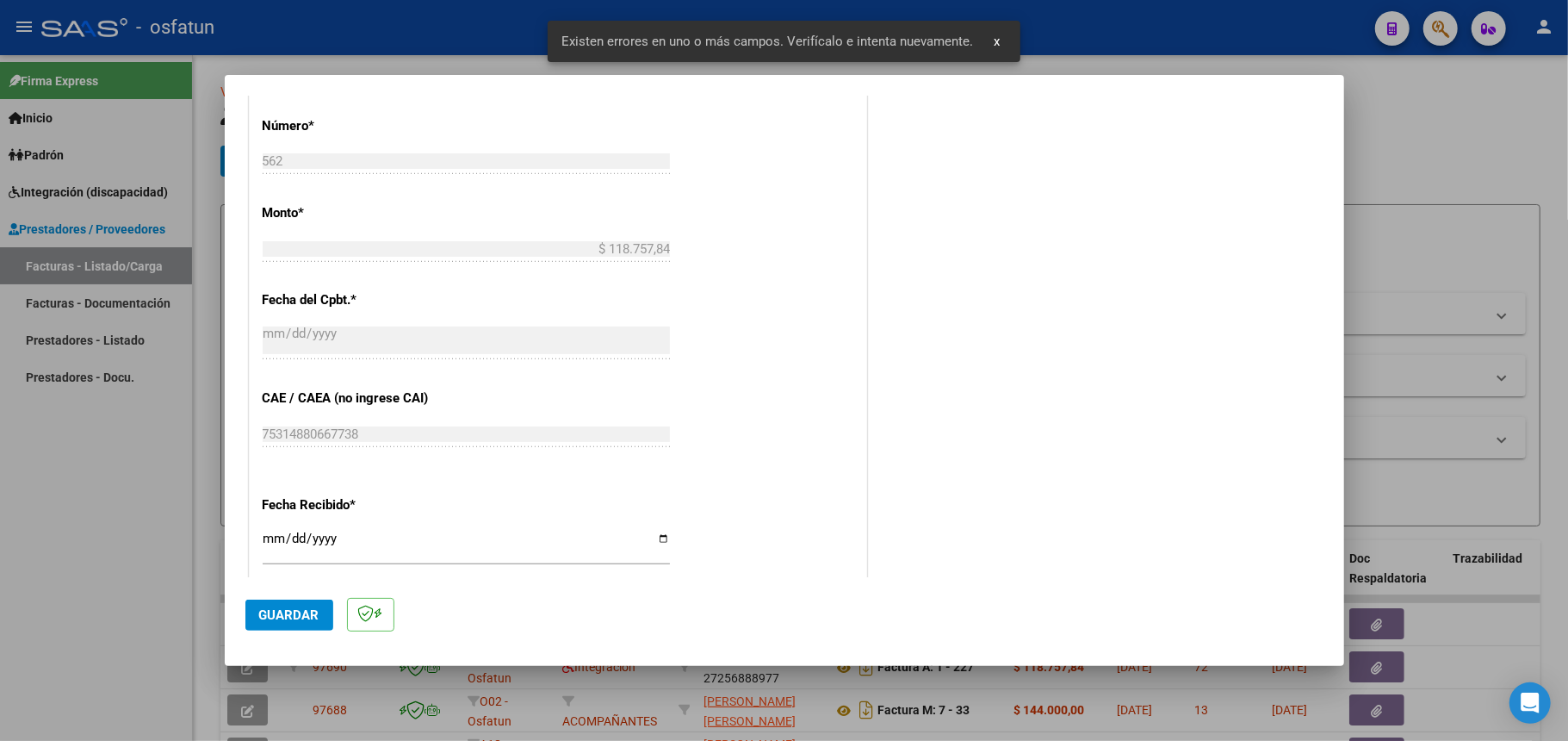
type input "202507"
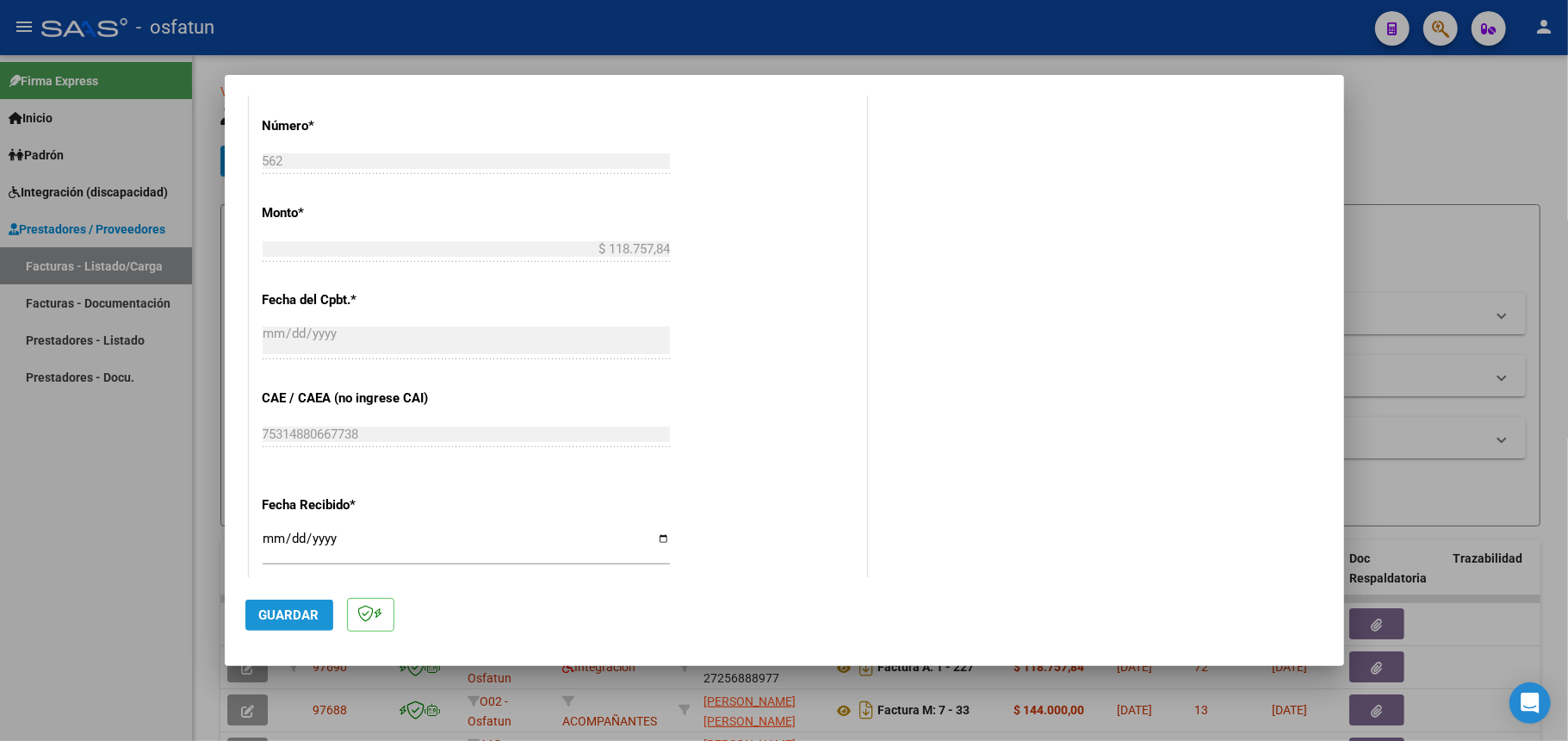
click at [293, 613] on span "Guardar" at bounding box center [289, 614] width 60 height 16
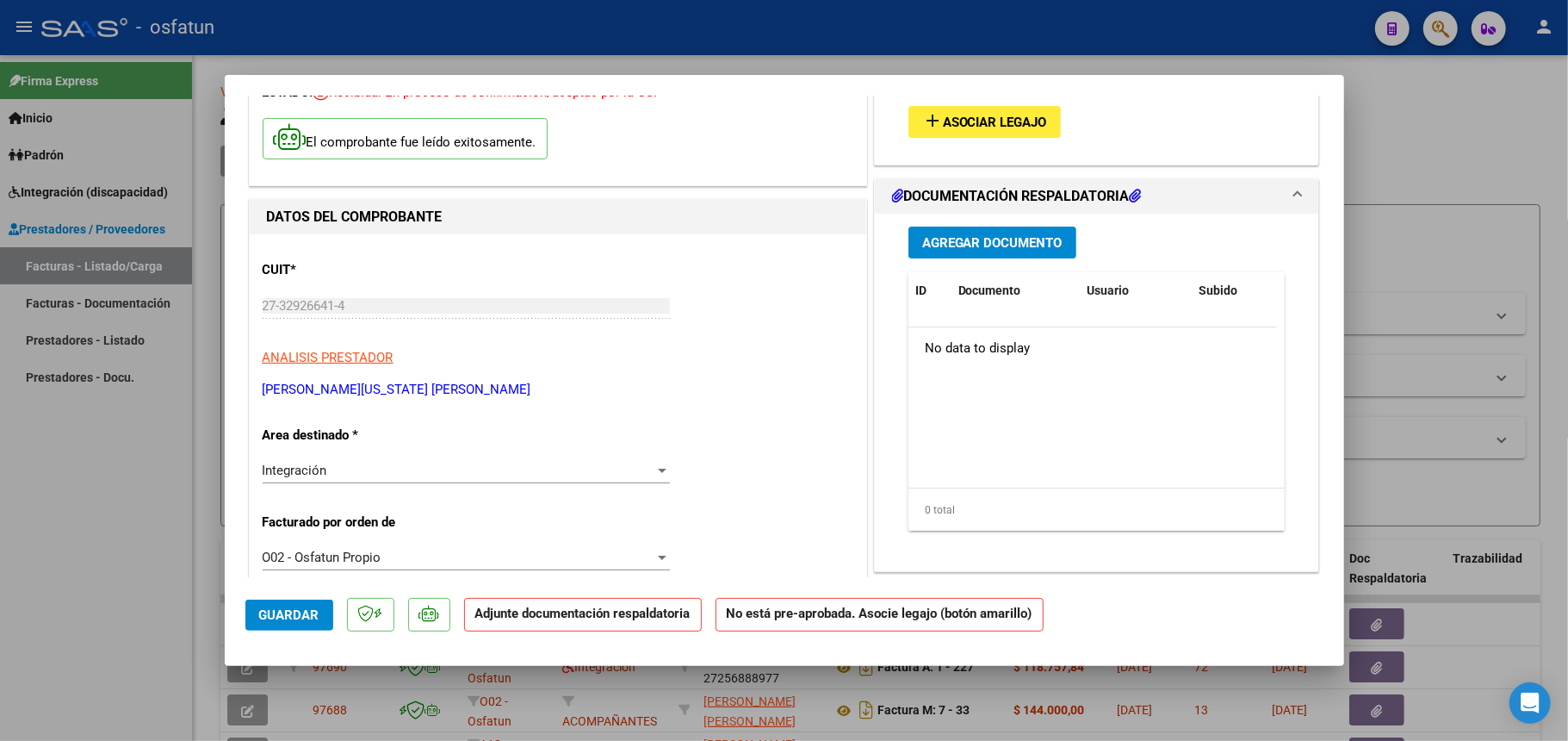
scroll to position [0, 0]
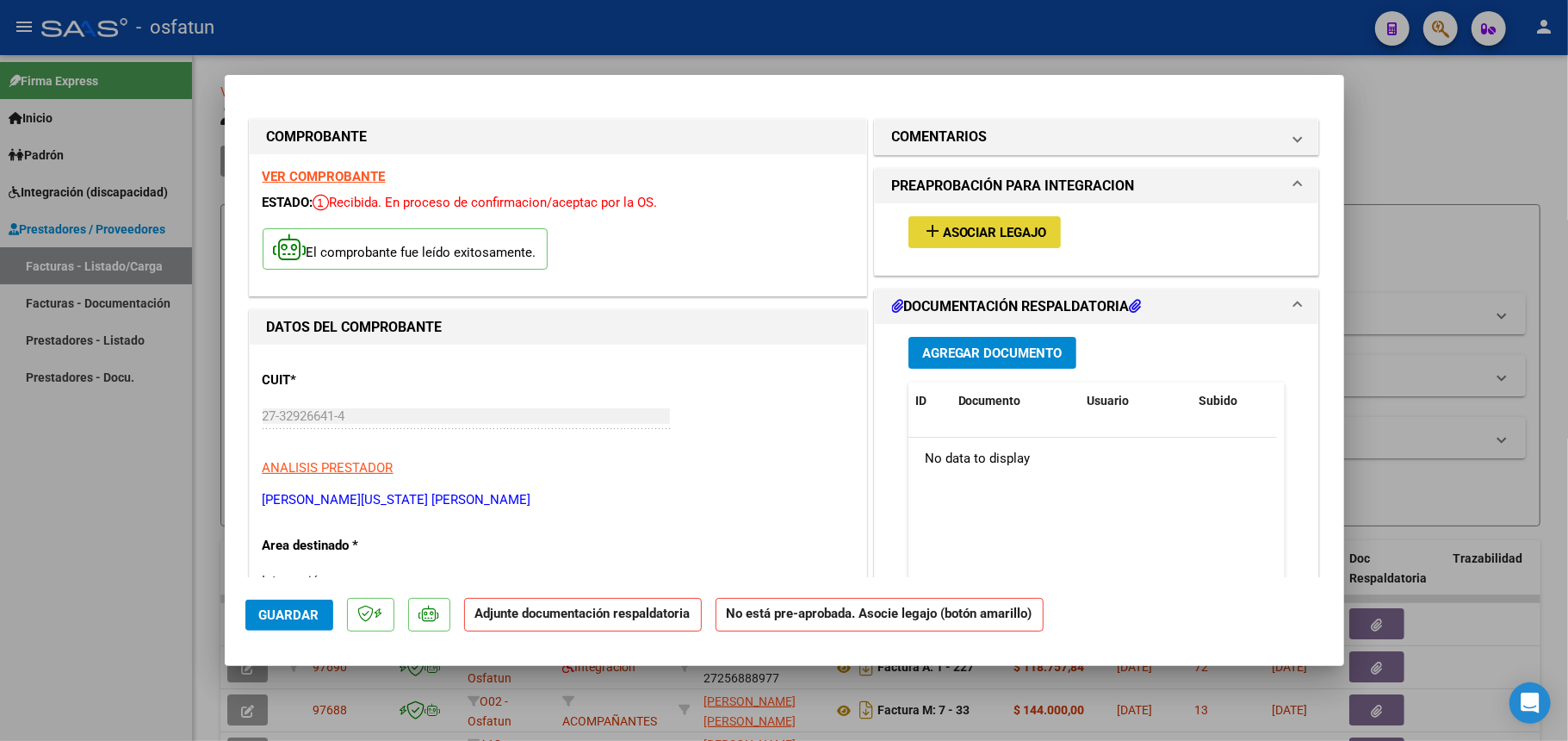
click at [966, 228] on span "Asociar Legajo" at bounding box center [995, 232] width 104 height 16
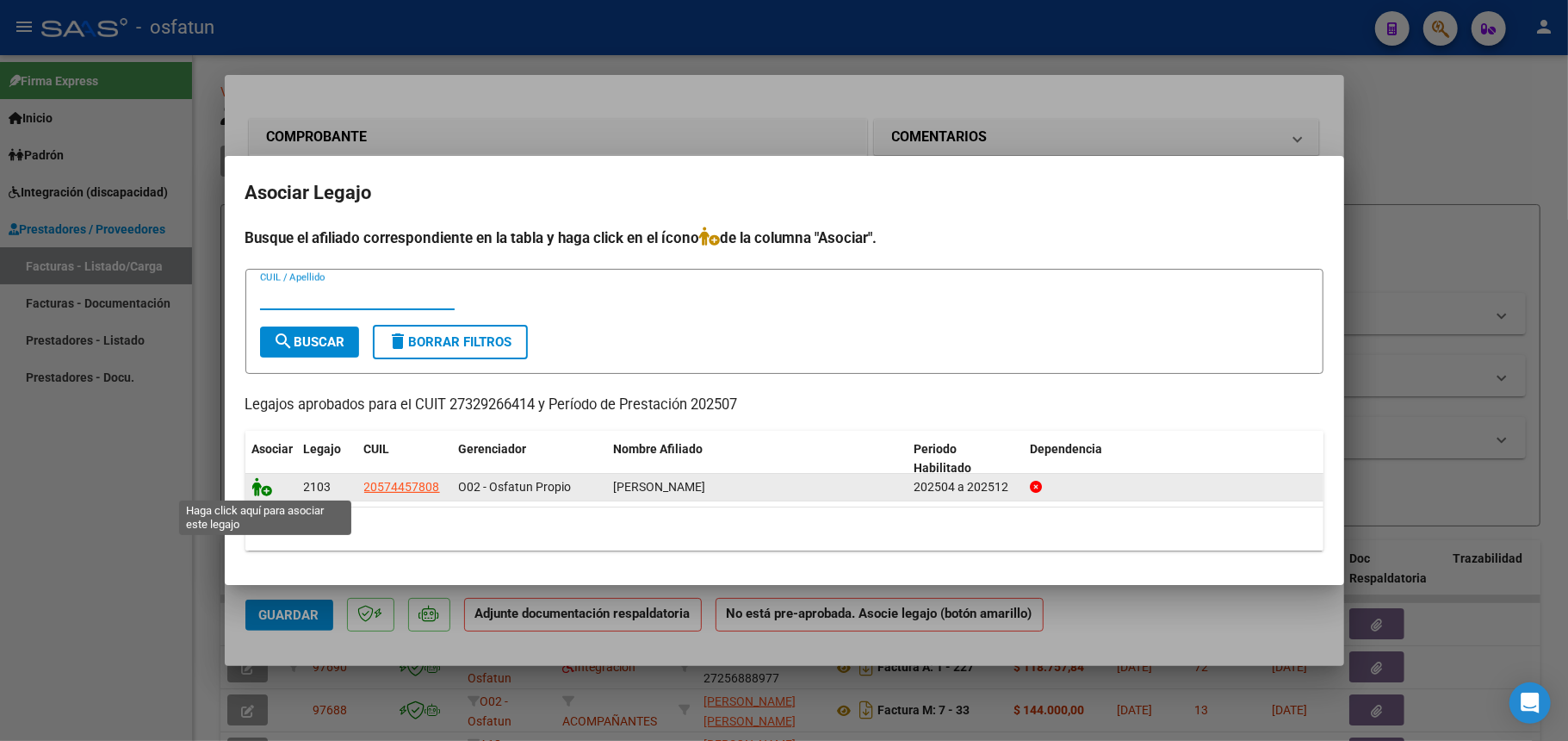
click at [262, 491] on icon at bounding box center [262, 487] width 20 height 19
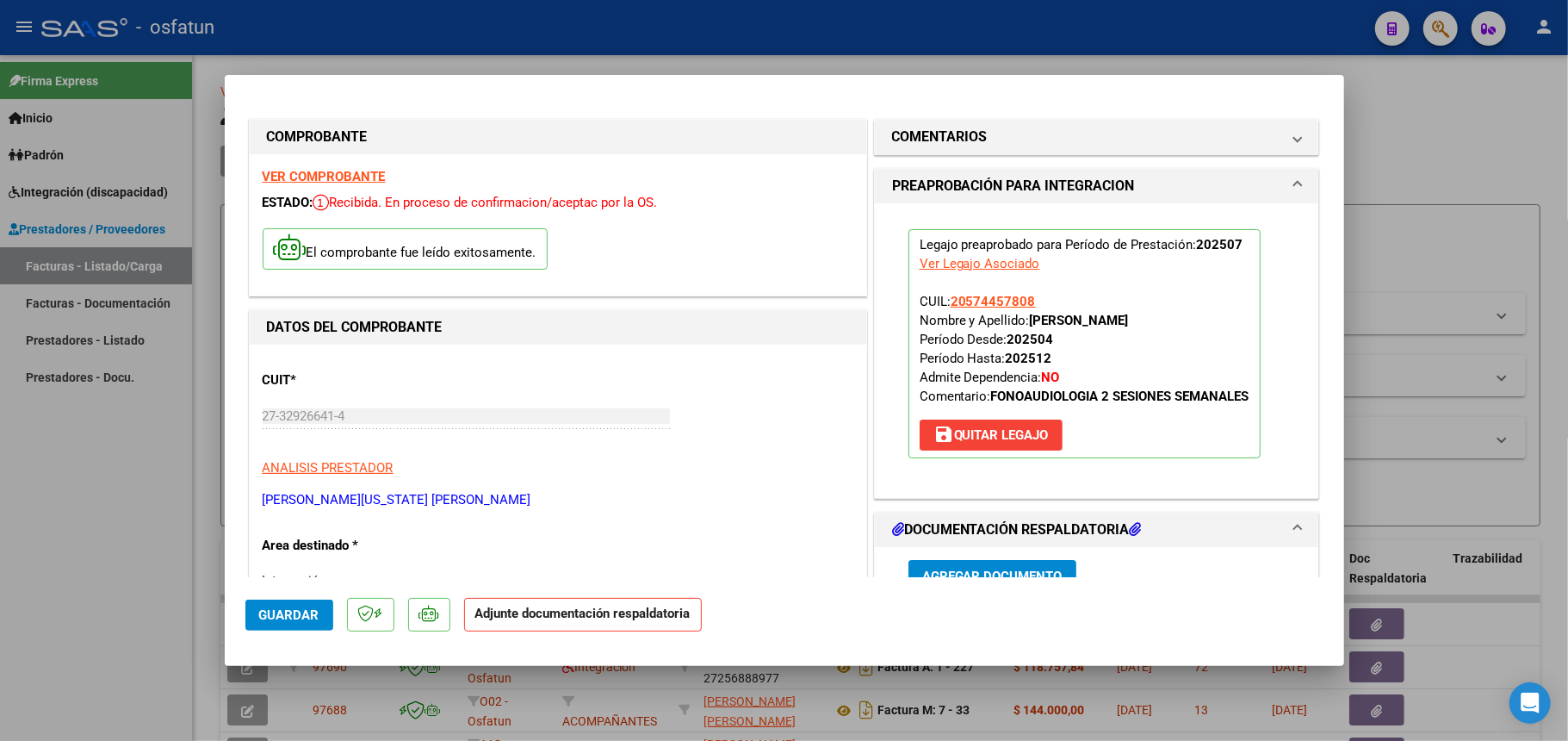
click at [965, 569] on span "Agregar Documento" at bounding box center [993, 577] width 140 height 16
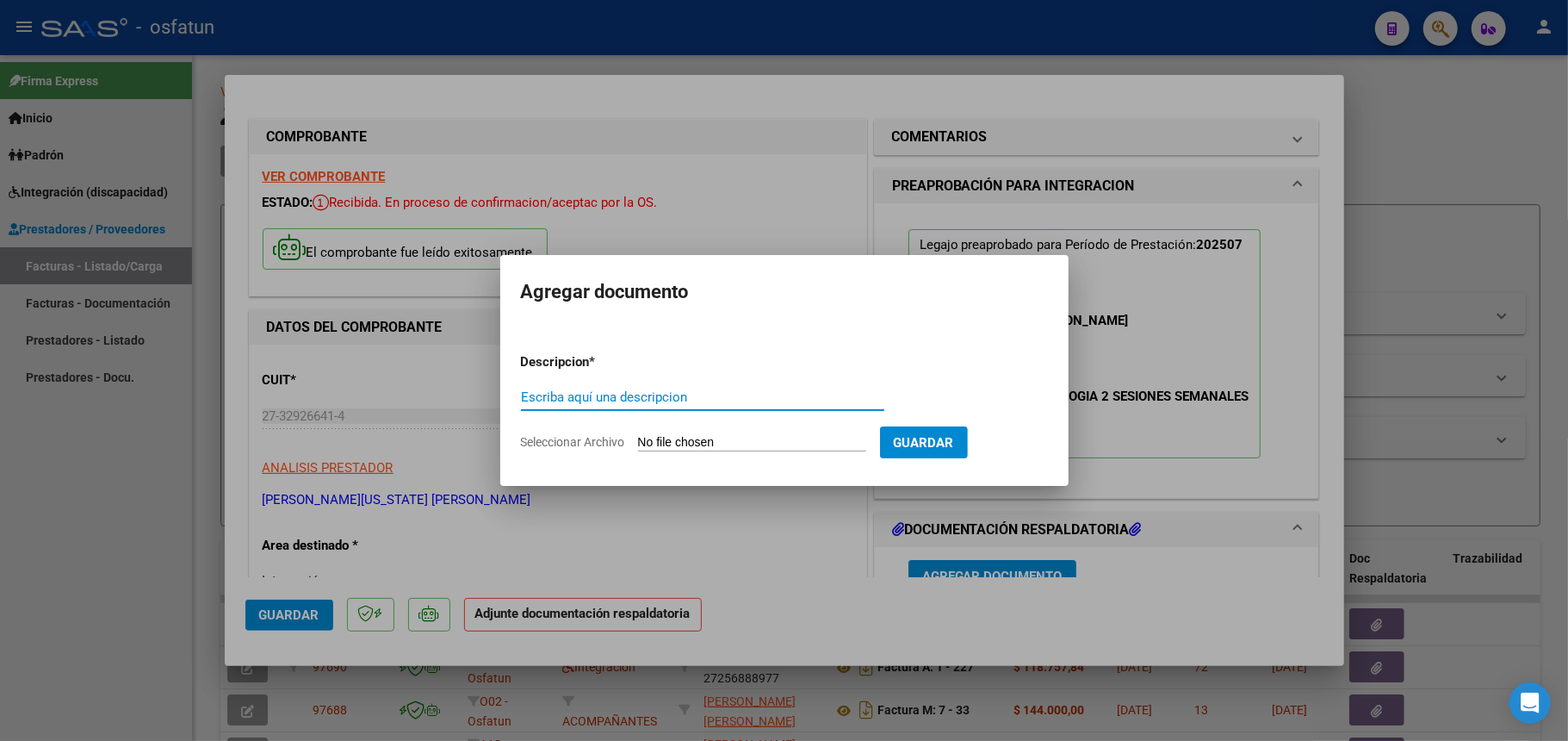
click at [690, 395] on input "Escriba aquí una descripcion" at bounding box center [703, 397] width 364 height 16
paste input "asistencia [DATE]"
type input "asistencia [DATE]"
click at [725, 440] on input "Seleccionar Archivo" at bounding box center [752, 443] width 228 height 17
type input "C:\fakepath\Asistencia Fonoaudiologia.pdf"
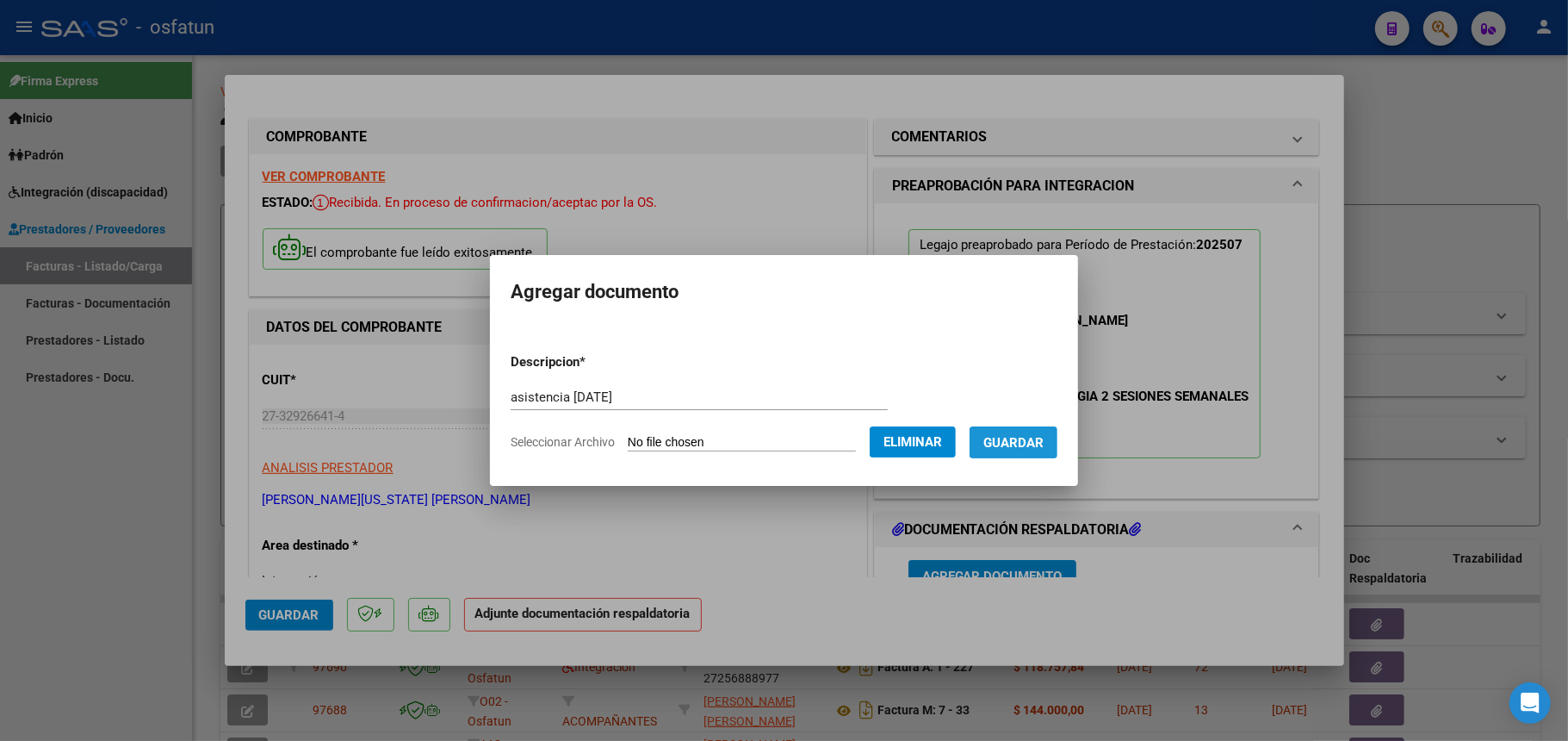
click at [1033, 442] on span "Guardar" at bounding box center [1013, 443] width 60 height 16
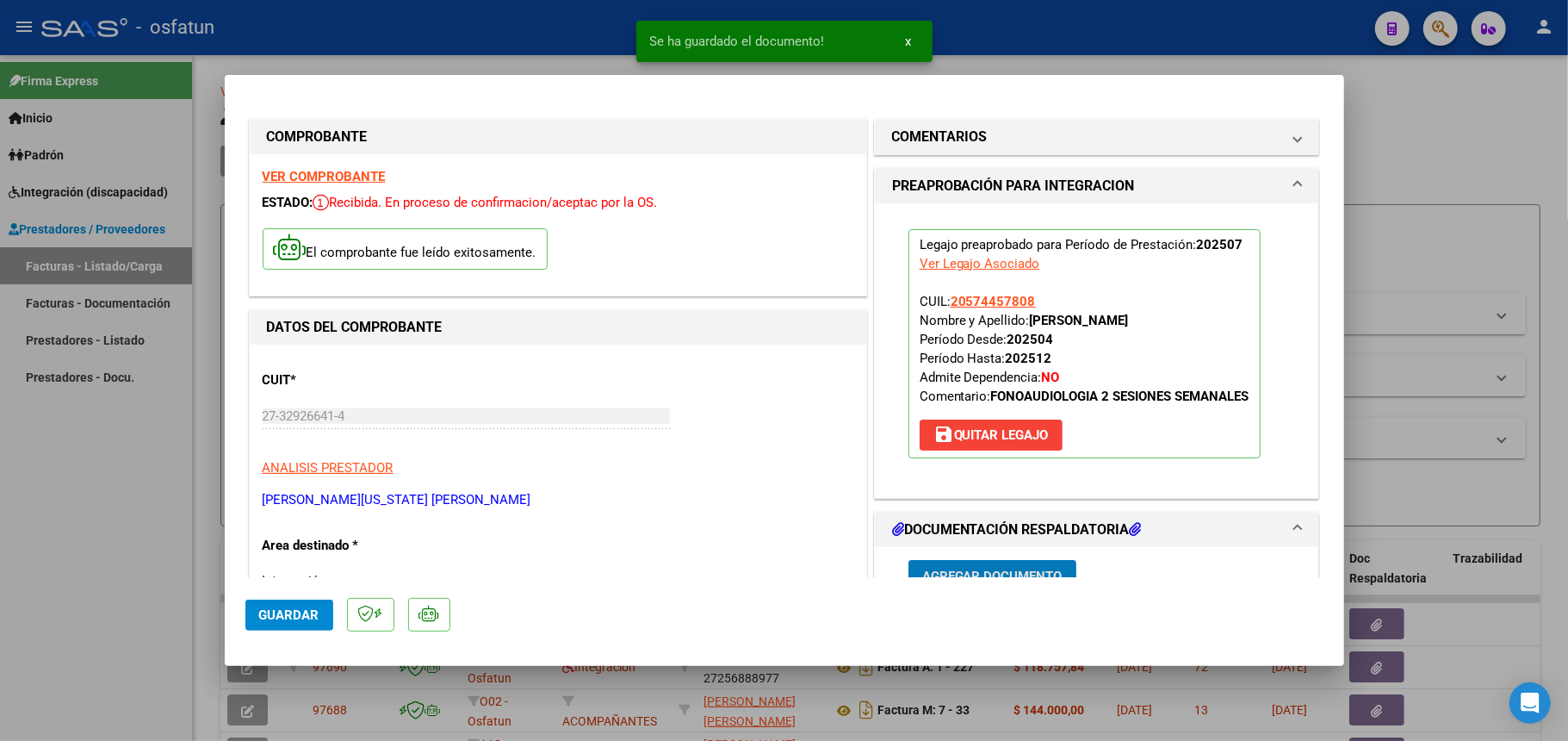
scroll to position [16, 0]
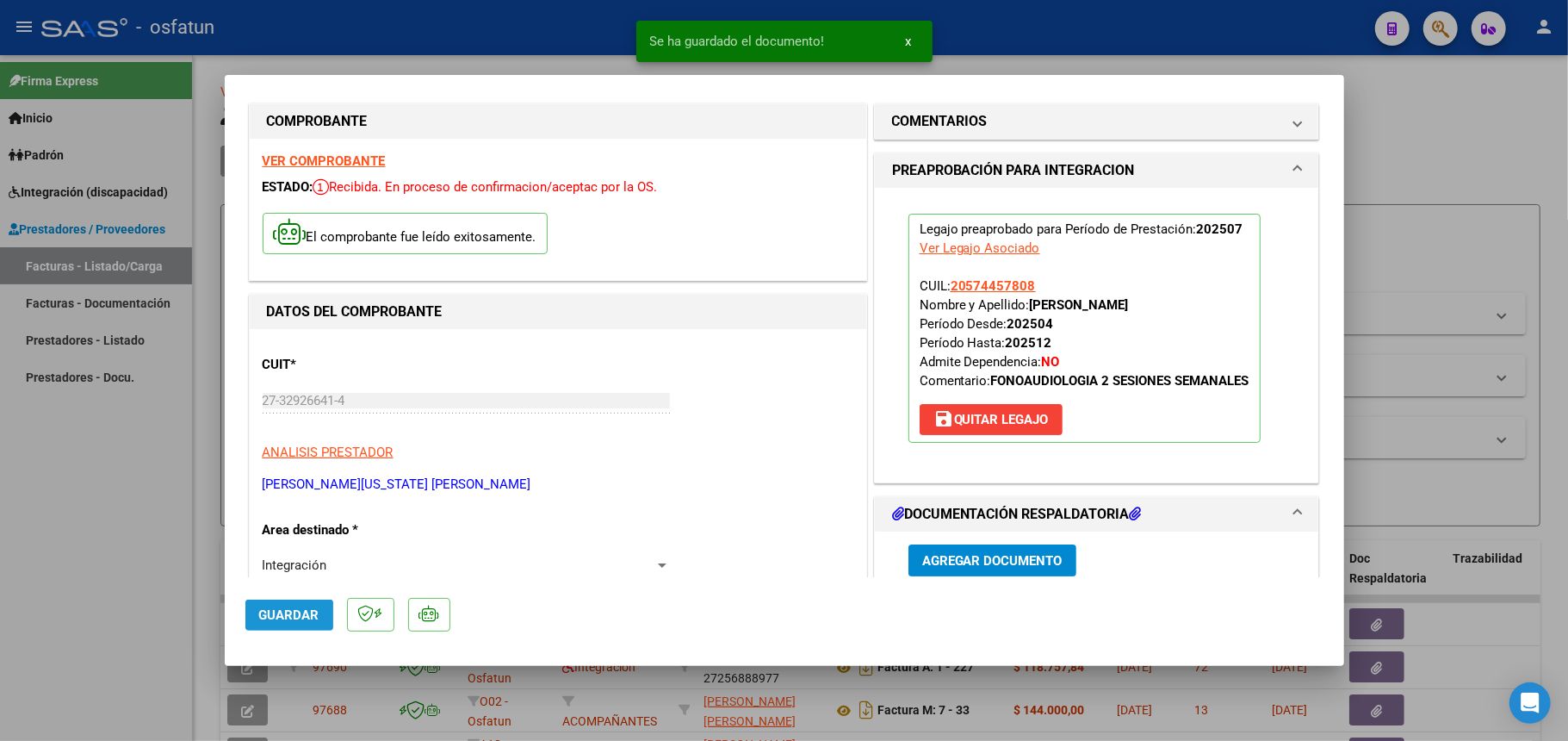
drag, startPoint x: 255, startPoint y: 625, endPoint x: 273, endPoint y: 613, distance: 21.6
click at [256, 624] on button "Guardar" at bounding box center [289, 615] width 88 height 31
click at [1400, 129] on div at bounding box center [784, 370] width 1568 height 741
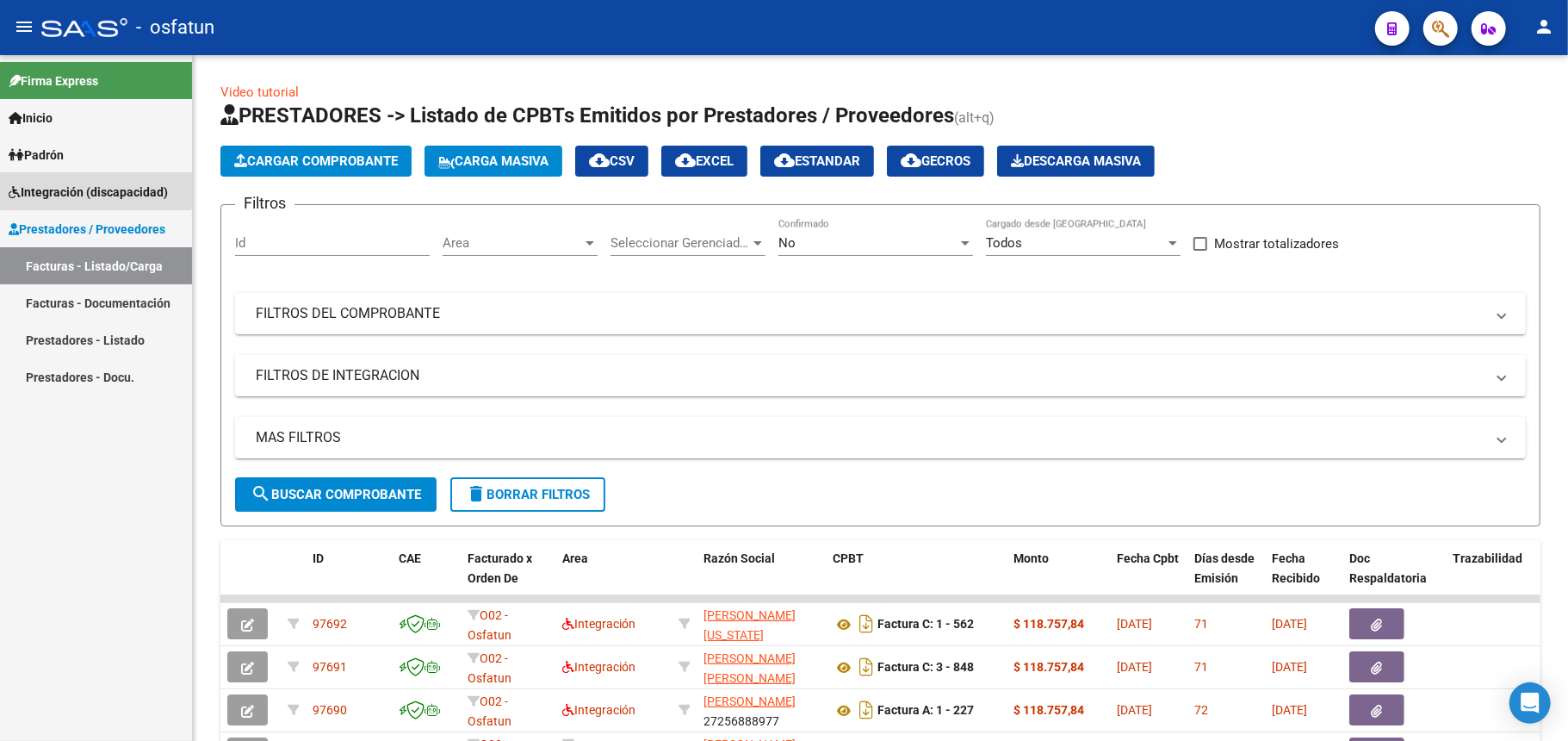
click at [79, 187] on span "Integración (discapacidad)" at bounding box center [88, 192] width 160 height 19
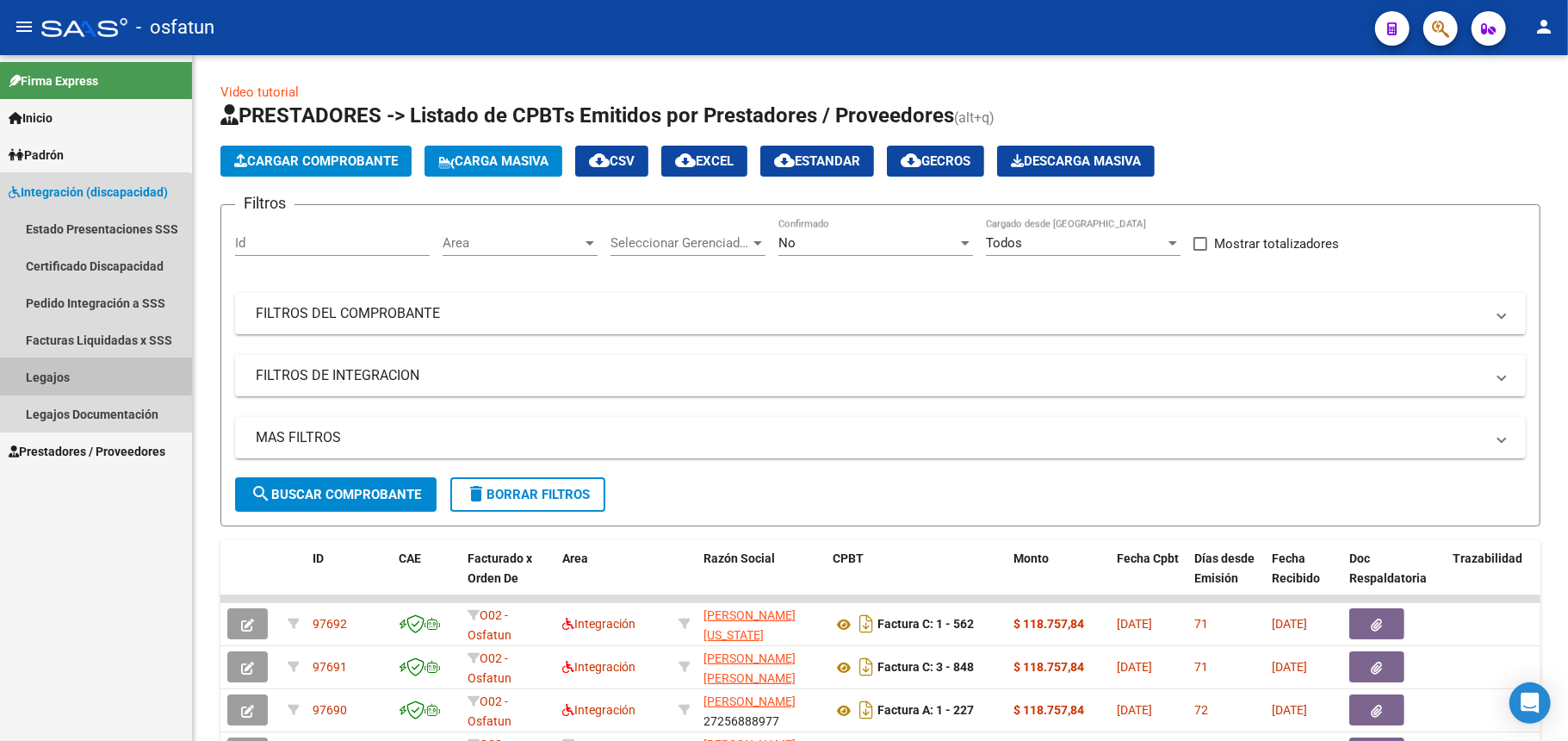
click at [53, 370] on link "Legajos" at bounding box center [96, 377] width 192 height 37
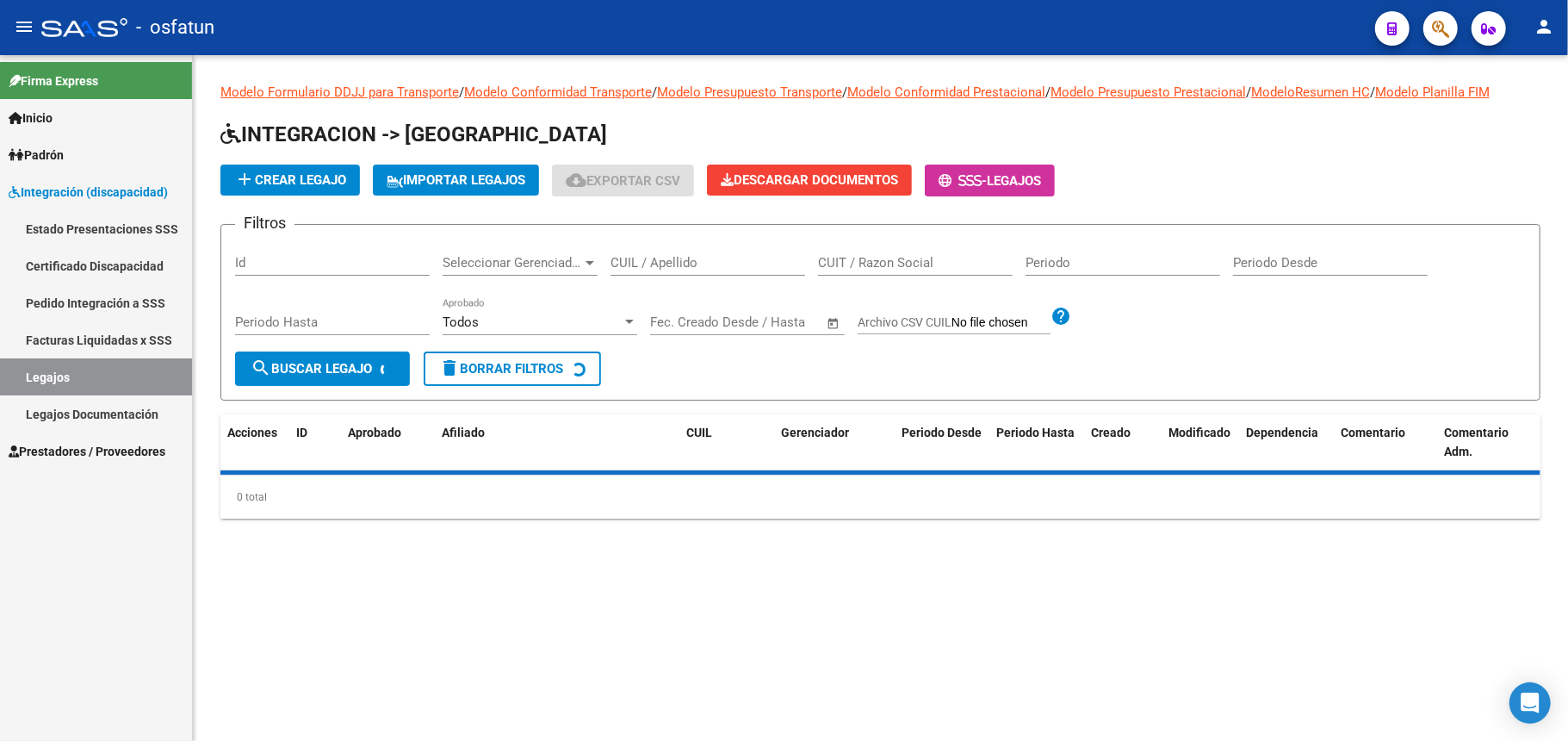
click at [80, 443] on span "Prestadores / Proveedores" at bounding box center [87, 451] width 157 height 19
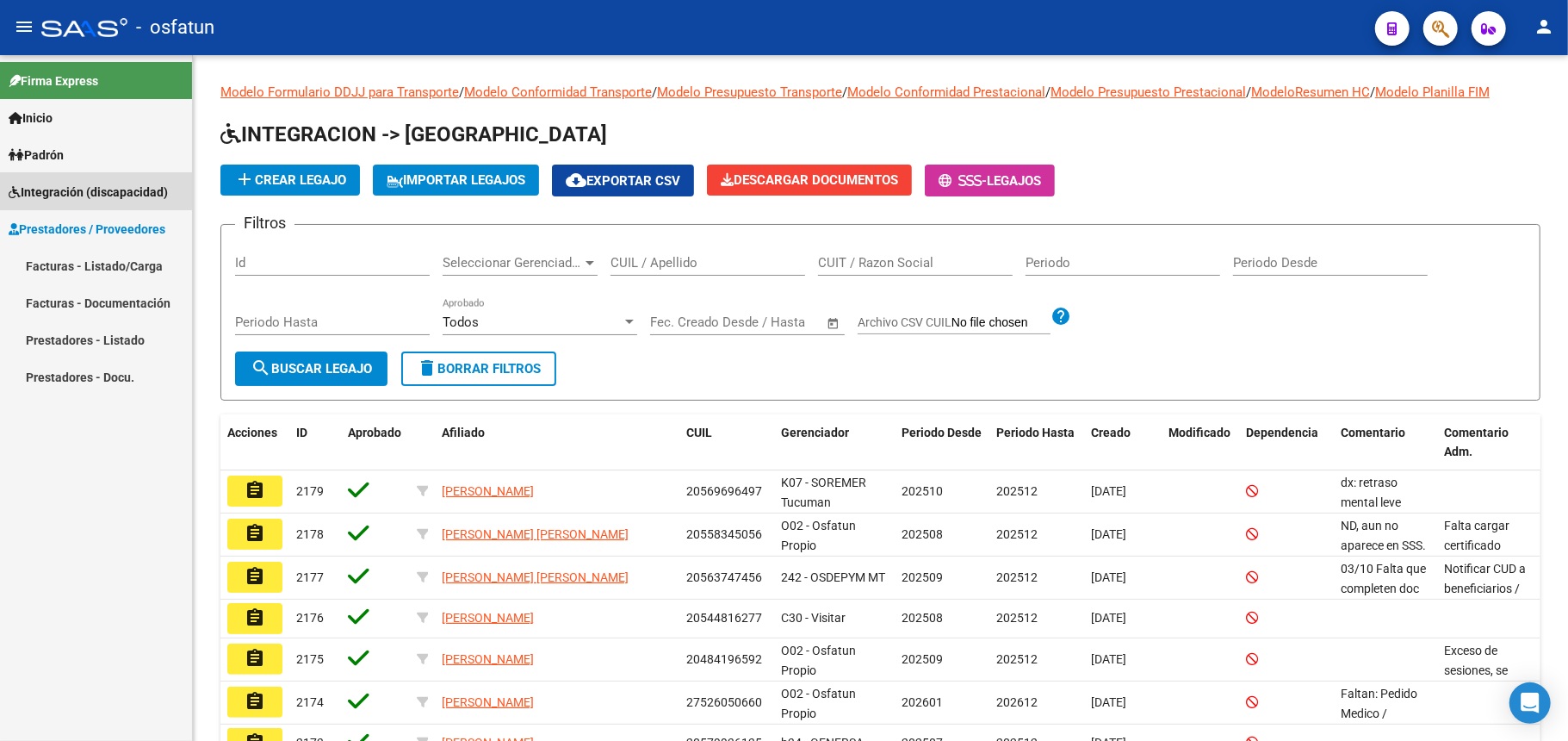
click at [84, 190] on span "Integración (discapacidad)" at bounding box center [88, 192] width 160 height 19
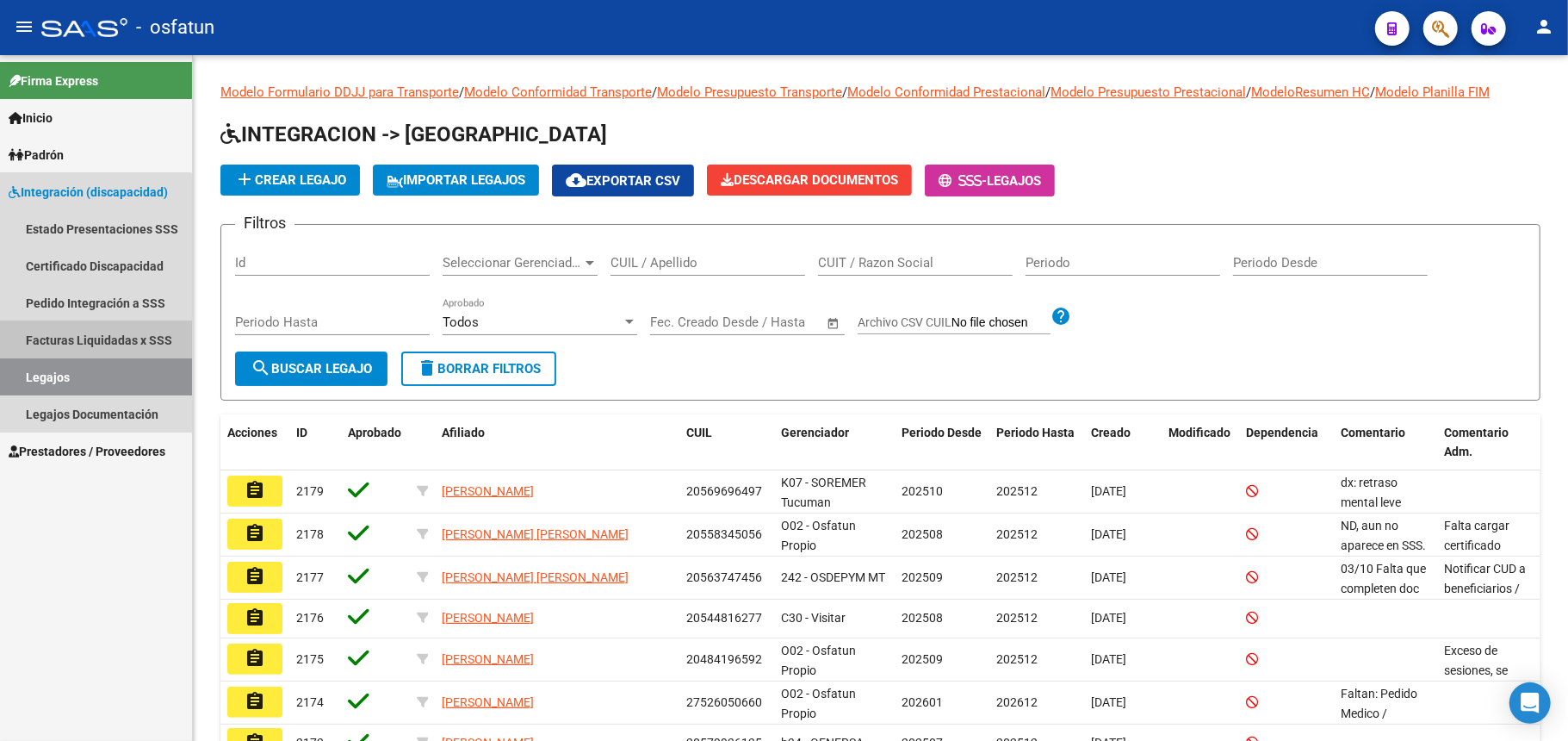
click at [58, 333] on link "Facturas Liquidadas x SSS" at bounding box center [96, 340] width 192 height 37
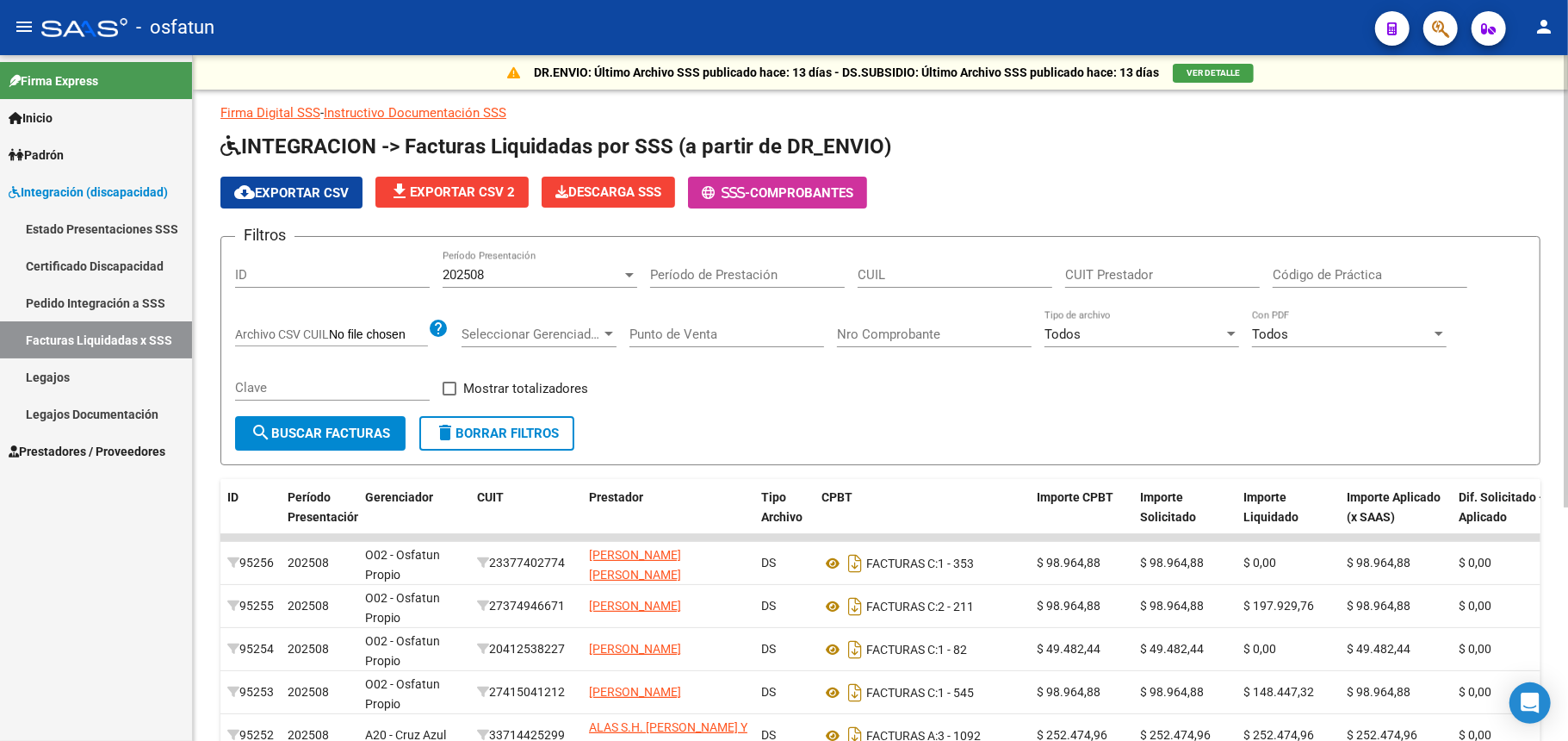
click at [925, 275] on input "CUIL" at bounding box center [955, 274] width 195 height 16
click at [902, 274] on input "CUIL" at bounding box center [955, 274] width 195 height 16
click at [60, 374] on link "Legajos" at bounding box center [96, 377] width 192 height 37
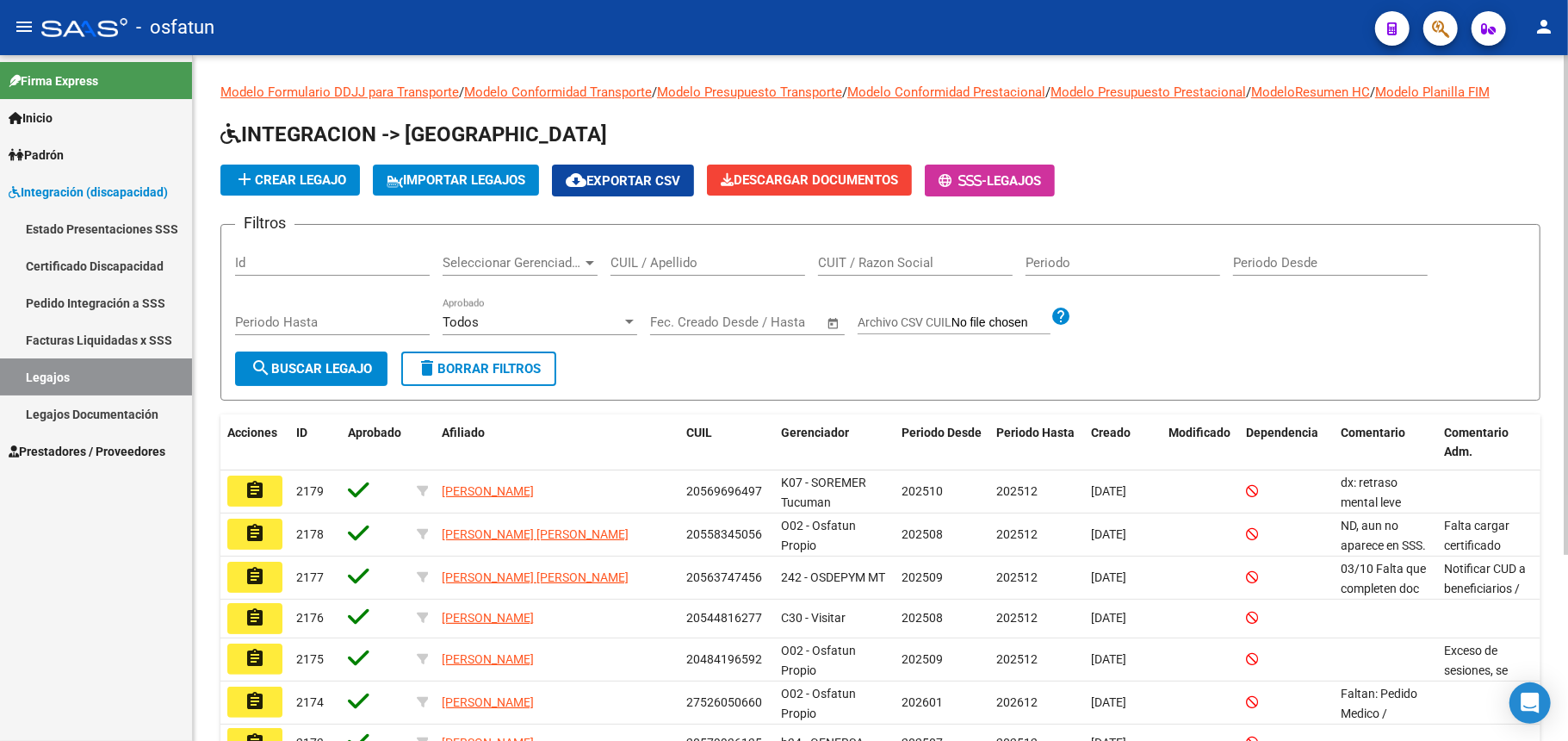
click at [682, 265] on input "CUIL / Apellido" at bounding box center [707, 262] width 195 height 16
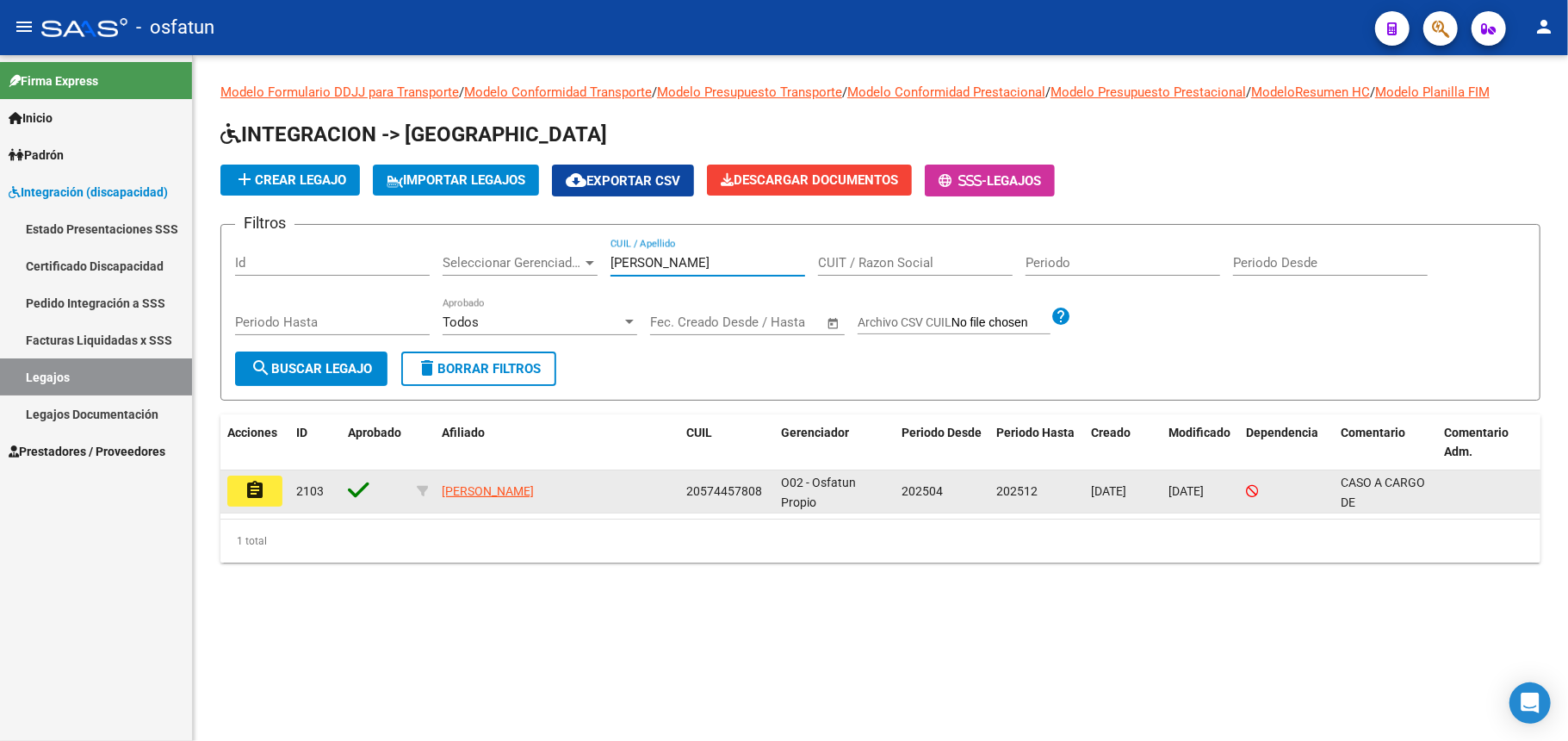
type input "[PERSON_NAME]"
click at [490, 491] on span "[PERSON_NAME]" at bounding box center [488, 491] width 92 height 14
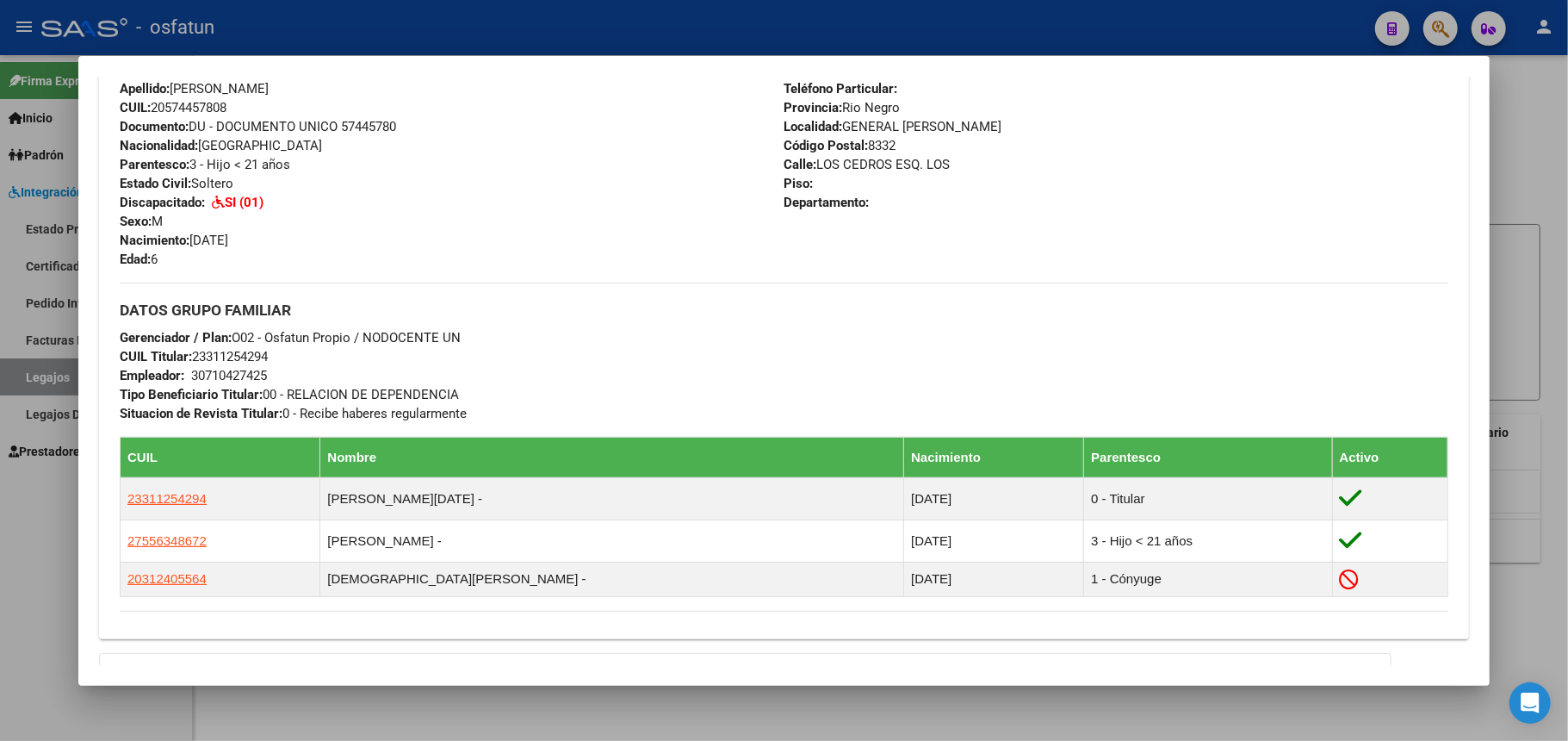
scroll to position [804, 0]
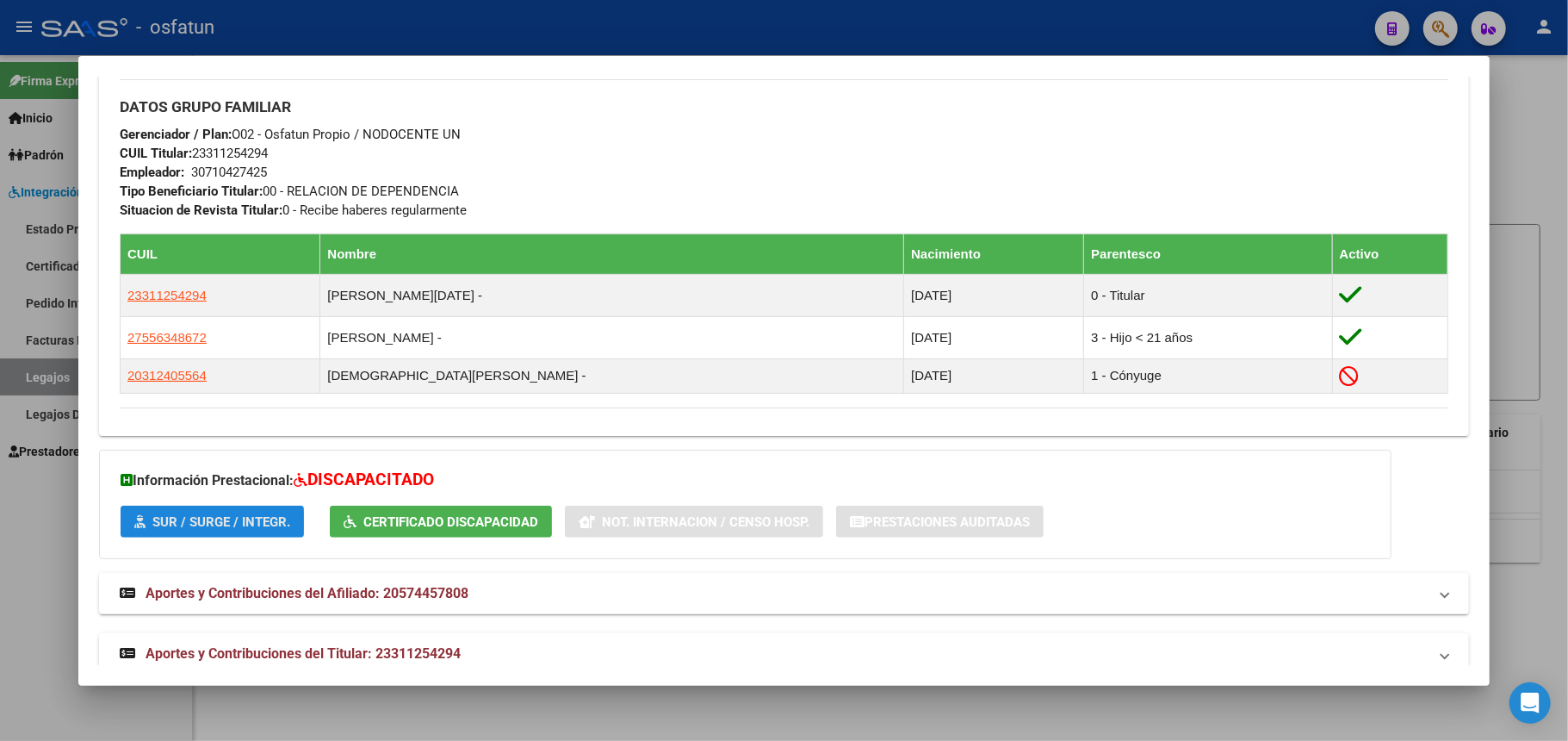
click at [194, 524] on span "SUR / SURGE / INTEGR." at bounding box center [221, 522] width 138 height 16
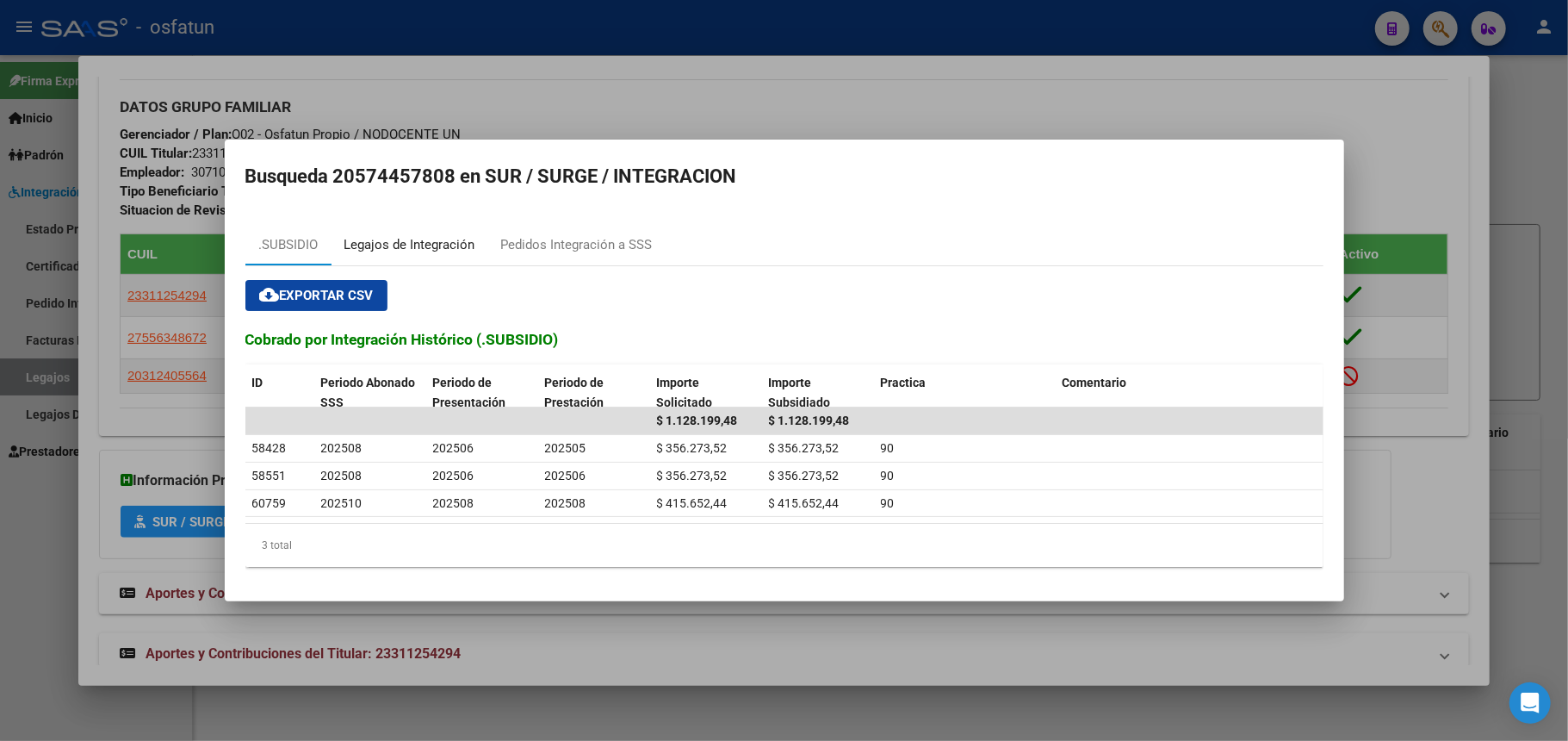
click at [411, 241] on div "Legajos de Integración" at bounding box center [410, 245] width 131 height 19
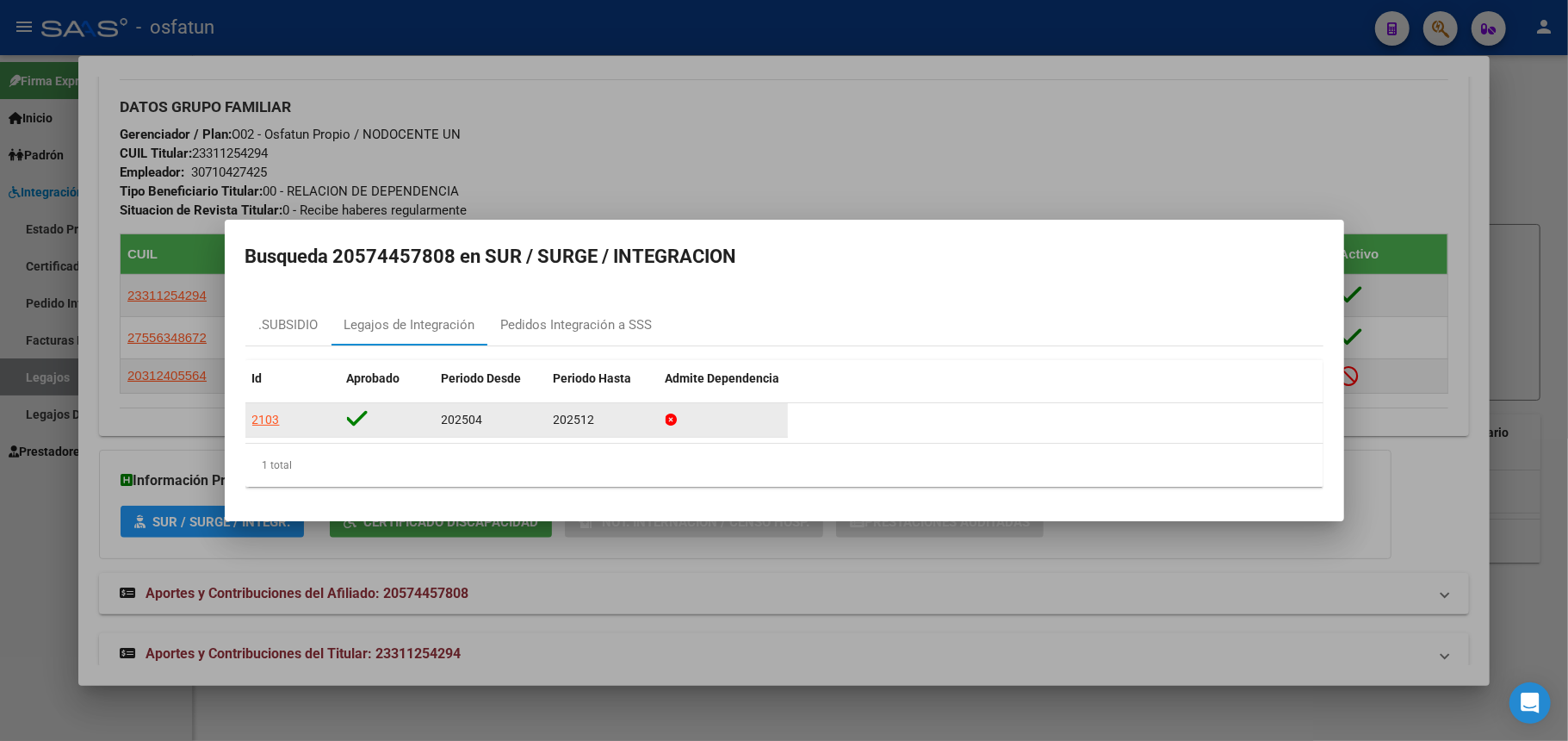
click at [269, 420] on div "2103" at bounding box center [266, 419] width 28 height 19
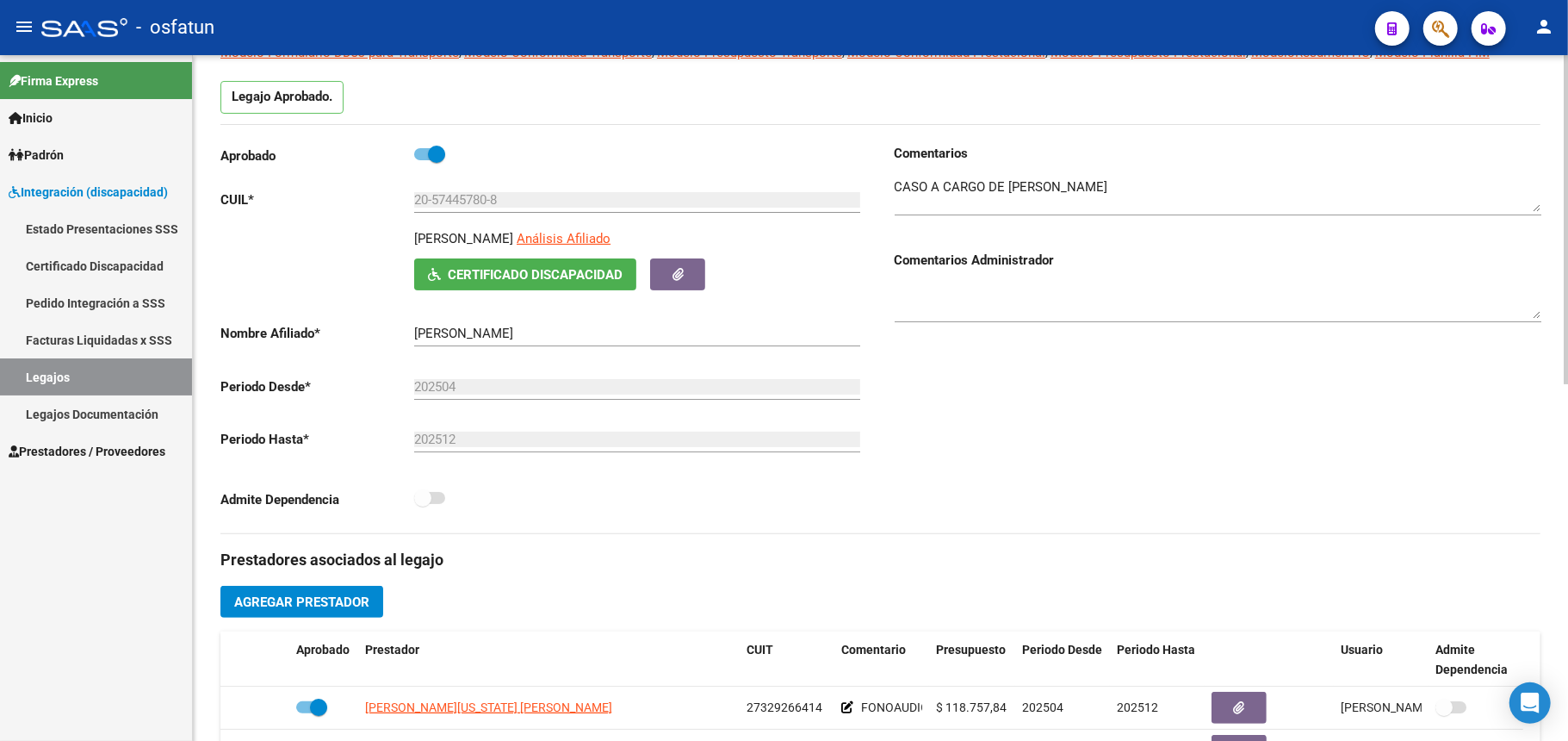
scroll to position [574, 0]
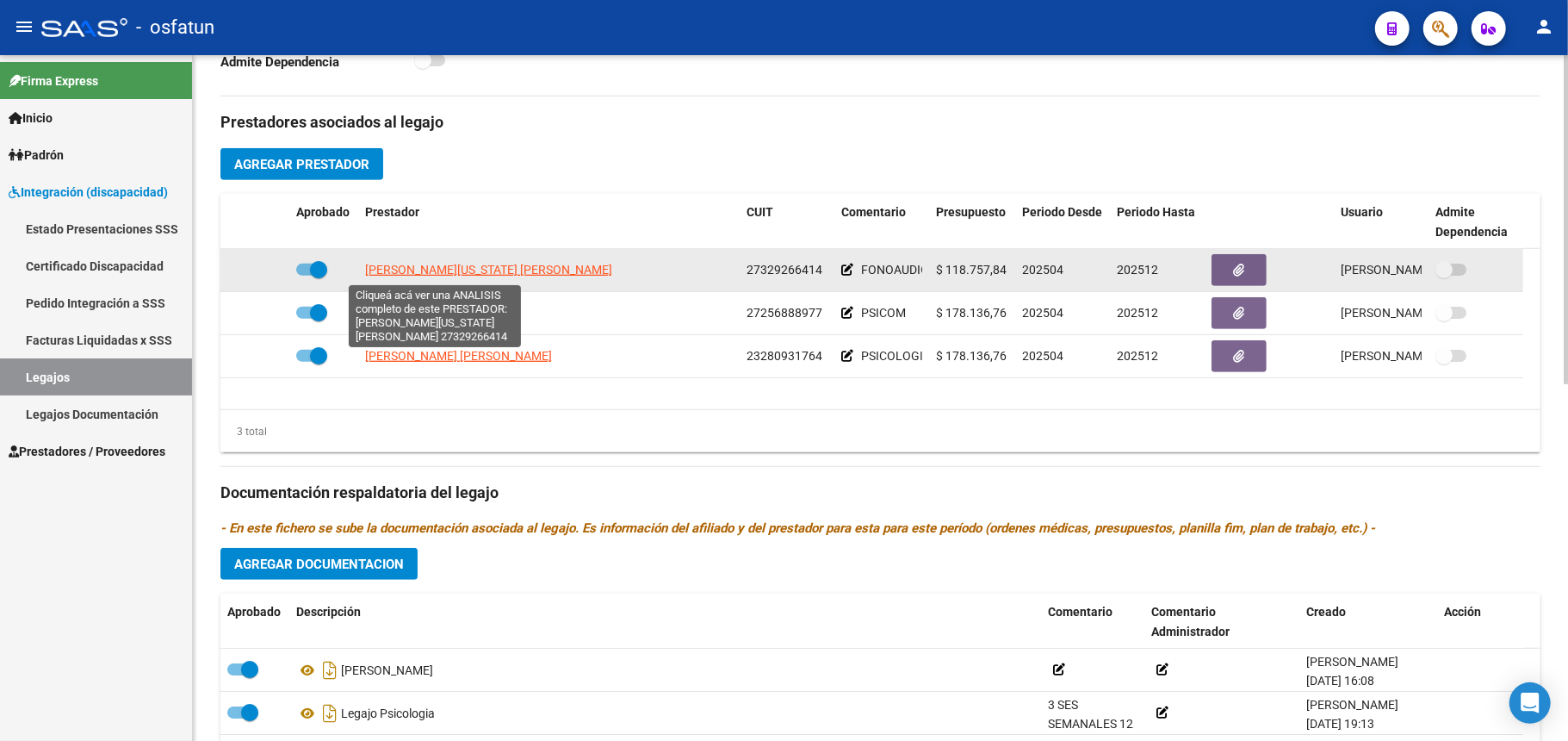
click at [410, 266] on span "[PERSON_NAME][US_STATE] [PERSON_NAME]" at bounding box center [488, 269] width 247 height 14
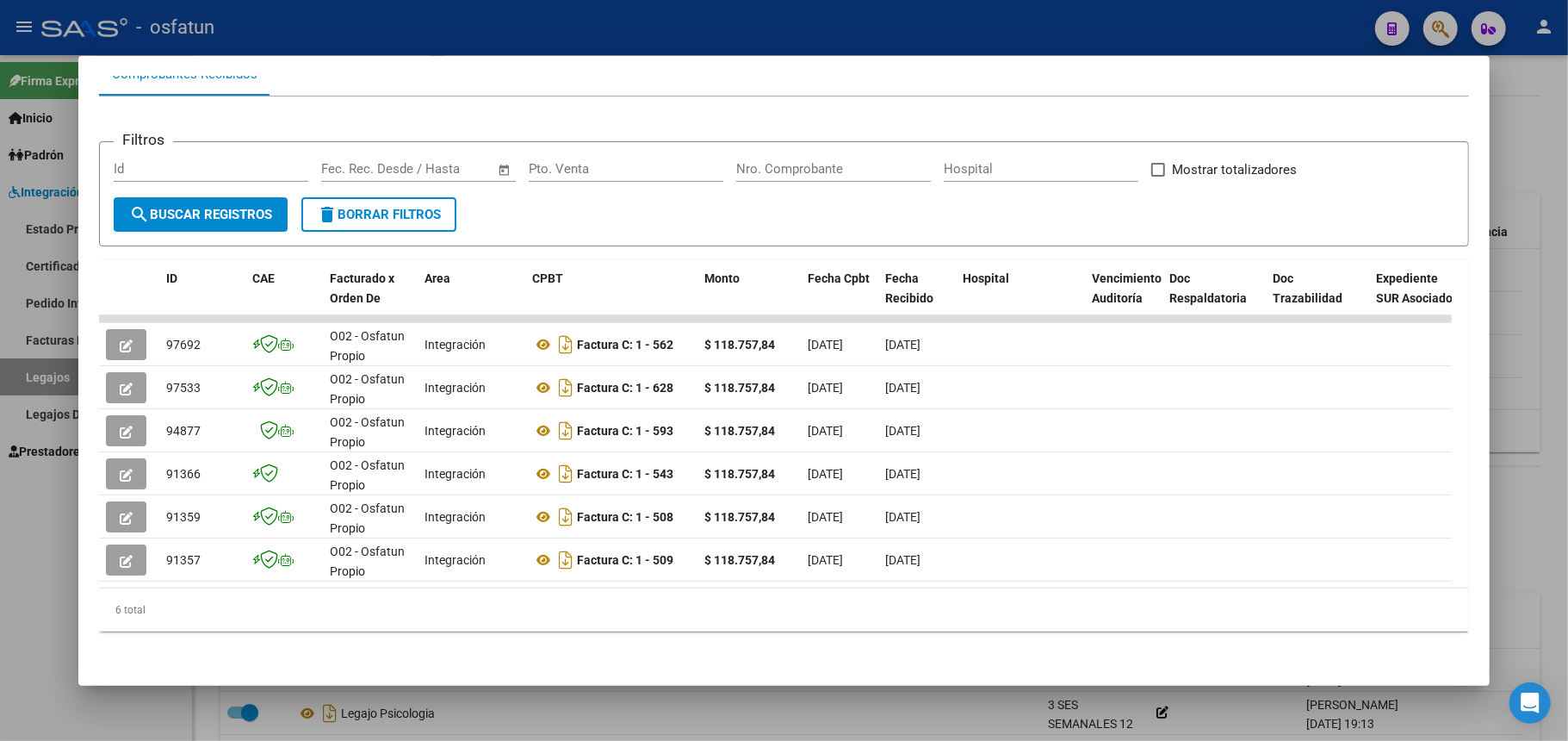
scroll to position [208, 0]
click at [1517, 157] on div at bounding box center [784, 370] width 1568 height 741
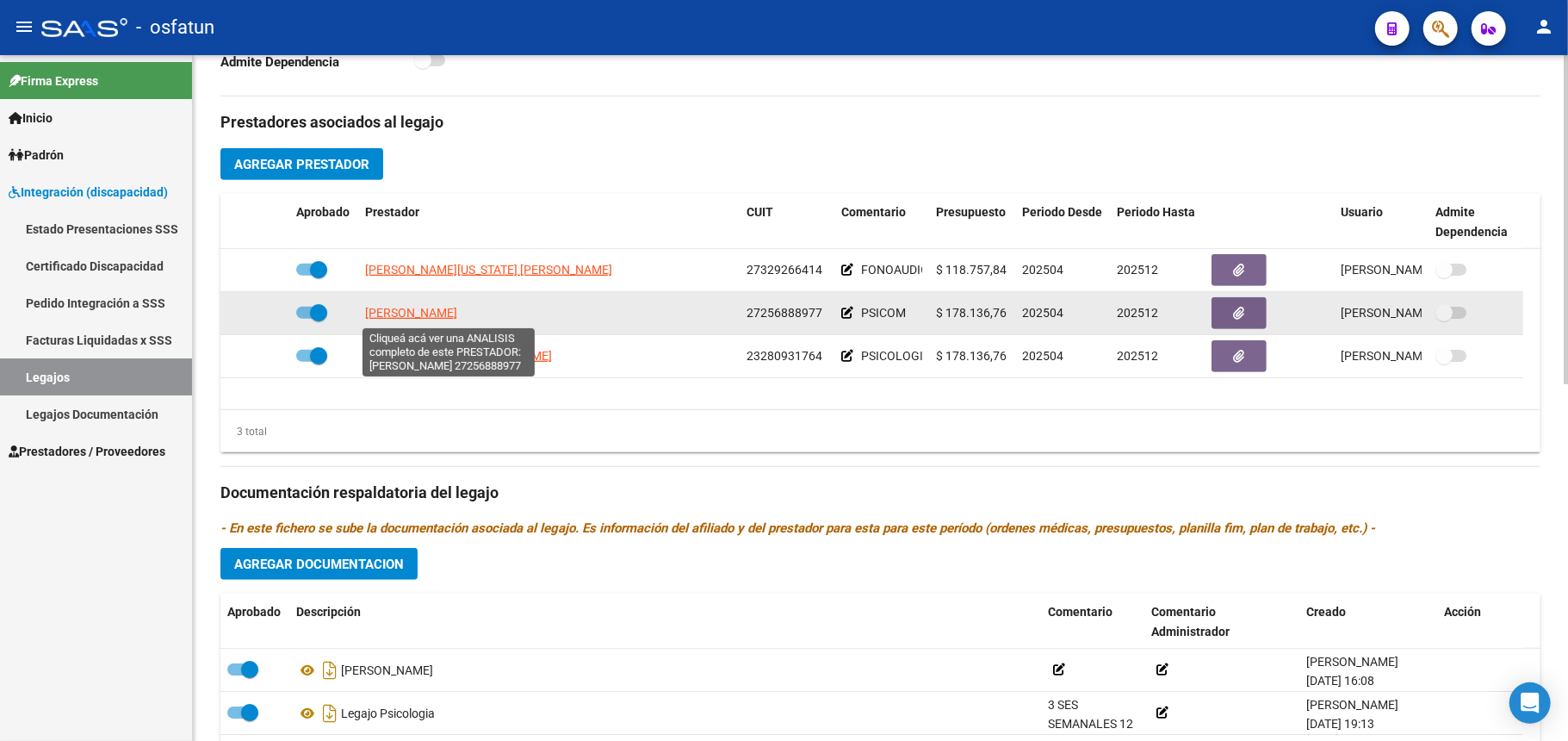
click at [448, 315] on span "[PERSON_NAME]" at bounding box center [411, 312] width 92 height 14
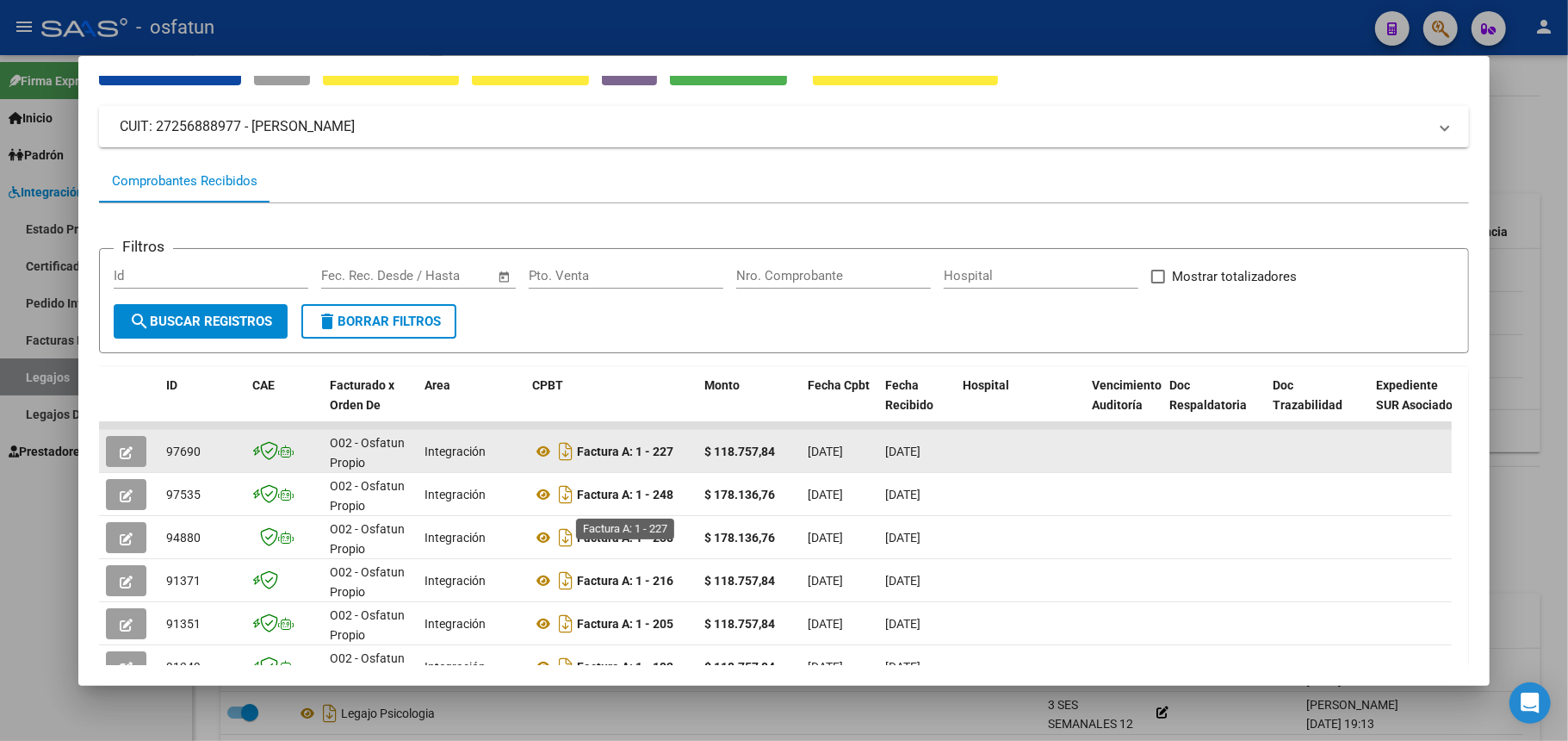
scroll to position [115, 0]
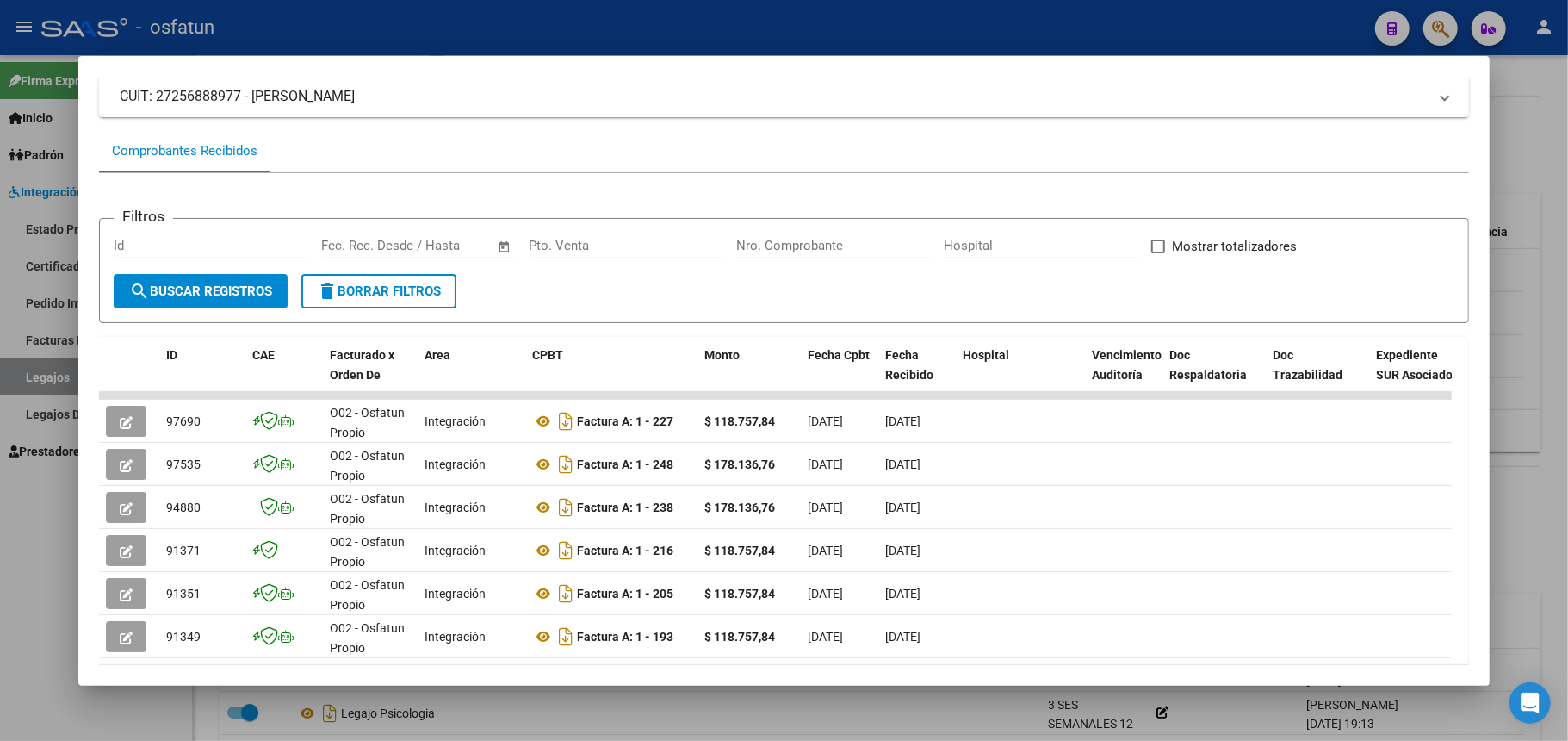
click at [1016, 29] on div at bounding box center [784, 370] width 1568 height 741
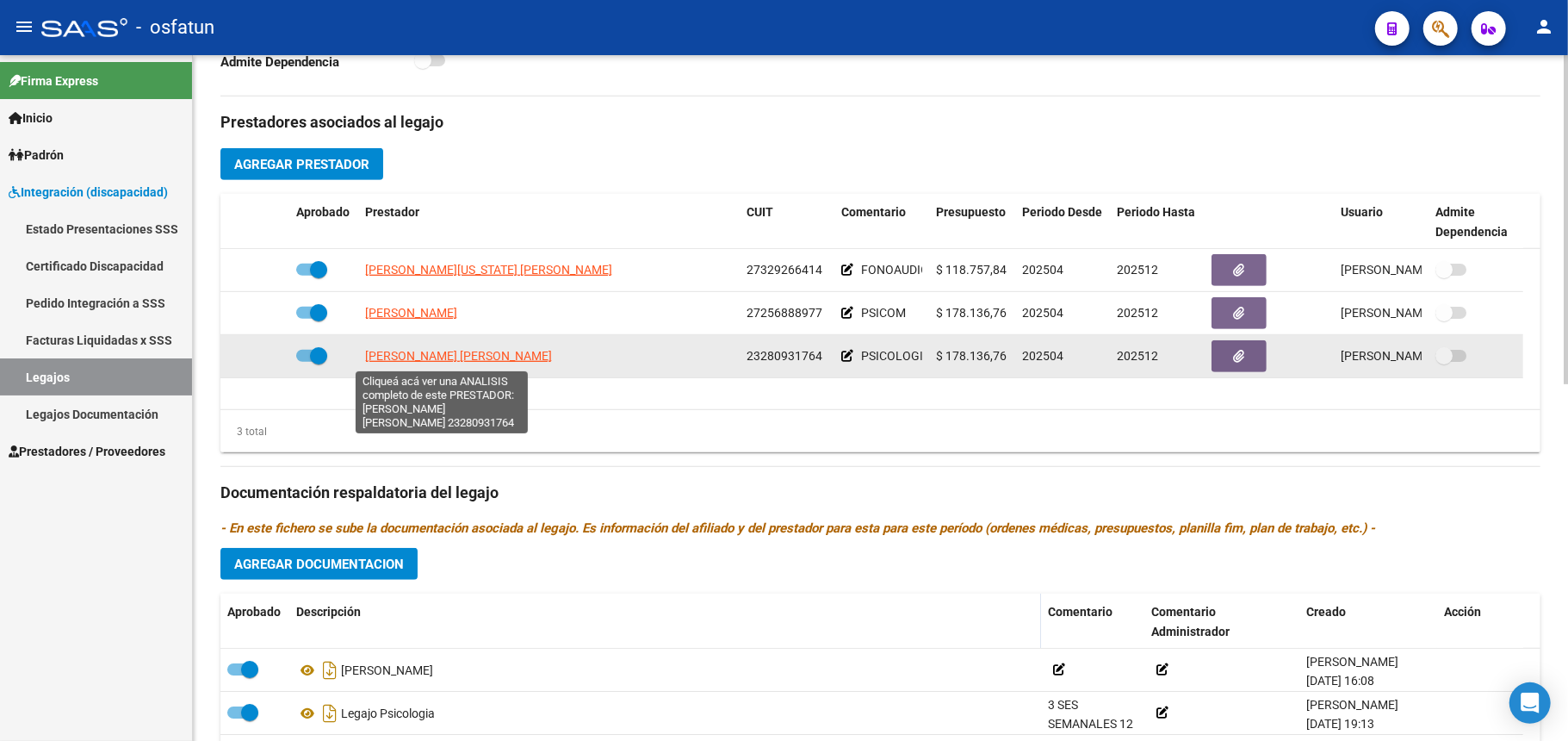
click at [446, 356] on span "[PERSON_NAME] [PERSON_NAME]" at bounding box center [458, 356] width 187 height 14
type textarea "23280931764"
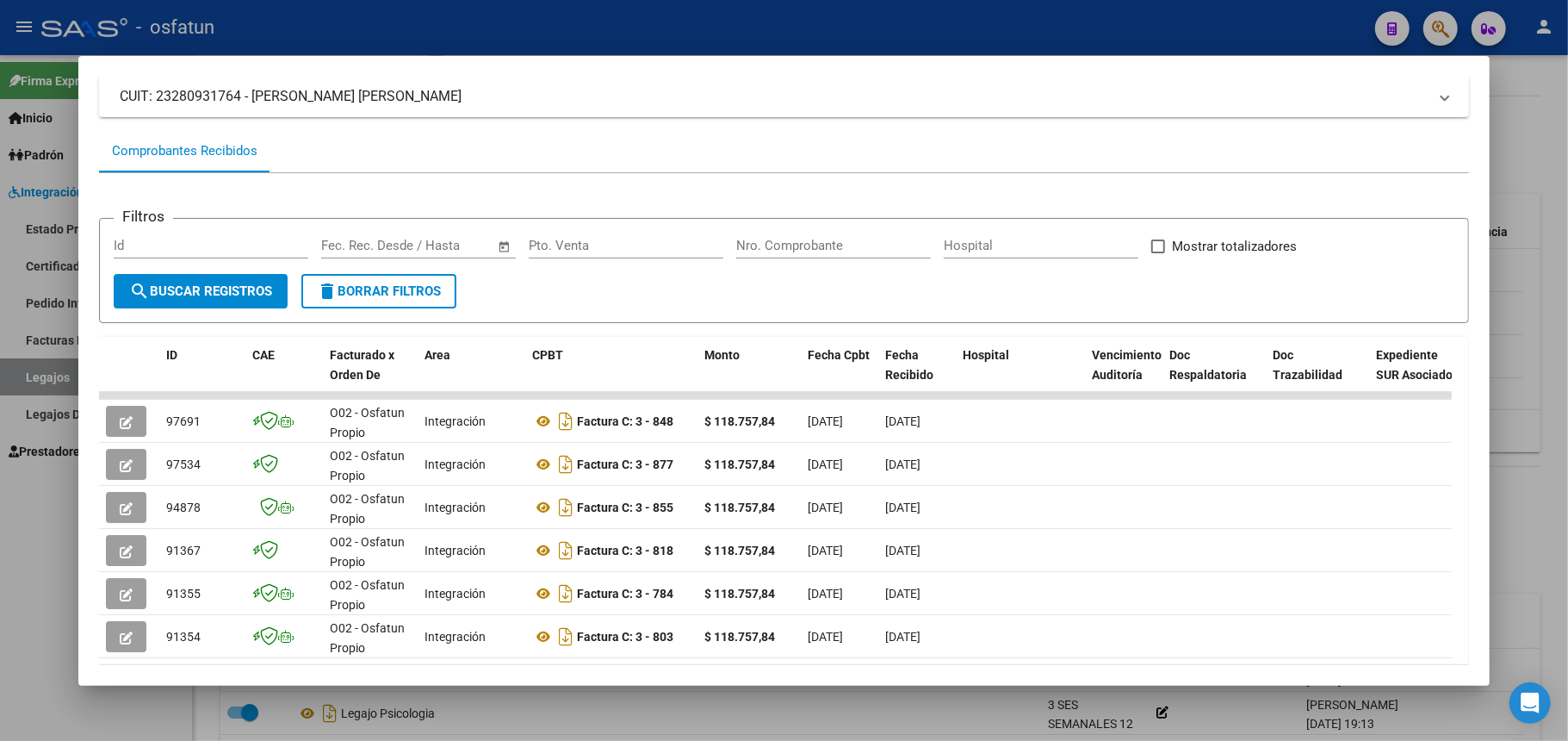
click at [1144, 21] on div at bounding box center [784, 370] width 1568 height 741
